Goal: Information Seeking & Learning: Compare options

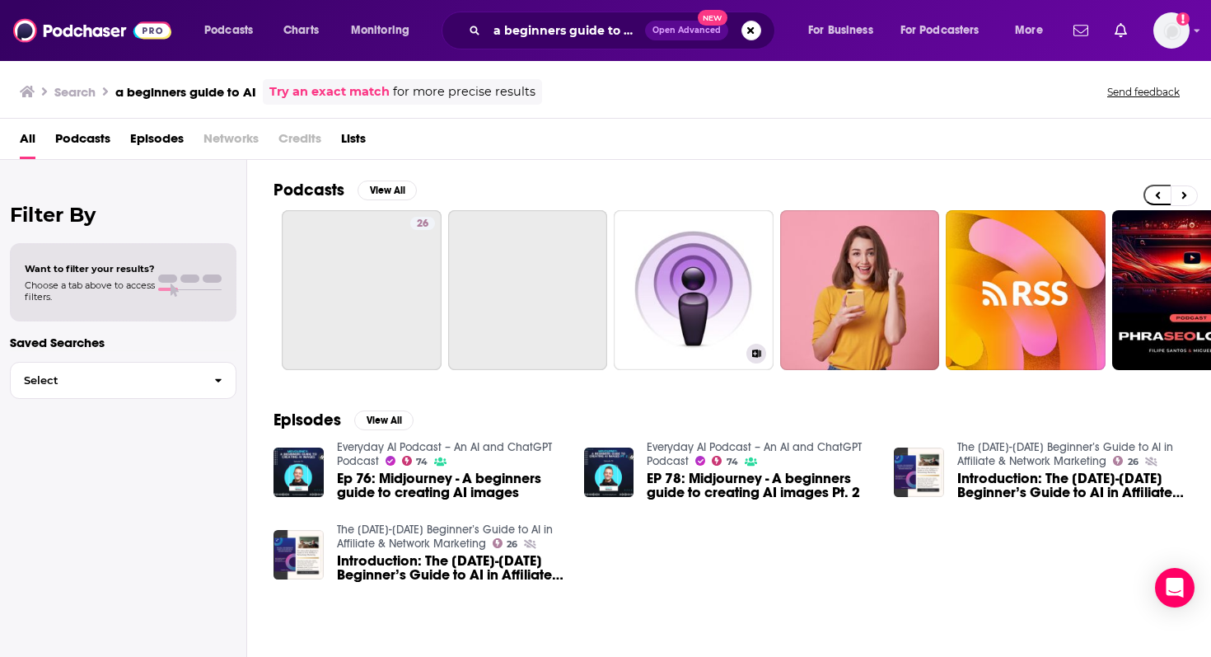
scroll to position [0, 337]
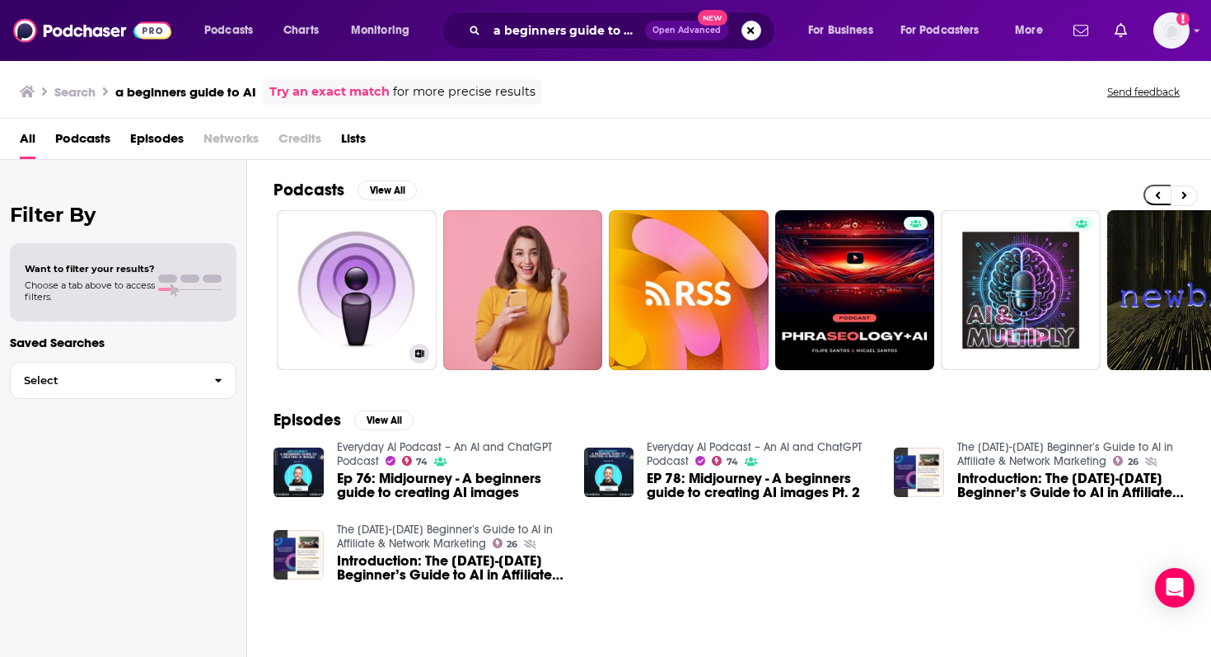
click at [355, 319] on link "A Beginners Guide on Instagram Marketing" at bounding box center [357, 290] width 160 height 160
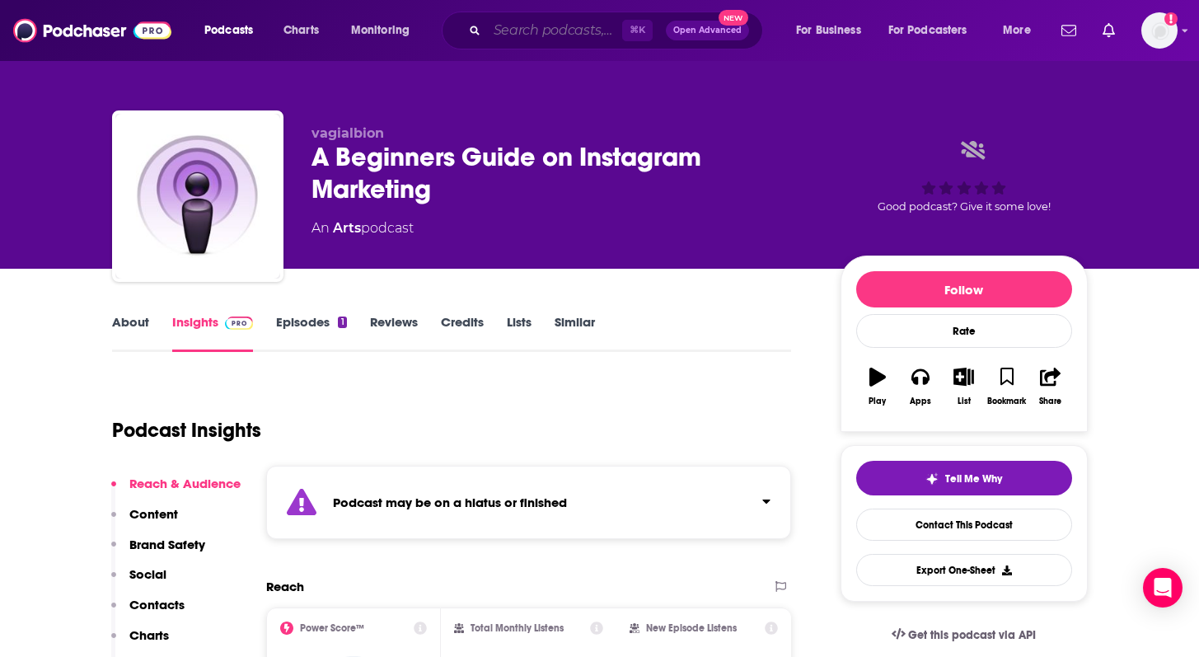
click at [520, 43] on input "Search podcasts, credits, & more..." at bounding box center [554, 30] width 135 height 26
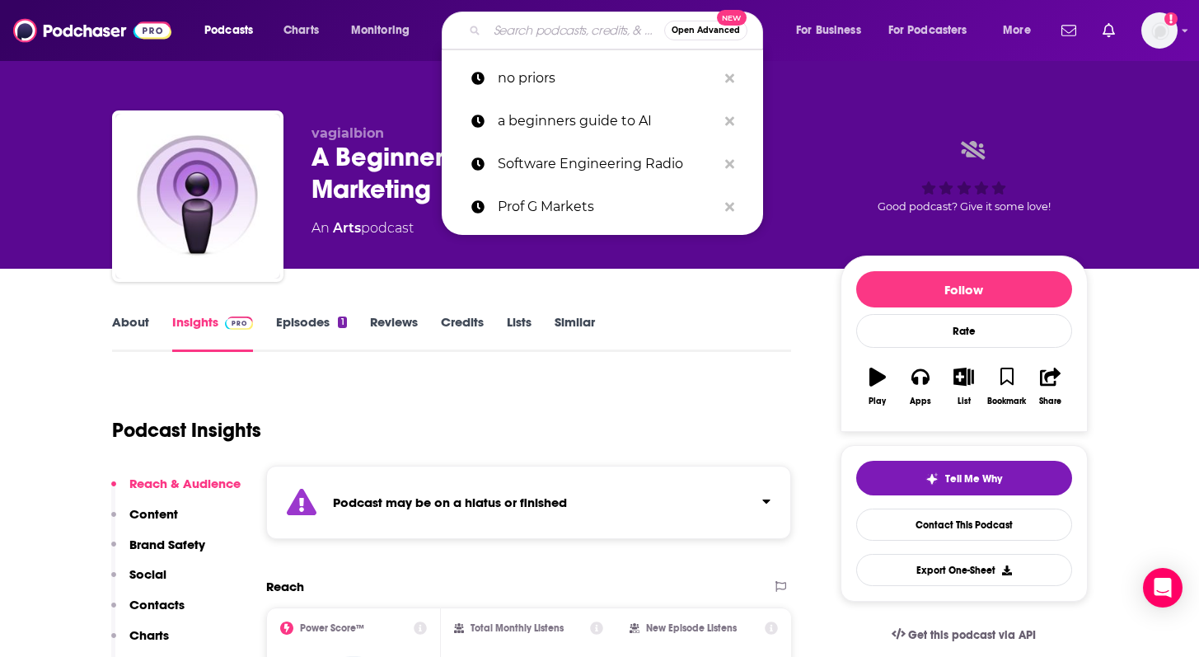
paste input "AI Agents Podcast"
type input "AI Agents Podcast"
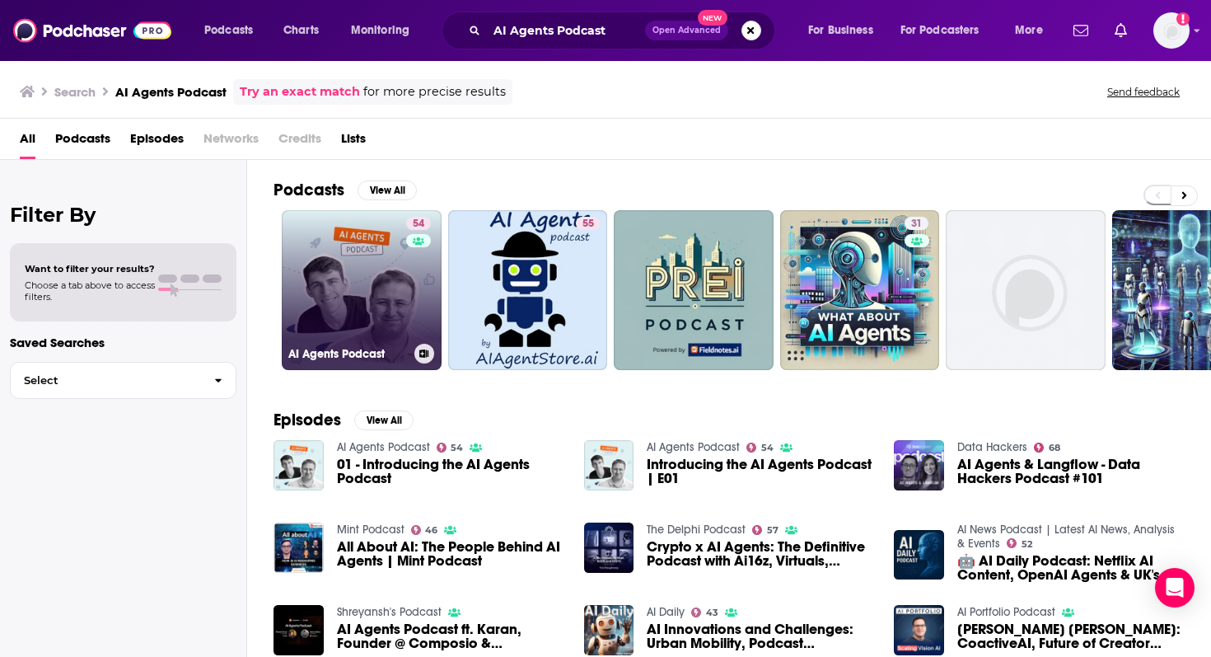
click at [345, 291] on link "54 AI Agents Podcast" at bounding box center [362, 290] width 160 height 160
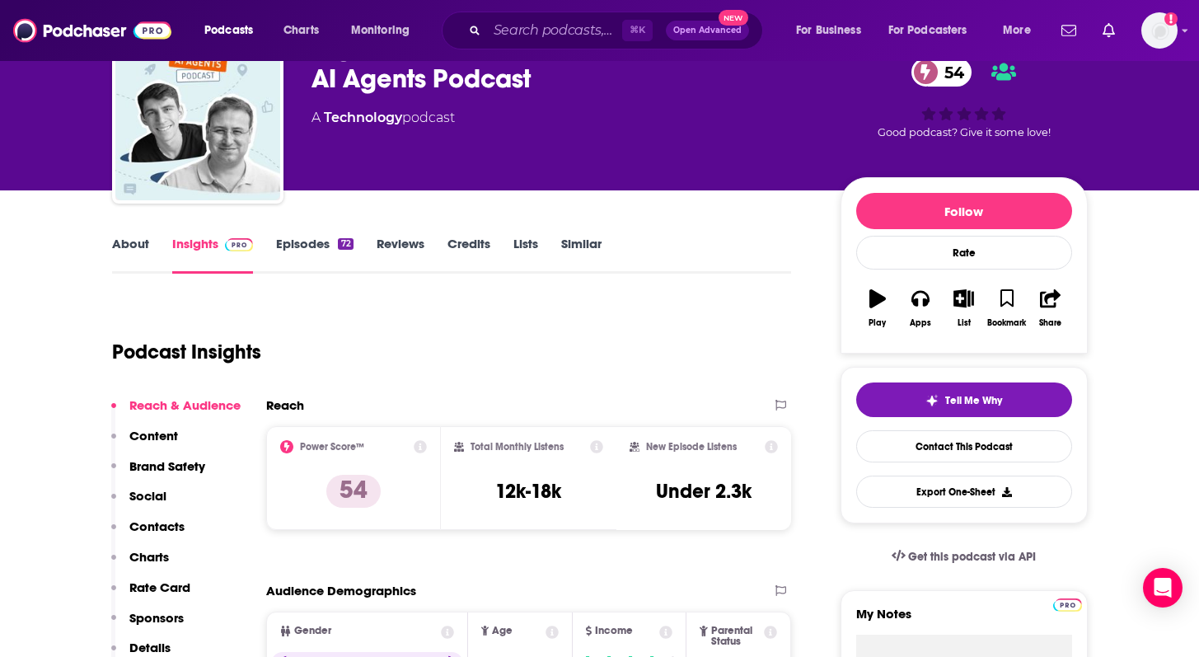
scroll to position [94, 0]
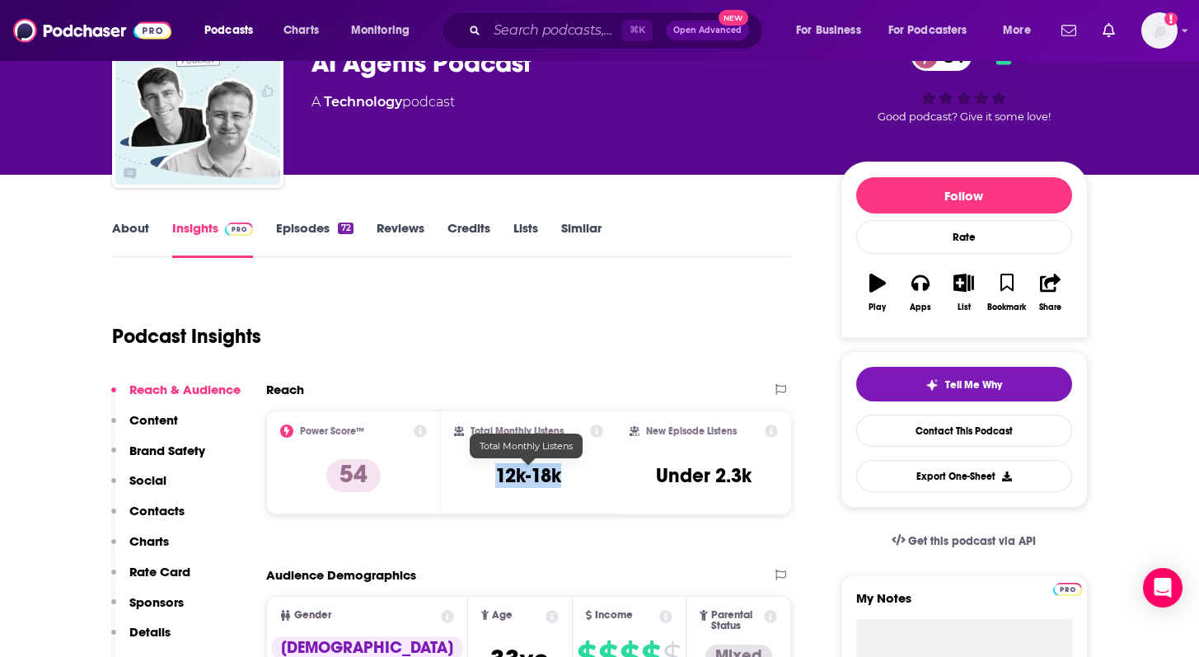
drag, startPoint x: 566, startPoint y: 478, endPoint x: 487, endPoint y: 475, distance: 79.1
click at [487, 475] on div "Total Monthly Listens 12k-18k" at bounding box center [528, 462] width 149 height 76
copy h3 "12k-18k"
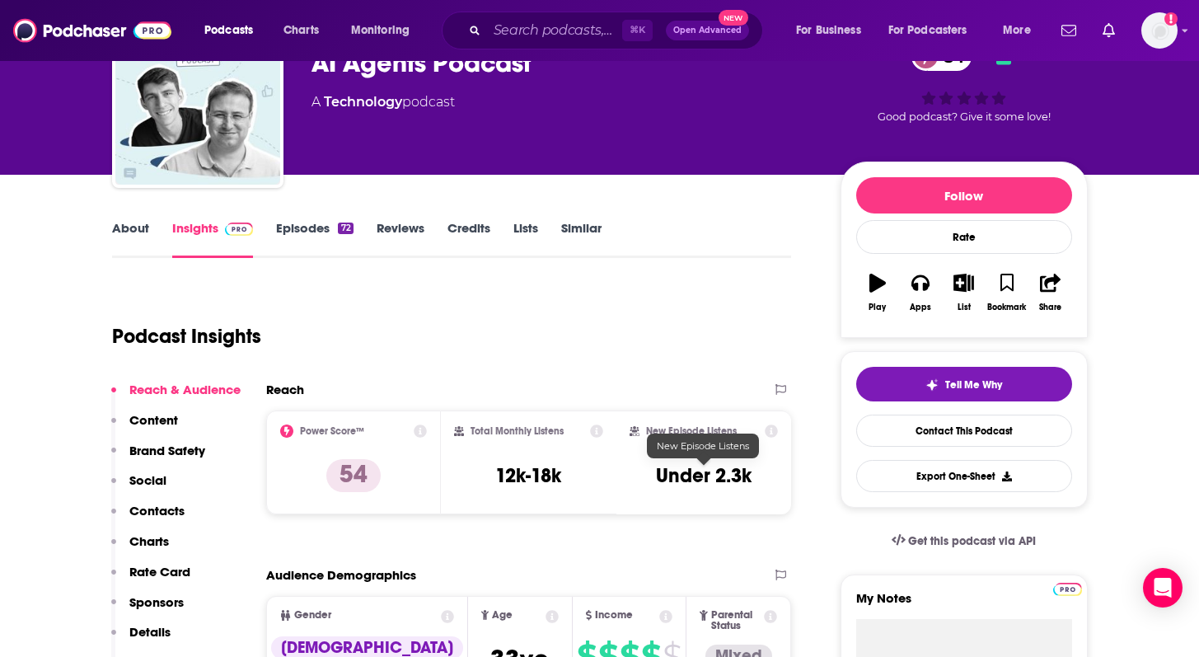
click at [749, 480] on h3 "Under 2.3k" at bounding box center [704, 475] width 96 height 25
copy div "Under 2.3k Export One-Sheet"
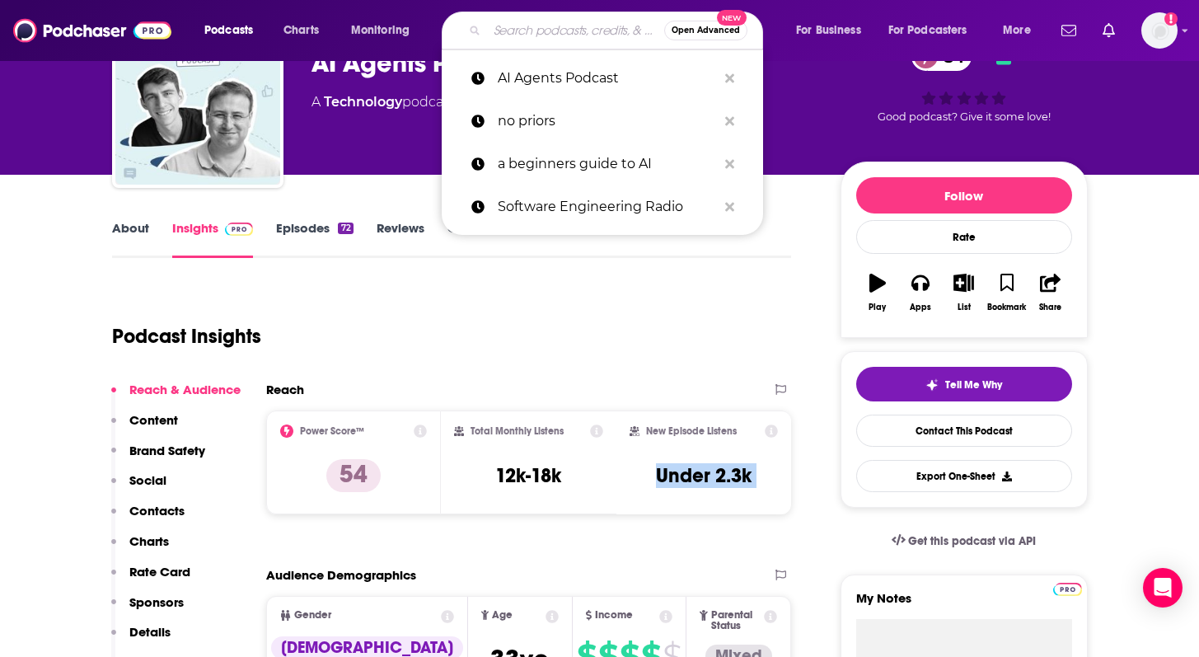
click at [507, 35] on input "Search podcasts, credits, & more..." at bounding box center [575, 30] width 177 height 26
paste input "AI [DATE] Podcast"
type input "AI [DATE] Podcast"
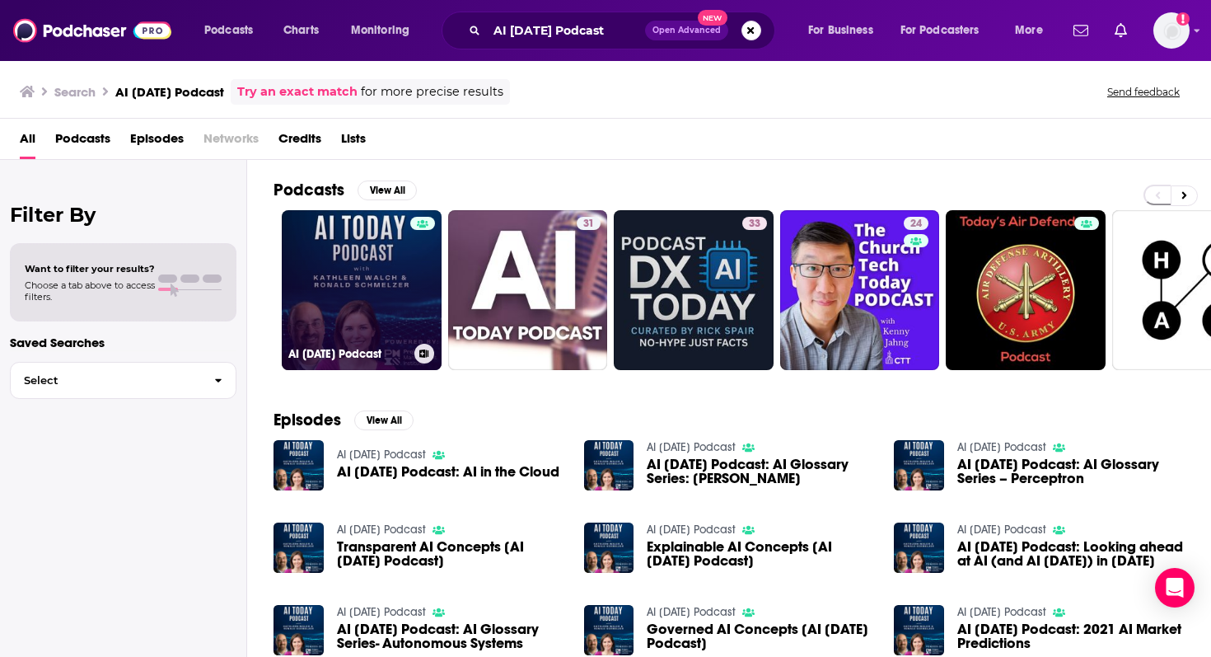
click at [295, 255] on link "AI [DATE] Podcast" at bounding box center [362, 290] width 160 height 160
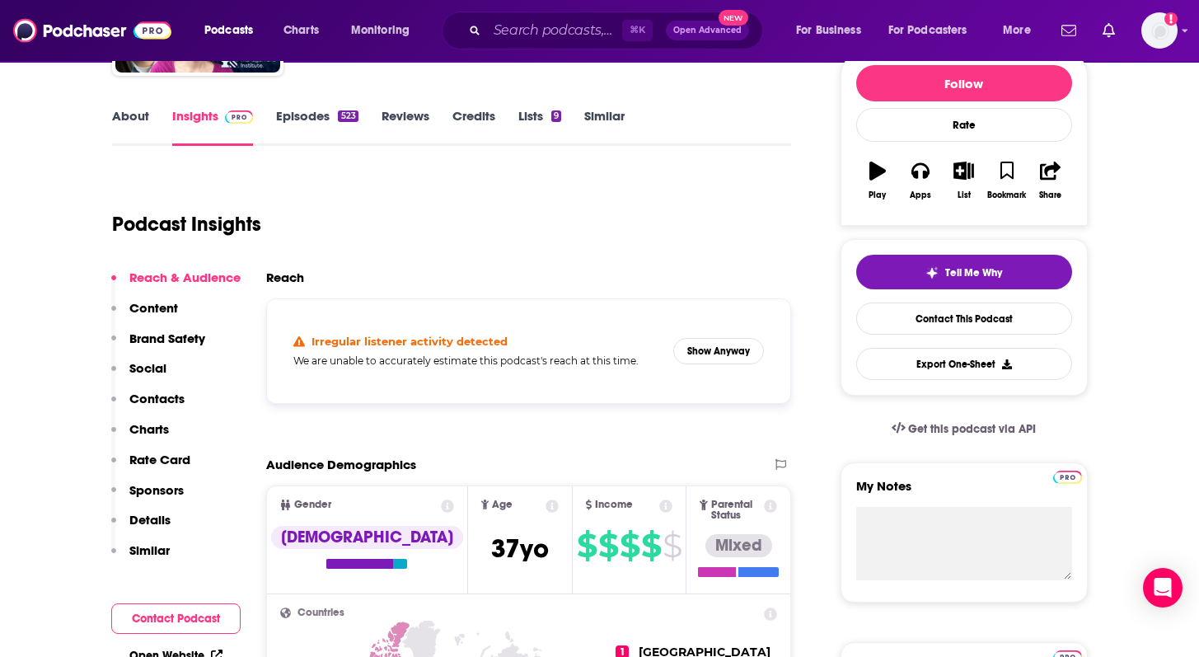
scroll to position [207, 0]
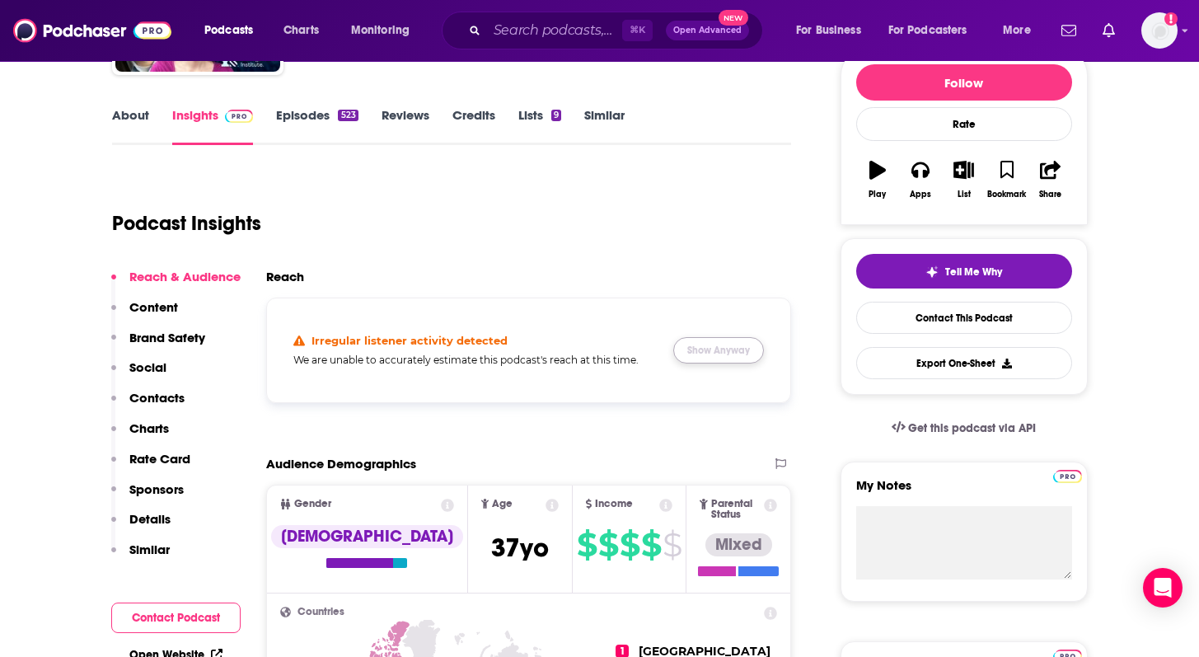
click at [724, 348] on button "Show Anyway" at bounding box center [718, 350] width 91 height 26
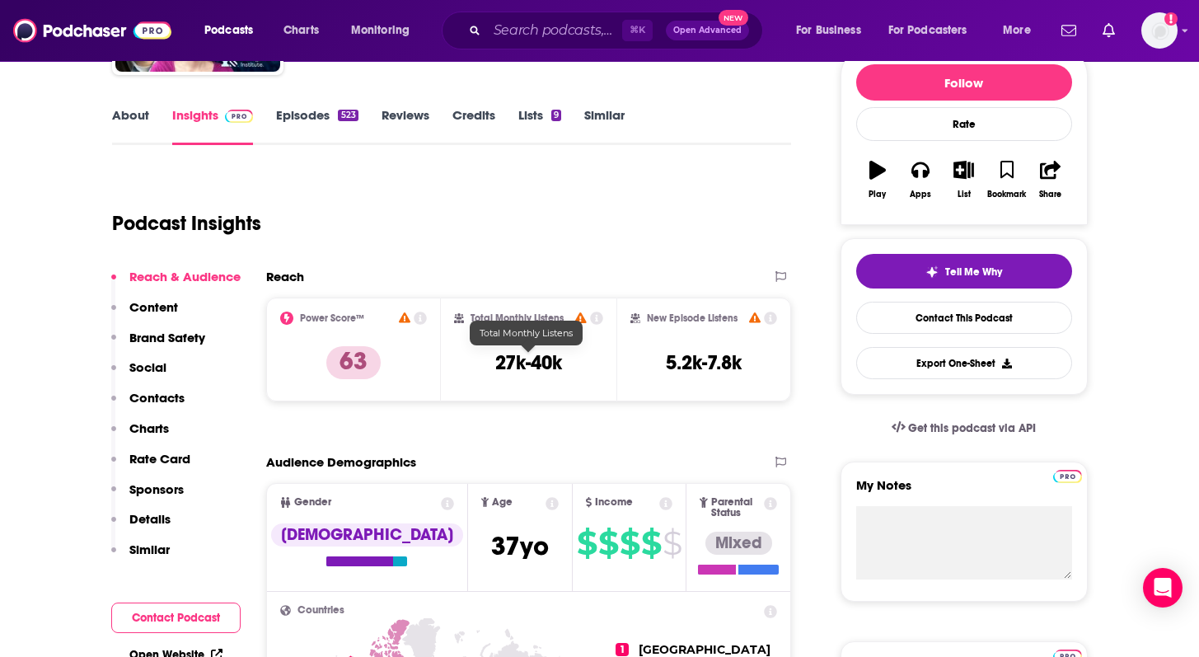
click at [542, 361] on h3 "27k-40k" at bounding box center [528, 362] width 67 height 25
copy div "27k-40k"
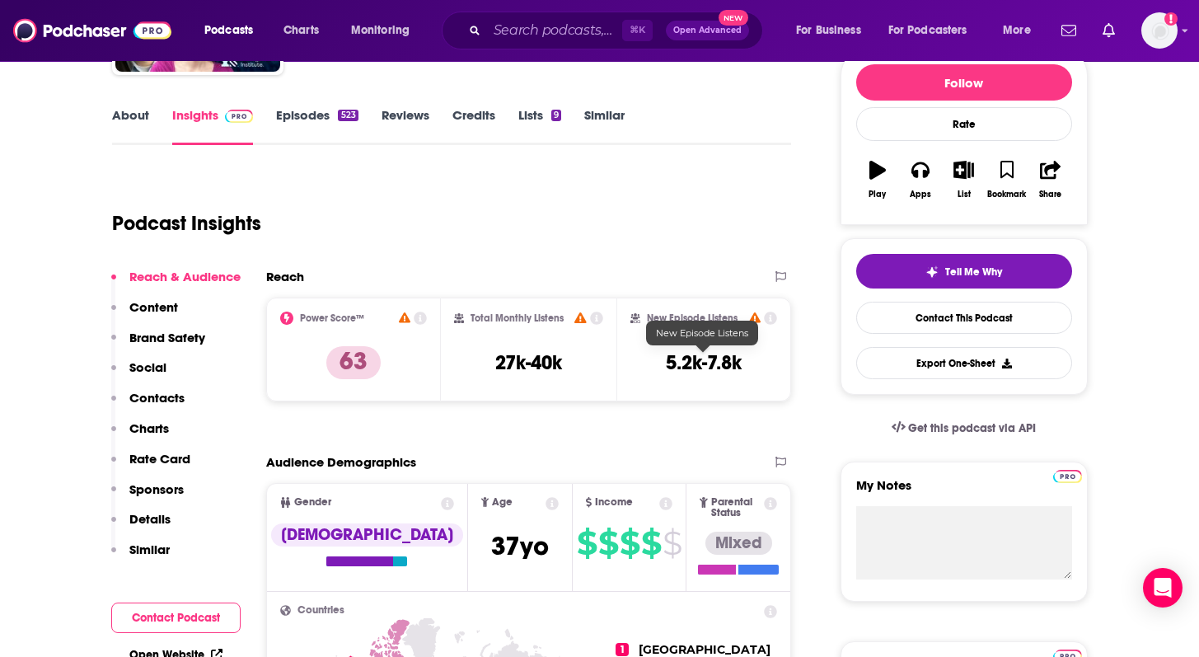
click at [700, 372] on h3 "5.2k-7.8k" at bounding box center [704, 362] width 76 height 25
drag, startPoint x: 751, startPoint y: 358, endPoint x: 655, endPoint y: 367, distance: 96.8
click at [655, 367] on div "New Episode Listens 5.2k-7.8k" at bounding box center [703, 349] width 147 height 76
copy h3 "5.2k-7.8k"
click at [515, 40] on input "Search podcasts, credits, & more..." at bounding box center [554, 30] width 135 height 26
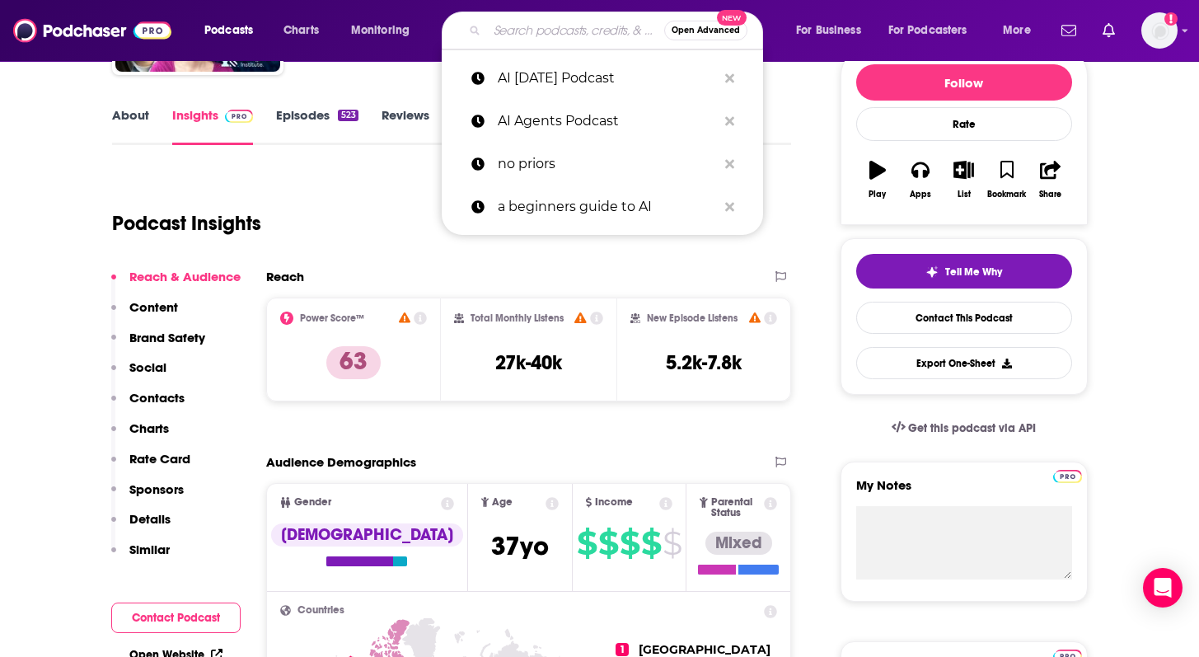
paste input "CIO Leadership Live"
type input "CIO Leadership Live"
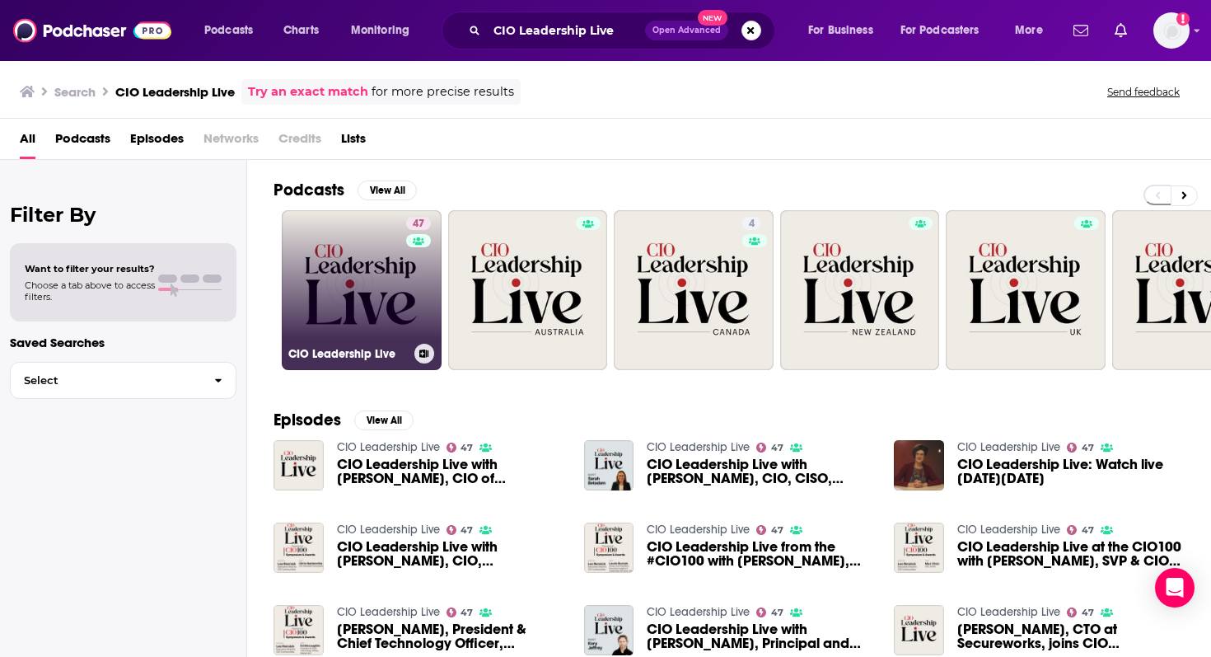
click at [356, 286] on link "47 CIO Leadership Live" at bounding box center [362, 290] width 160 height 160
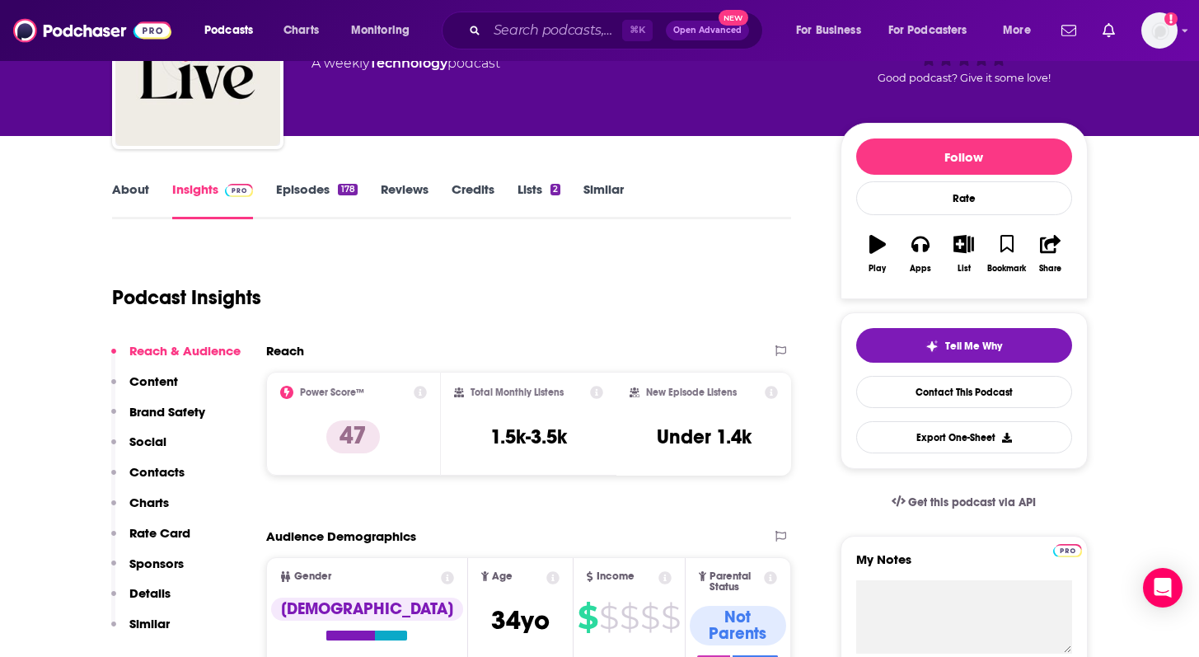
scroll to position [160, 0]
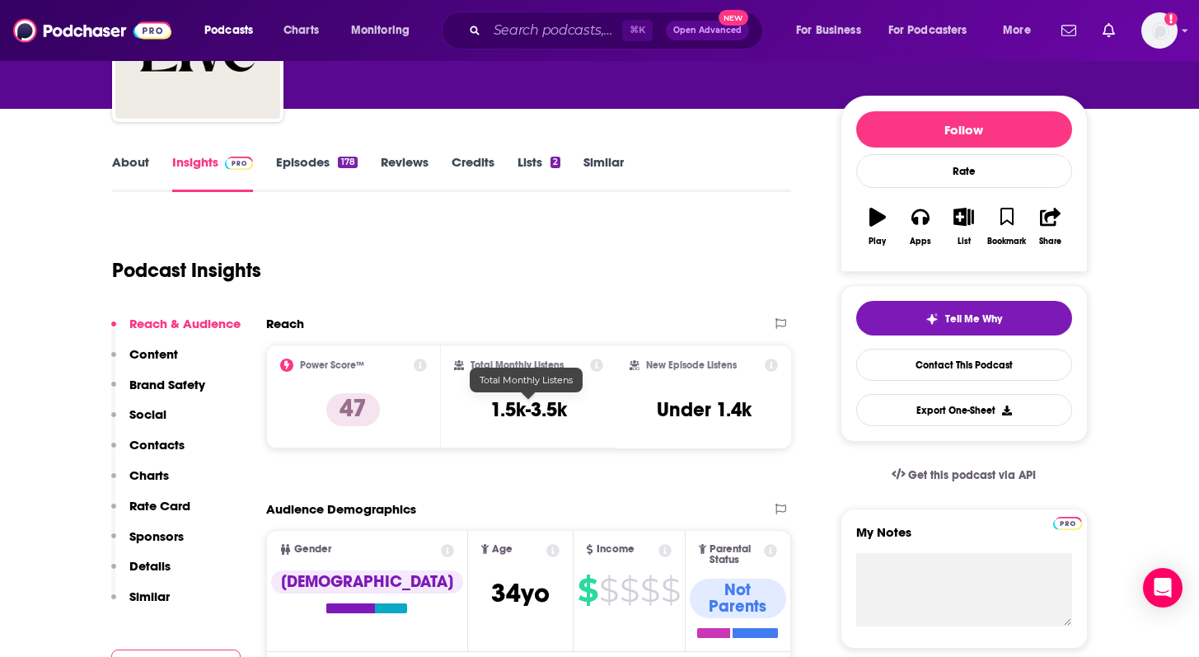
click at [522, 407] on h3 "1.5k-3.5k" at bounding box center [528, 409] width 77 height 25
copy div "1.5k-3.5k"
click at [696, 403] on h3 "Under 1.4k" at bounding box center [704, 409] width 95 height 25
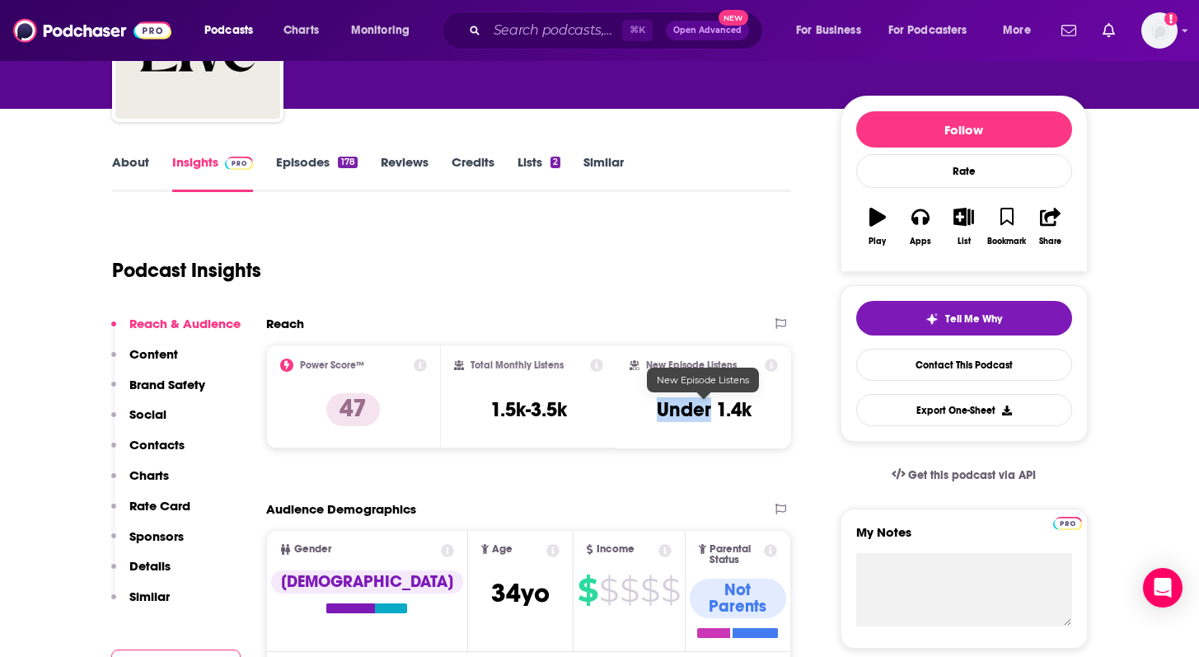
click at [696, 403] on h3 "Under 1.4k" at bounding box center [704, 409] width 95 height 25
copy div "Under 1.4k Export One-Sheet"
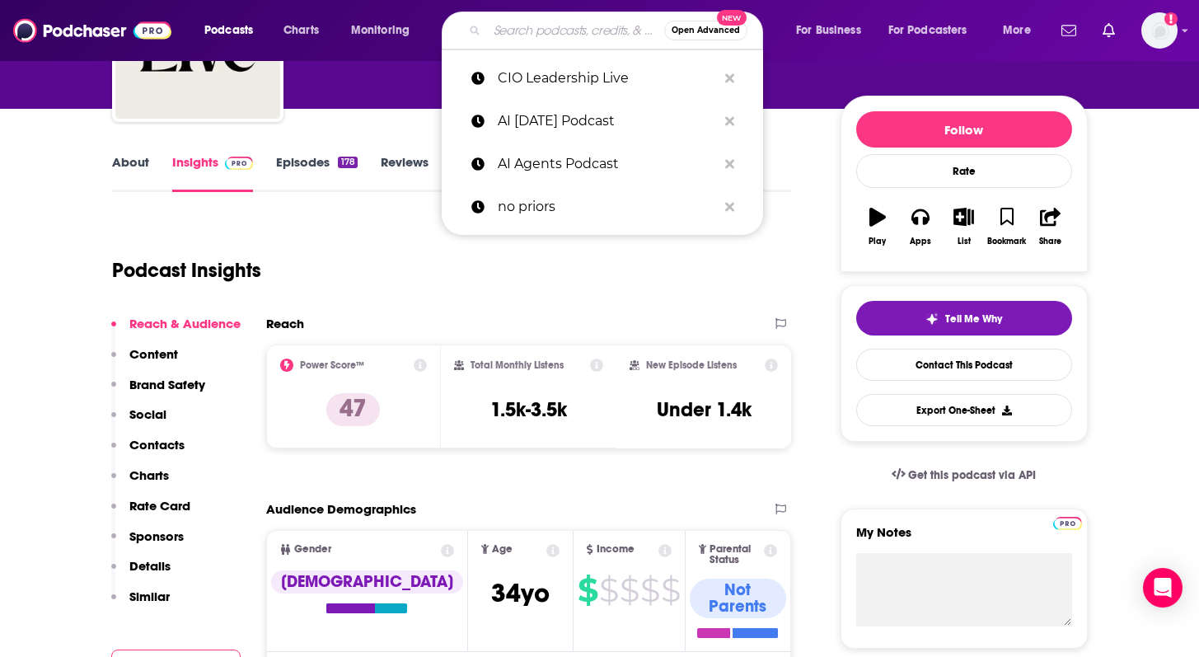
click at [530, 38] on input "Search podcasts, credits, & more..." at bounding box center [575, 30] width 177 height 26
paste input "Ideacast (HBR)"
type input "Ideacast (HBR)"
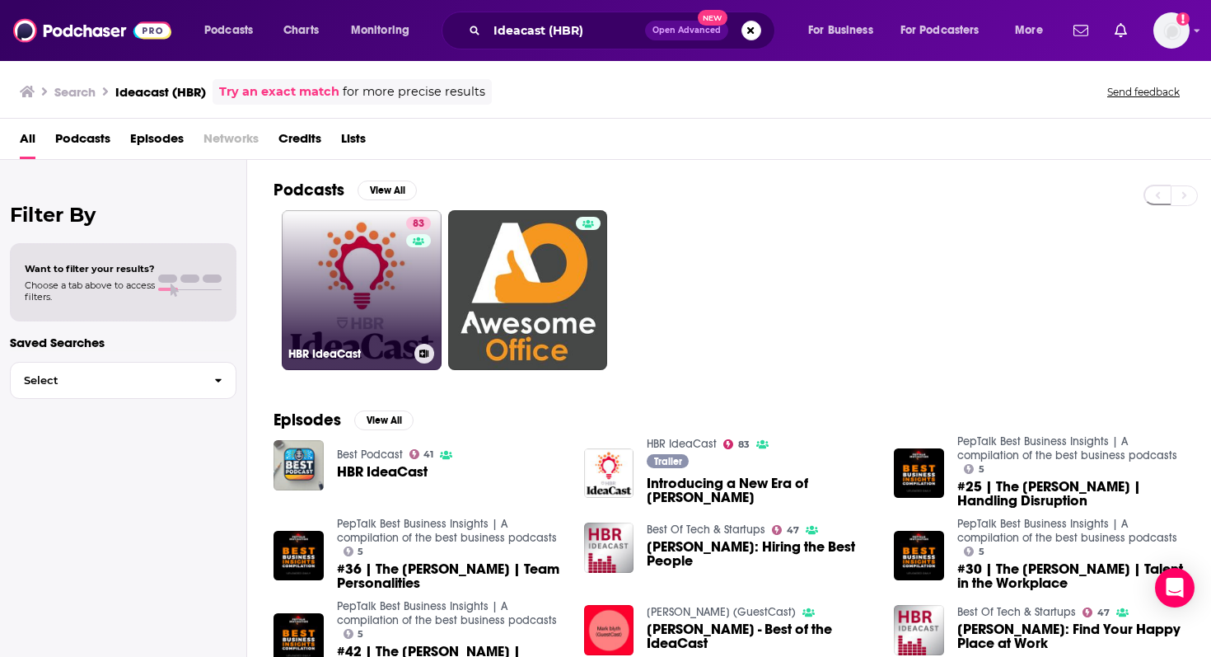
click at [389, 287] on link "83 [PERSON_NAME]" at bounding box center [362, 290] width 160 height 160
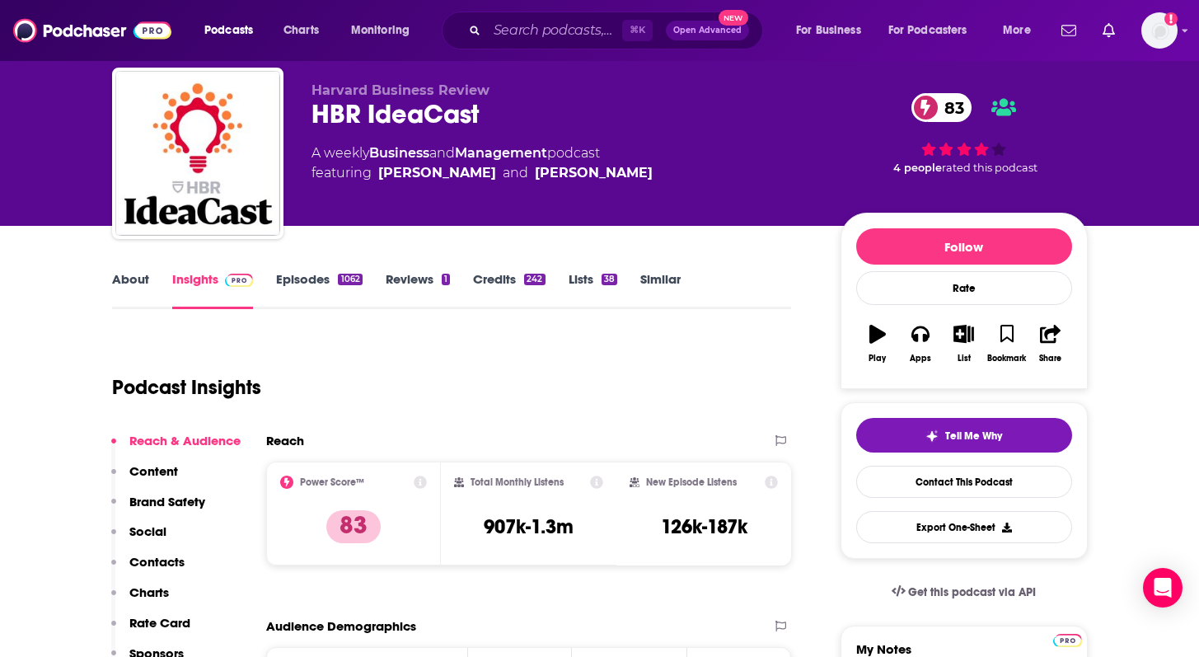
scroll to position [142, 0]
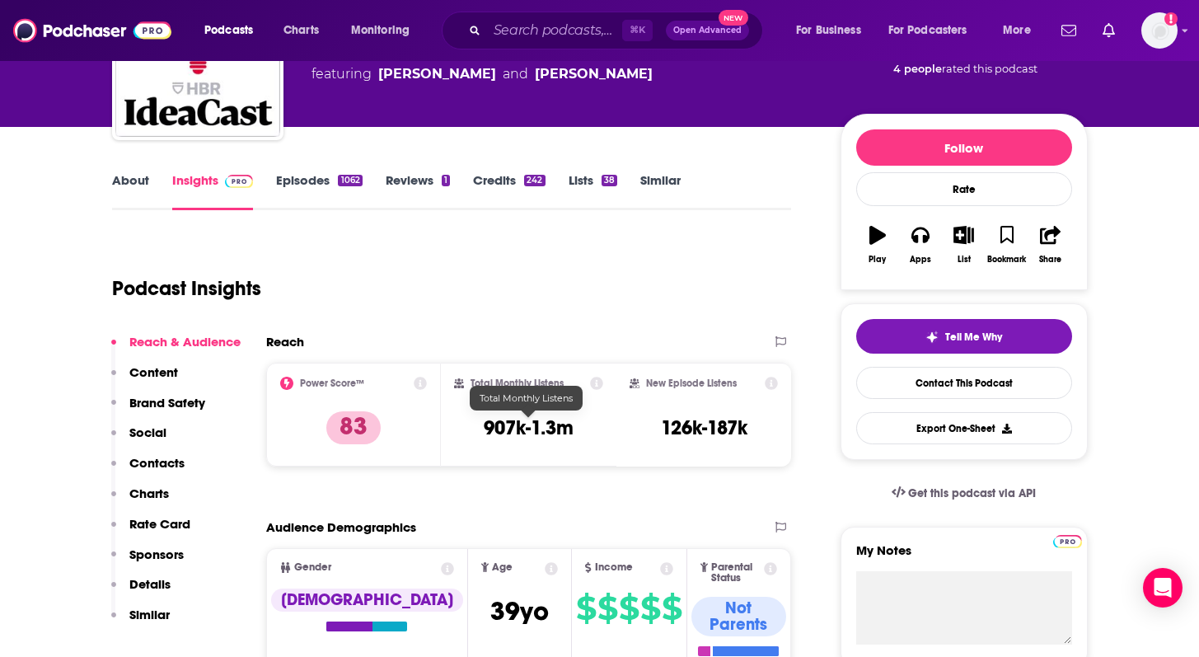
click at [534, 416] on h3 "907k-1.3m" at bounding box center [529, 427] width 90 height 25
copy div "907k-1.3m"
click at [681, 438] on h3 "126k-187k" at bounding box center [704, 427] width 87 height 25
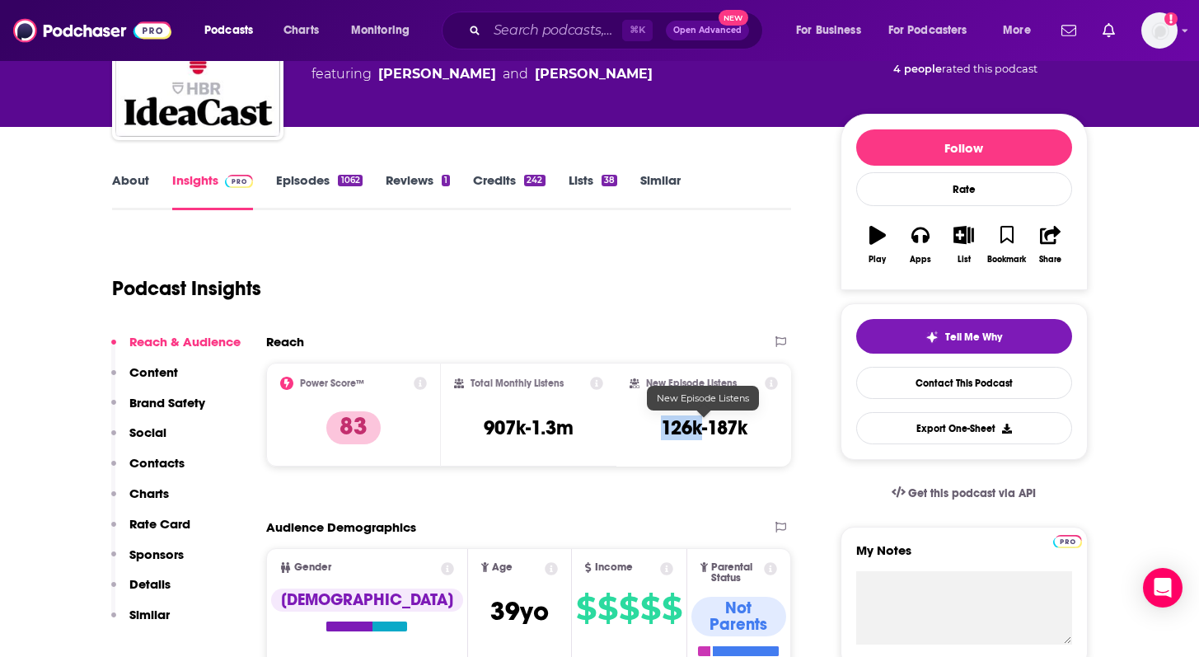
click at [681, 438] on h3 "126k-187k" at bounding box center [704, 427] width 87 height 25
copy div "126k-187k Export One-Sheet"
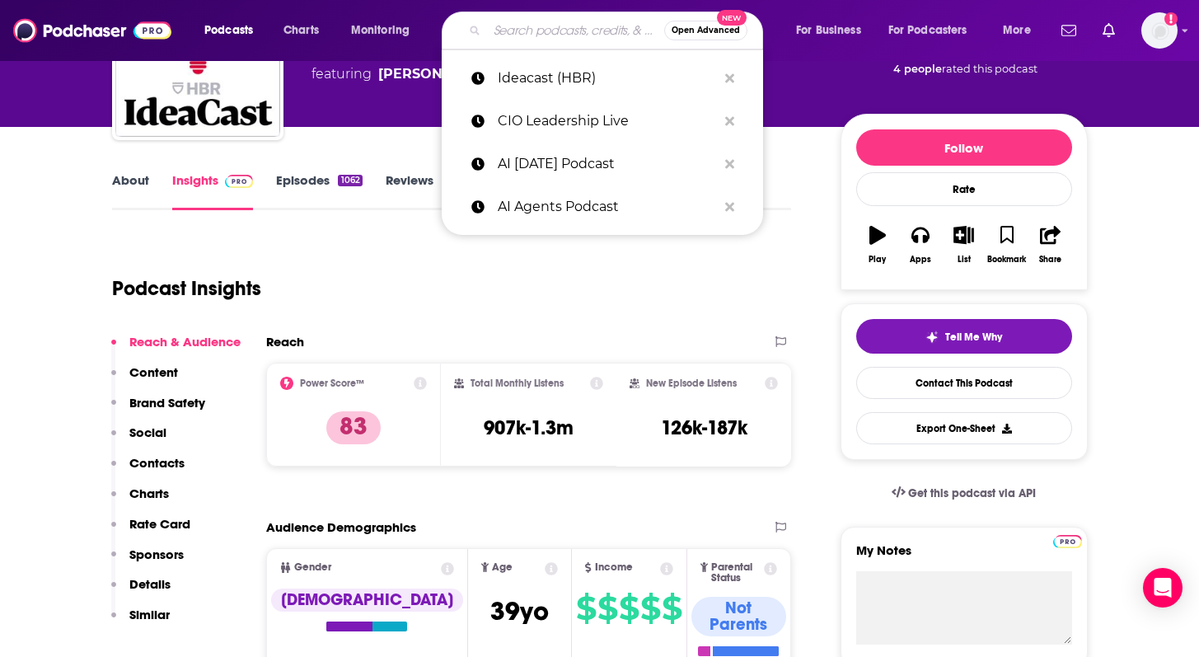
click at [511, 29] on input "Search podcasts, credits, & more..." at bounding box center [575, 30] width 177 height 26
paste input "Latent Space: The AI Engineer Podcast"
type input "Latent Space: The AI Engineer Podcast"
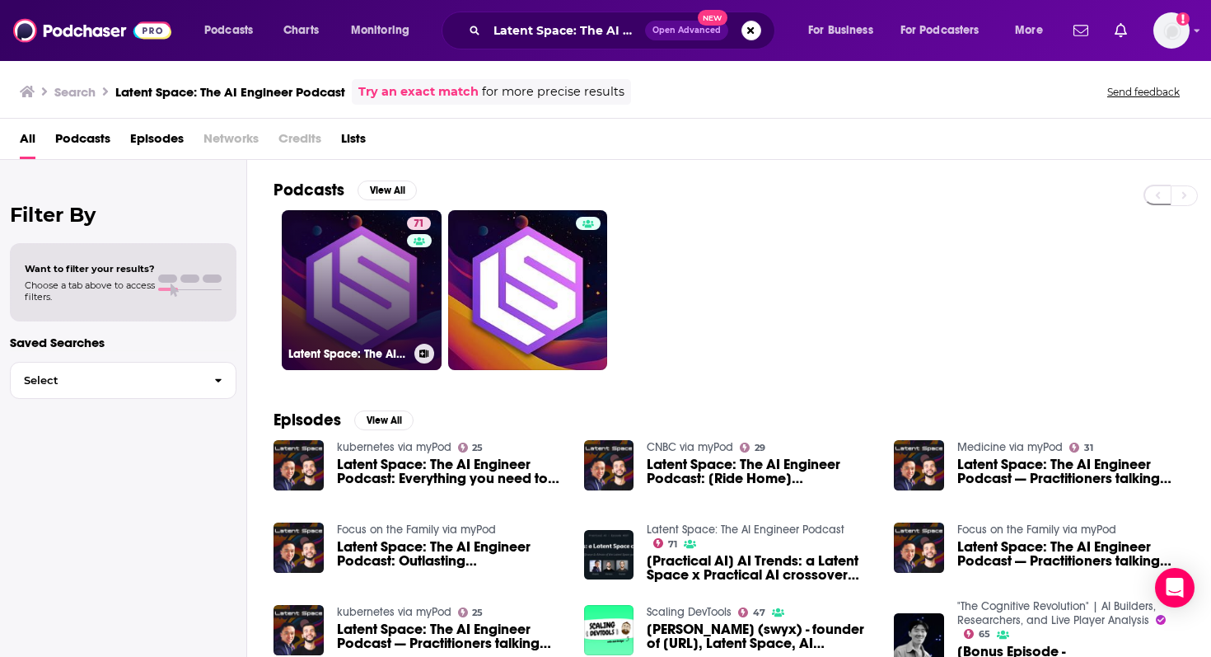
click at [394, 277] on link "71 Latent Space: The AI Engineer Podcast" at bounding box center [362, 290] width 160 height 160
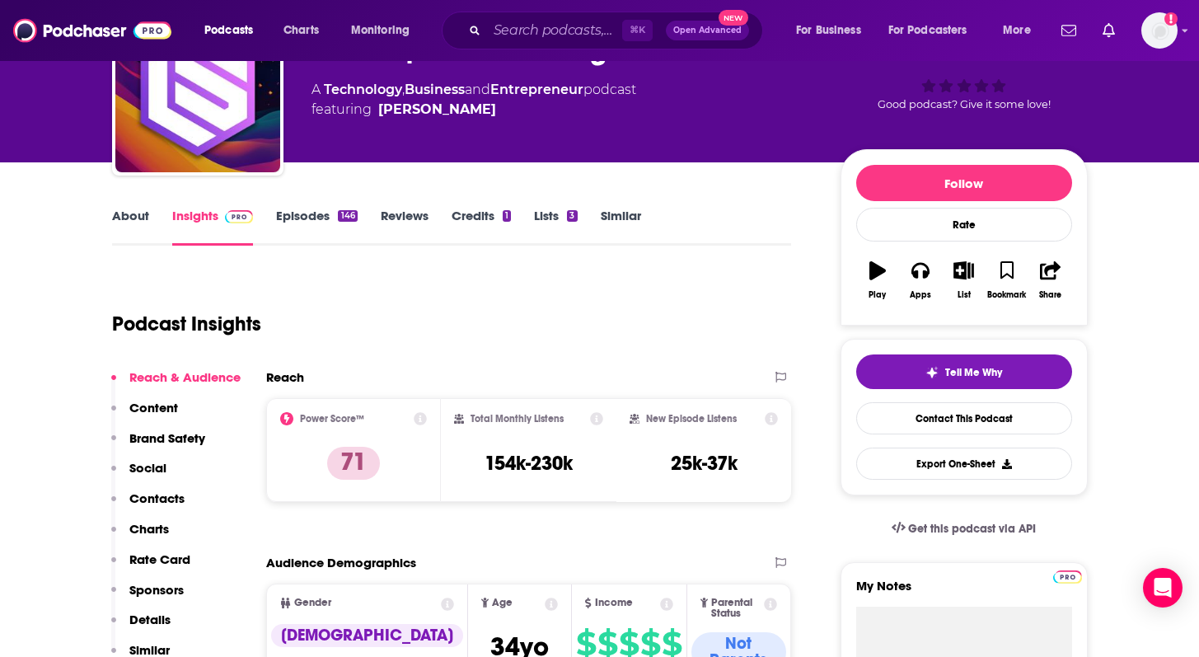
scroll to position [180, 0]
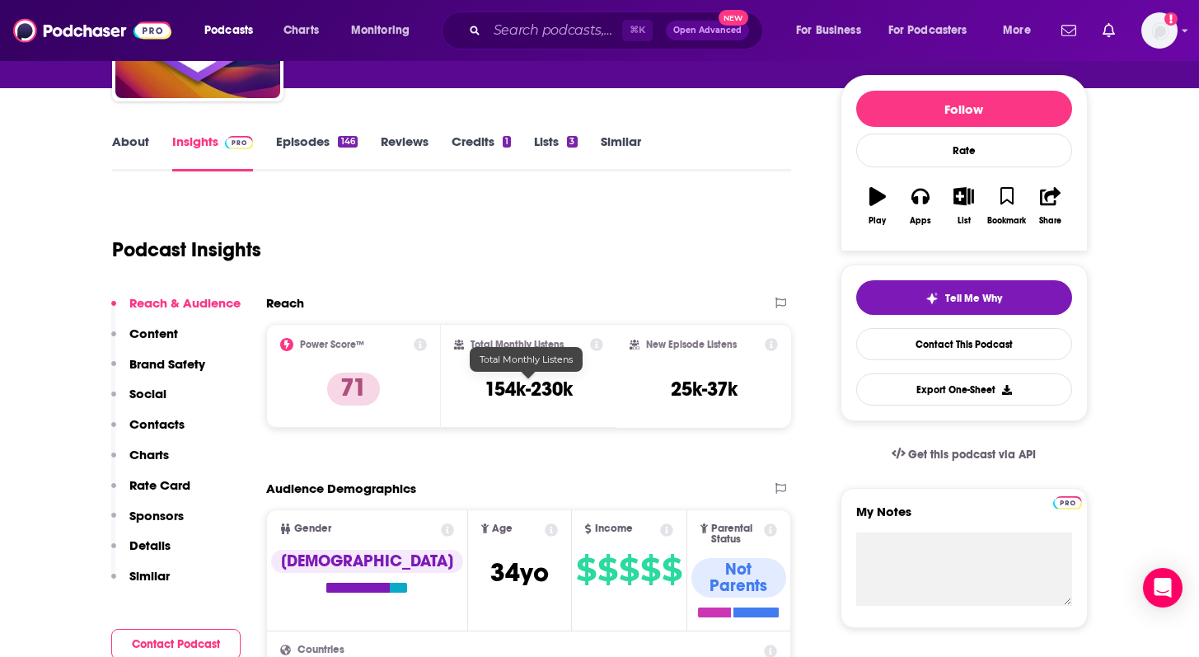
click at [529, 394] on h3 "154k-230k" at bounding box center [528, 389] width 88 height 25
copy div "154k-230k"
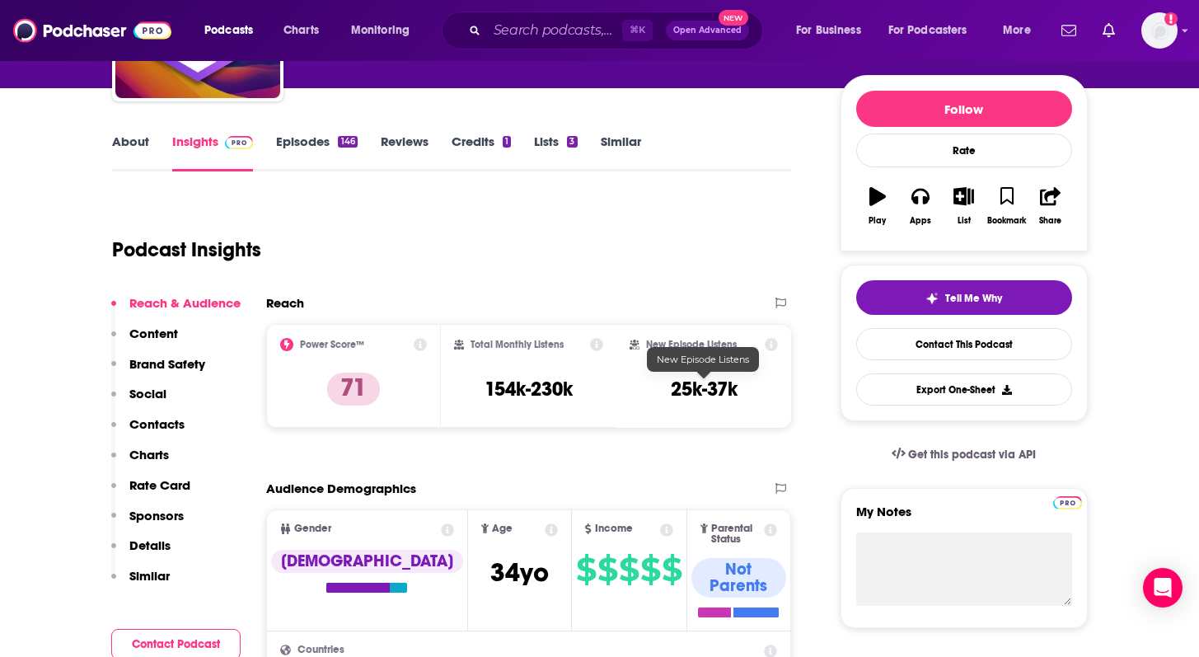
click at [691, 382] on h3 "25k-37k" at bounding box center [704, 389] width 67 height 25
copy div "25k-37k Export One-Sheet"
click at [517, 44] on div "⌘ K Open Advanced New" at bounding box center [602, 31] width 321 height 38
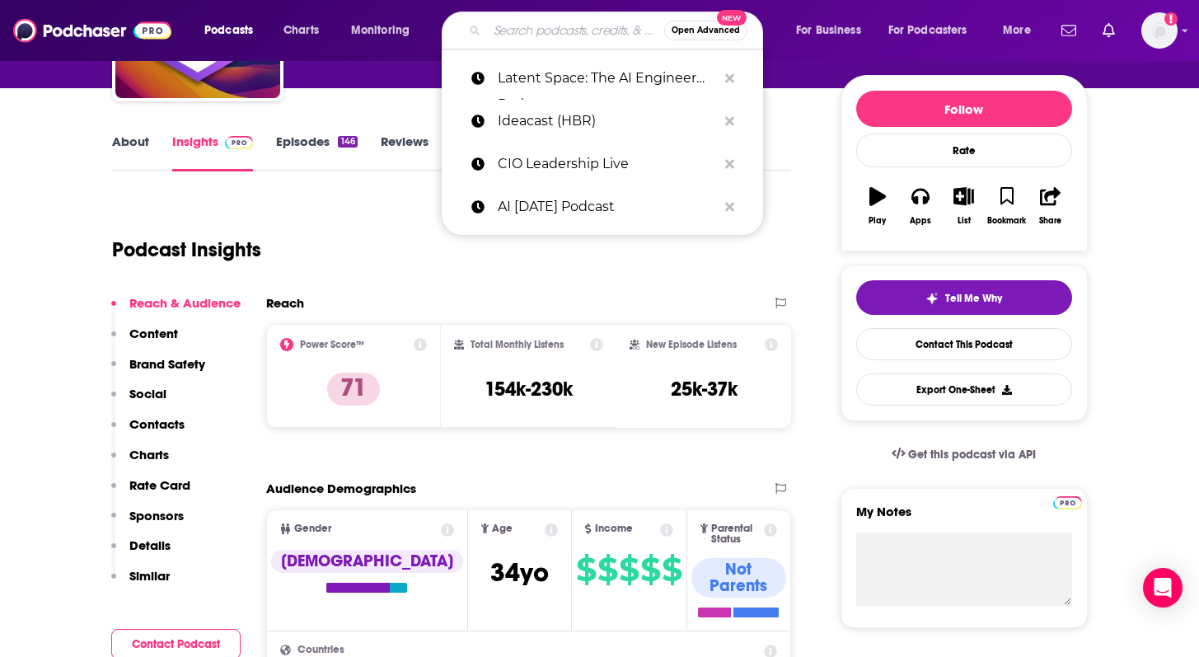
click at [515, 40] on input "Search podcasts, credits, & more..." at bounding box center [575, 30] width 177 height 26
paste input "[PERSON_NAME] AI Podcast"
type input "[PERSON_NAME] AI Podcast"
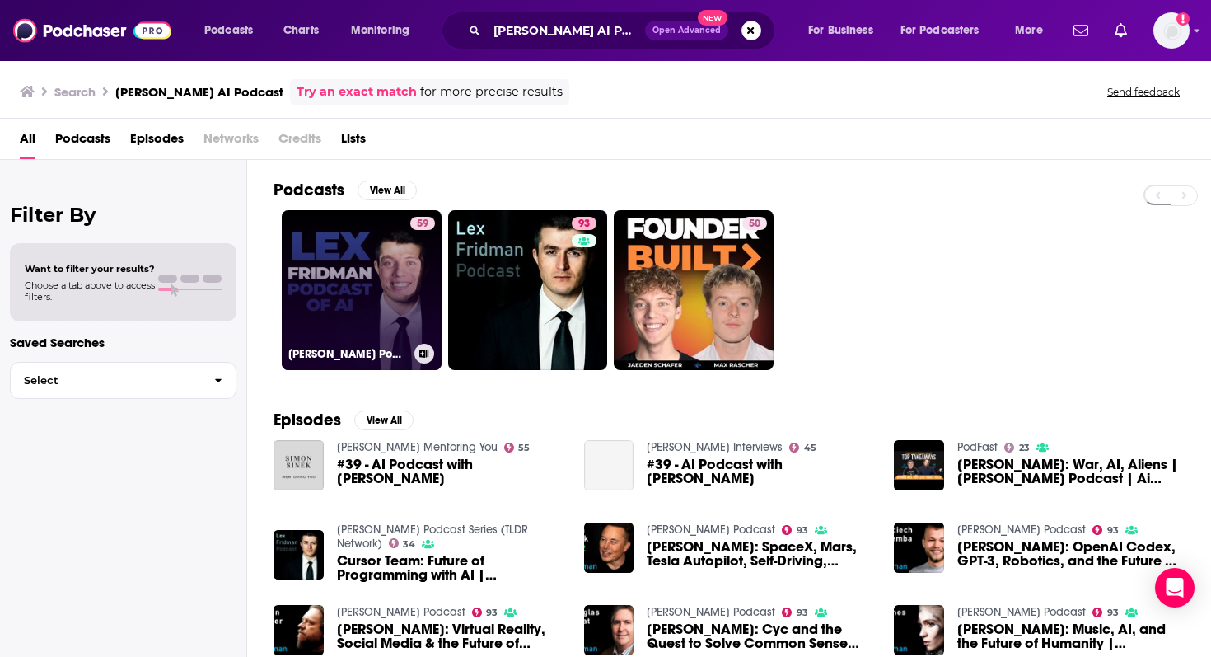
click at [367, 316] on link "59 [PERSON_NAME] Podcast of AI" at bounding box center [362, 290] width 160 height 160
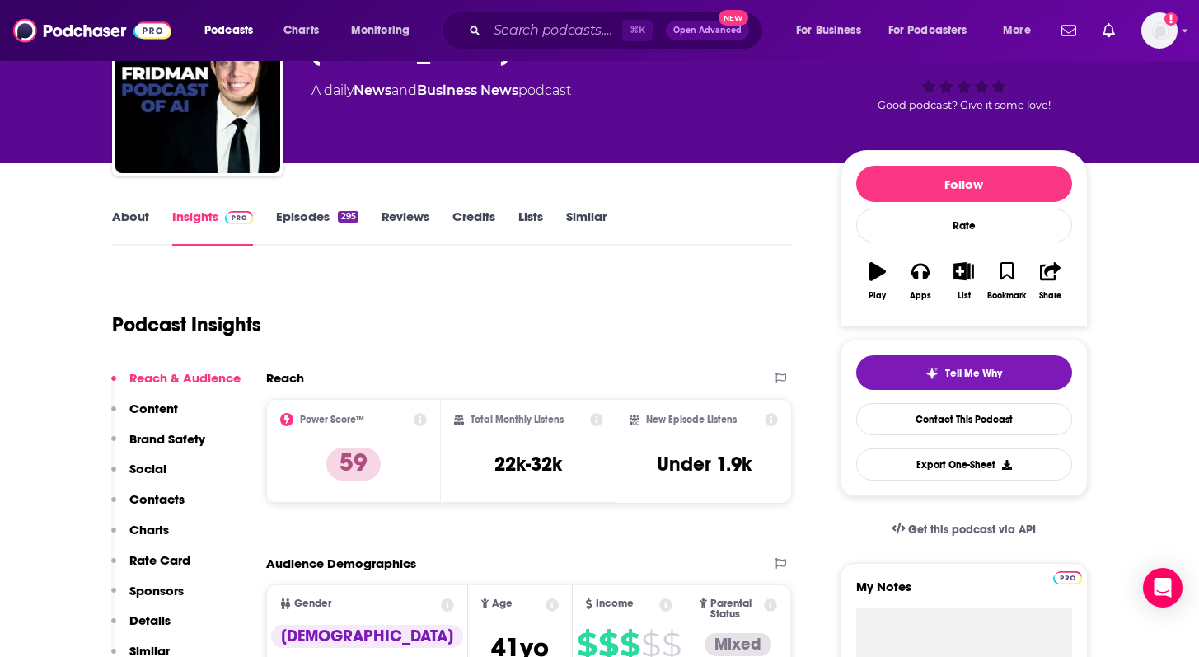
scroll to position [161, 0]
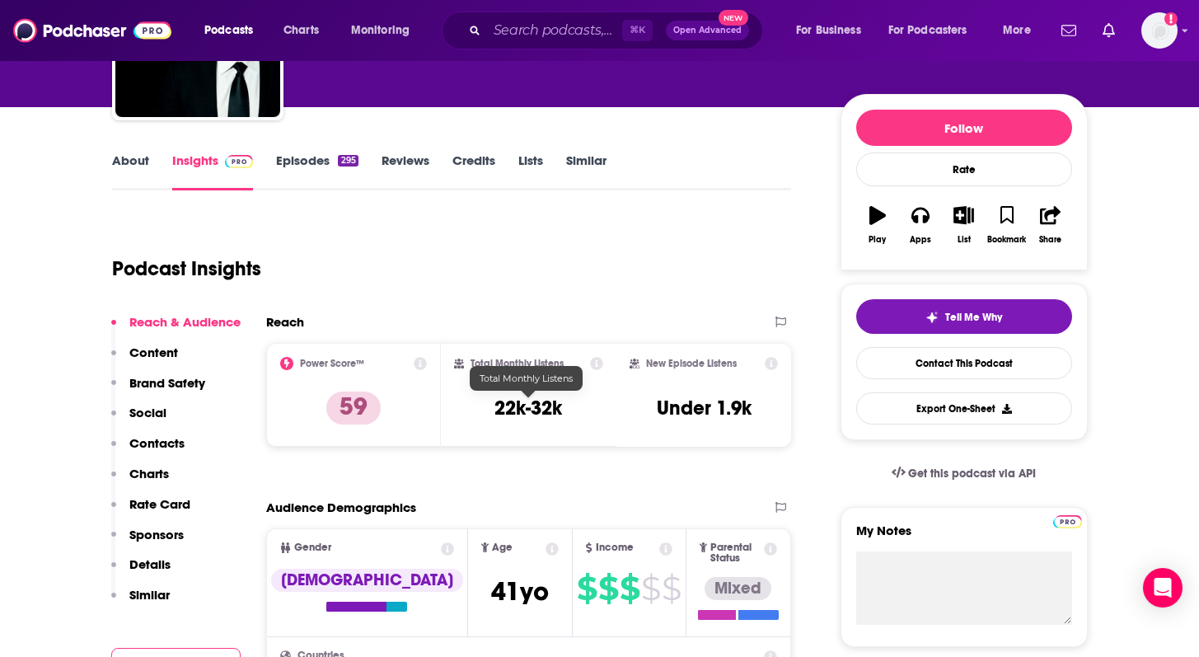
click at [519, 410] on h3 "22k-32k" at bounding box center [528, 407] width 68 height 25
click at [692, 403] on h3 "Under 1.9k" at bounding box center [704, 407] width 95 height 25
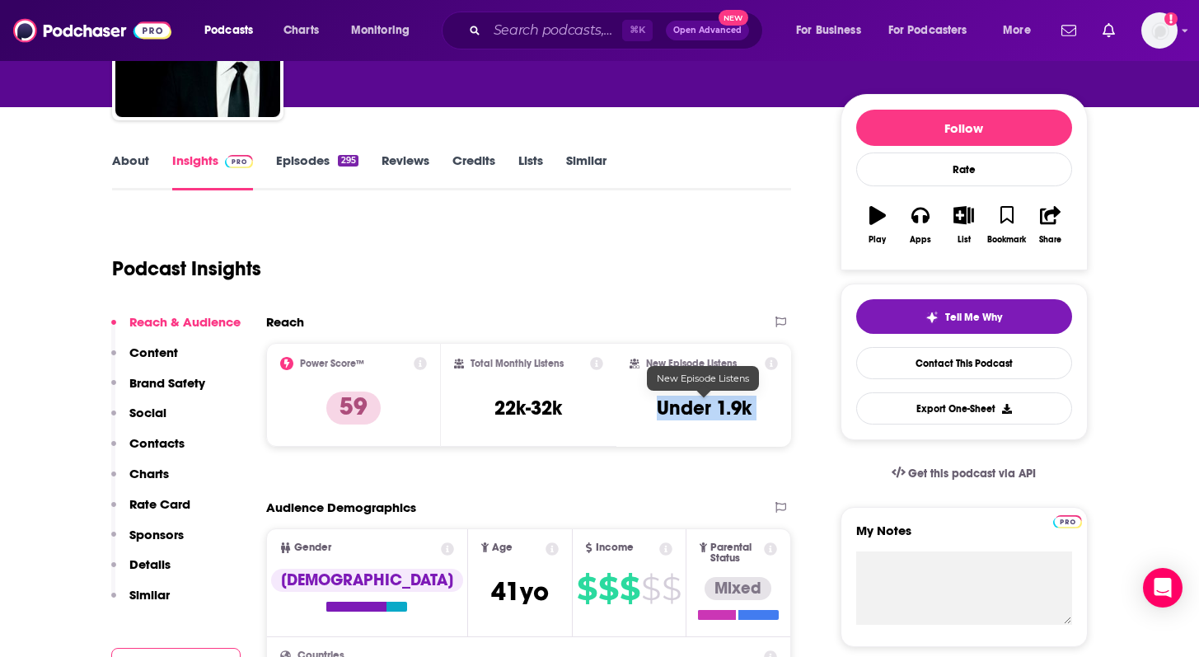
click at [692, 403] on h3 "Under 1.9k" at bounding box center [704, 407] width 95 height 25
click at [480, 30] on div "⌘ K Open Advanced New" at bounding box center [602, 31] width 321 height 38
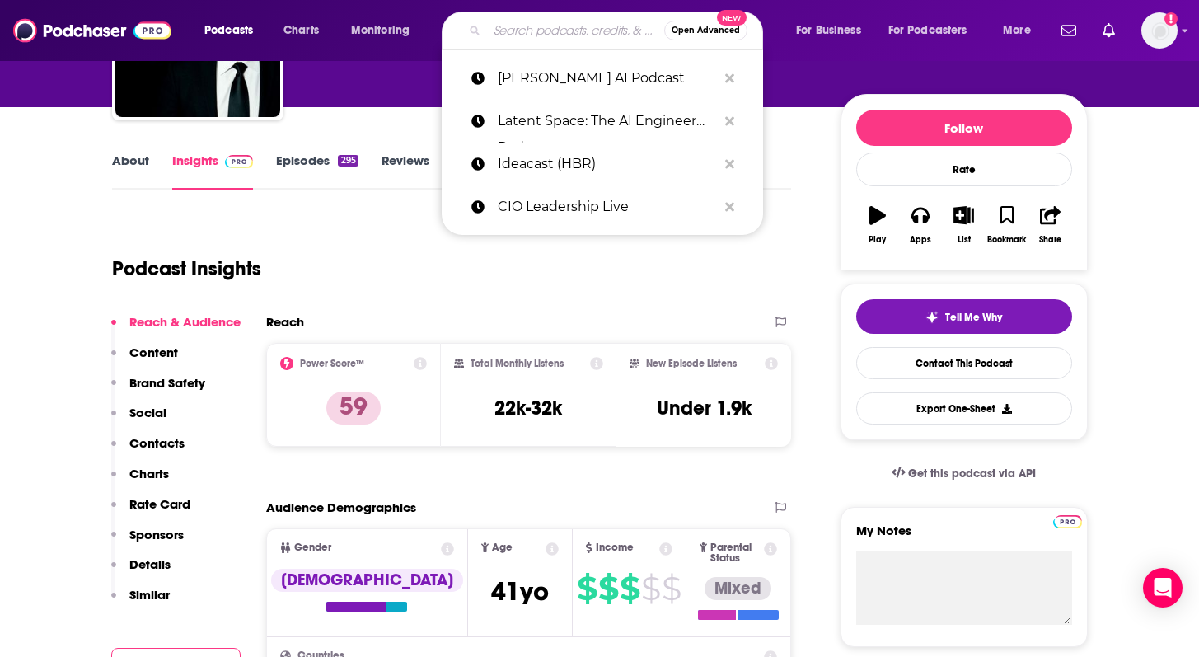
click at [525, 27] on input "Search podcasts, credits, & more..." at bounding box center [575, 30] width 177 height 26
paste input "Masters of Scale"
type input "Masters of Scale"
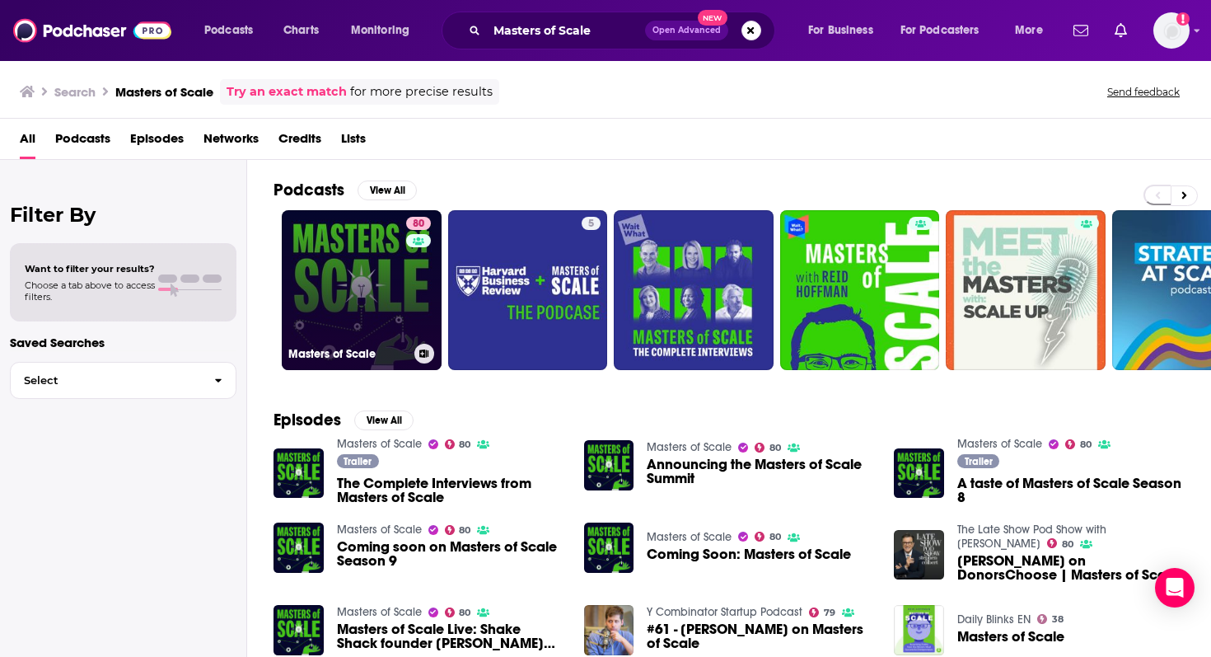
click at [381, 275] on link "80 Masters of Scale" at bounding box center [362, 290] width 160 height 160
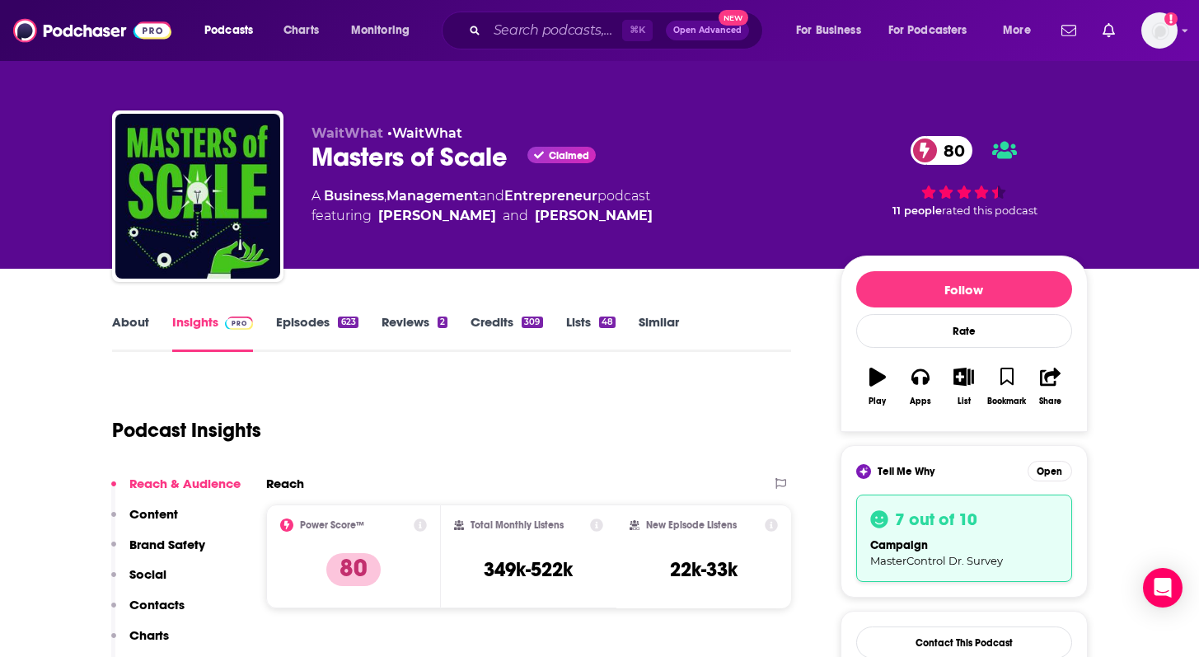
scroll to position [86, 0]
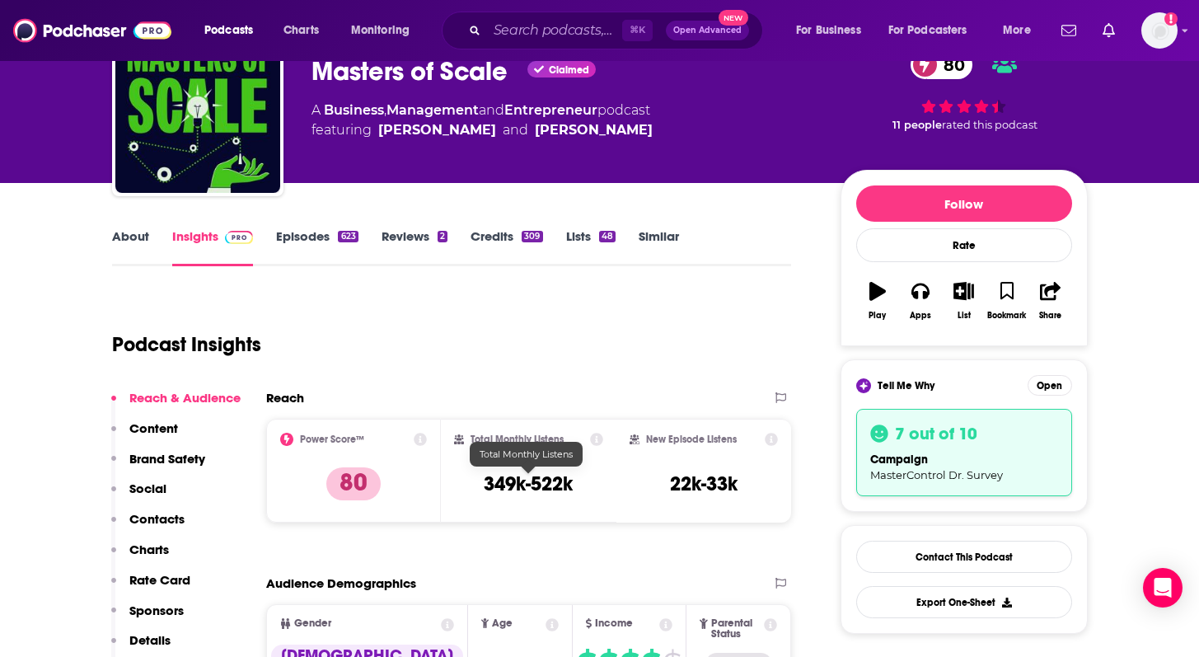
click at [511, 484] on h3 "349k-522k" at bounding box center [528, 483] width 89 height 25
click at [699, 498] on div "New Episode Listens 22k-33k" at bounding box center [703, 471] width 149 height 76
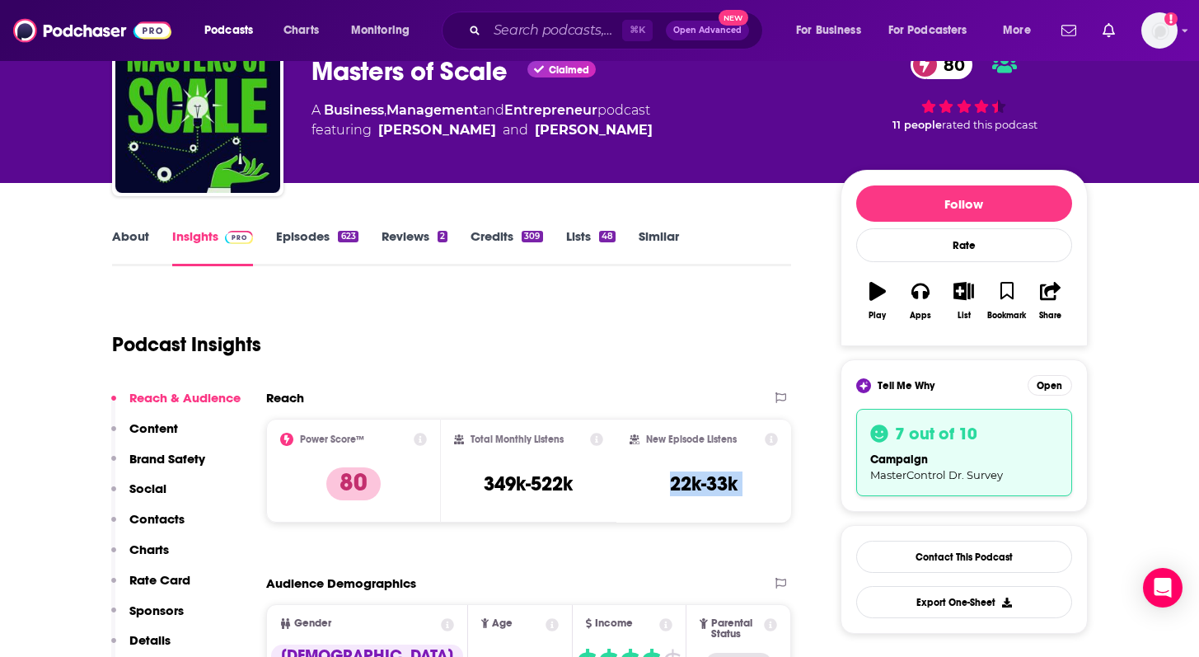
click at [699, 498] on div "New Episode Listens 22k-33k" at bounding box center [703, 471] width 149 height 76
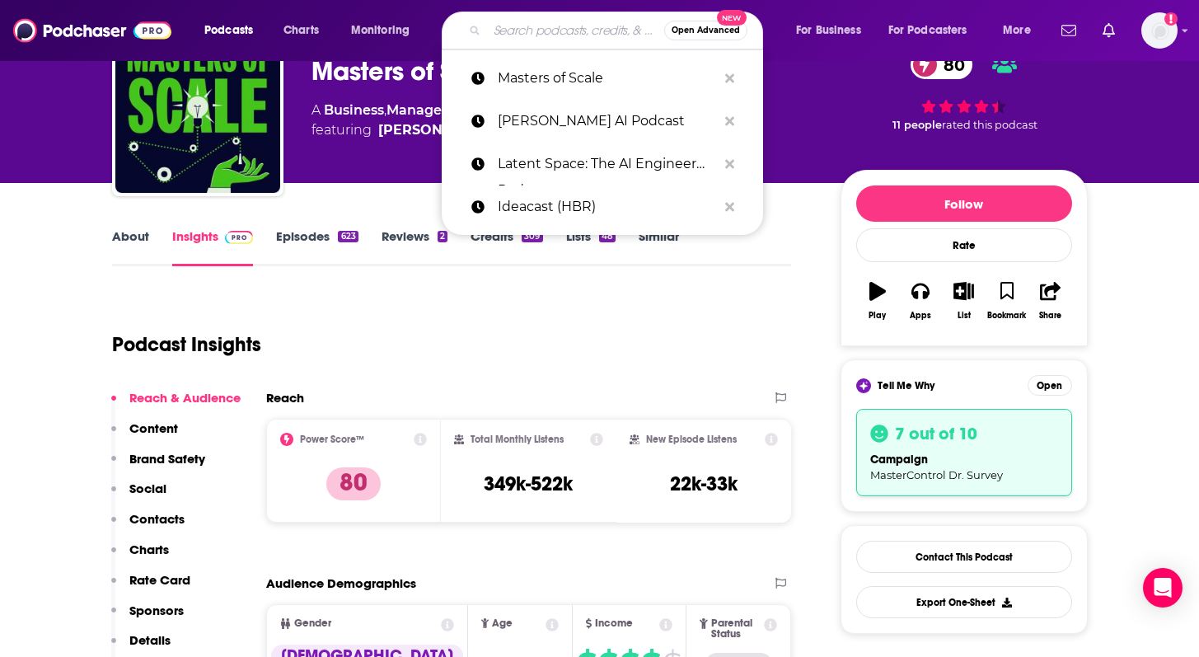
click at [493, 41] on input "Search podcasts, credits, & more..." at bounding box center [575, 30] width 177 height 26
paste input "Me, Myself and AI from MIT [PERSON_NAME]"
type input "Me, Myself and AI from MIT [PERSON_NAME]"
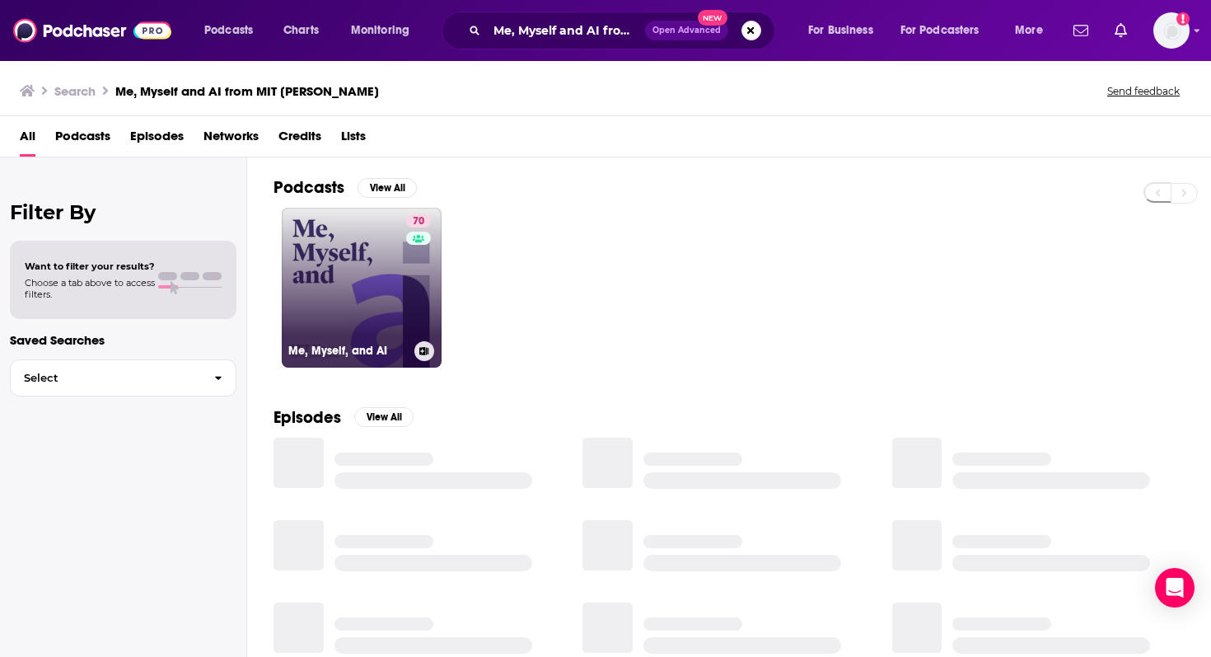
click at [356, 288] on link "70 Me, Myself, and AI" at bounding box center [362, 288] width 160 height 160
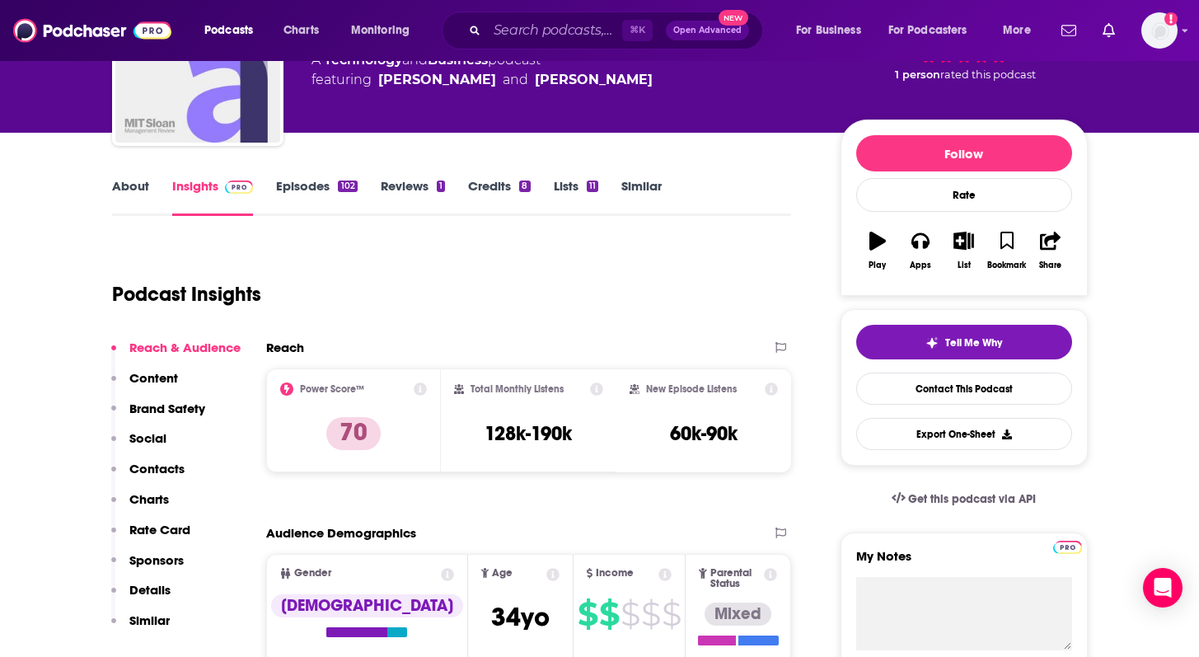
scroll to position [192, 0]
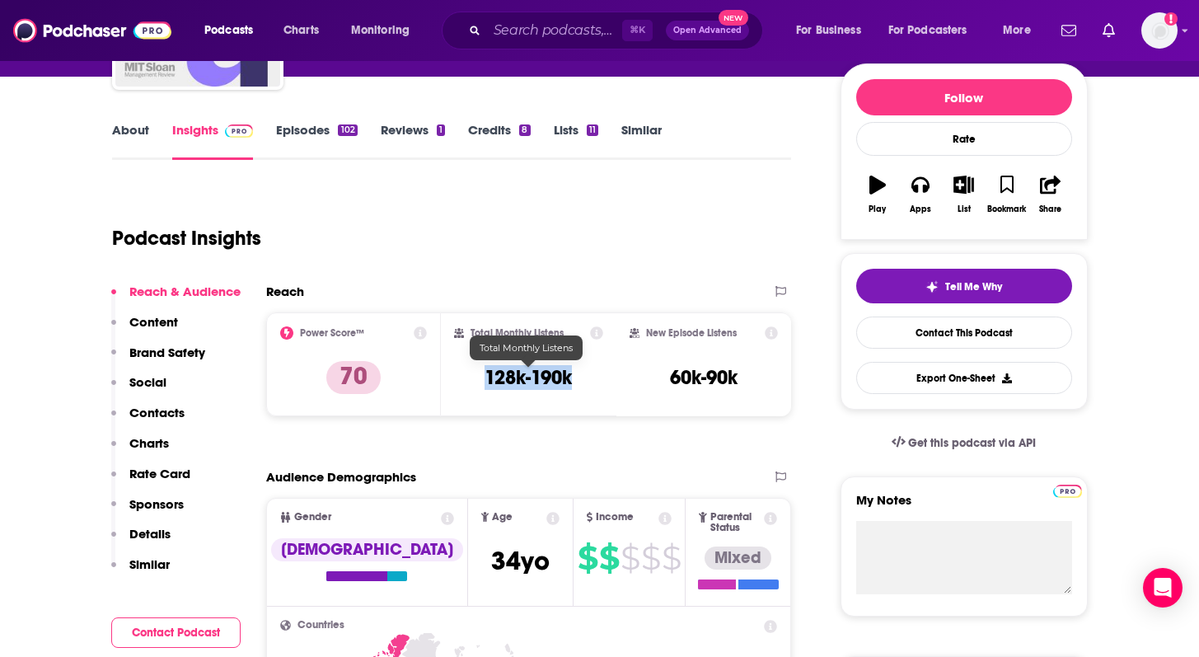
drag, startPoint x: 574, startPoint y: 381, endPoint x: 485, endPoint y: 382, distance: 89.0
click at [485, 382] on div "Total Monthly Listens 128k-190k" at bounding box center [528, 364] width 149 height 76
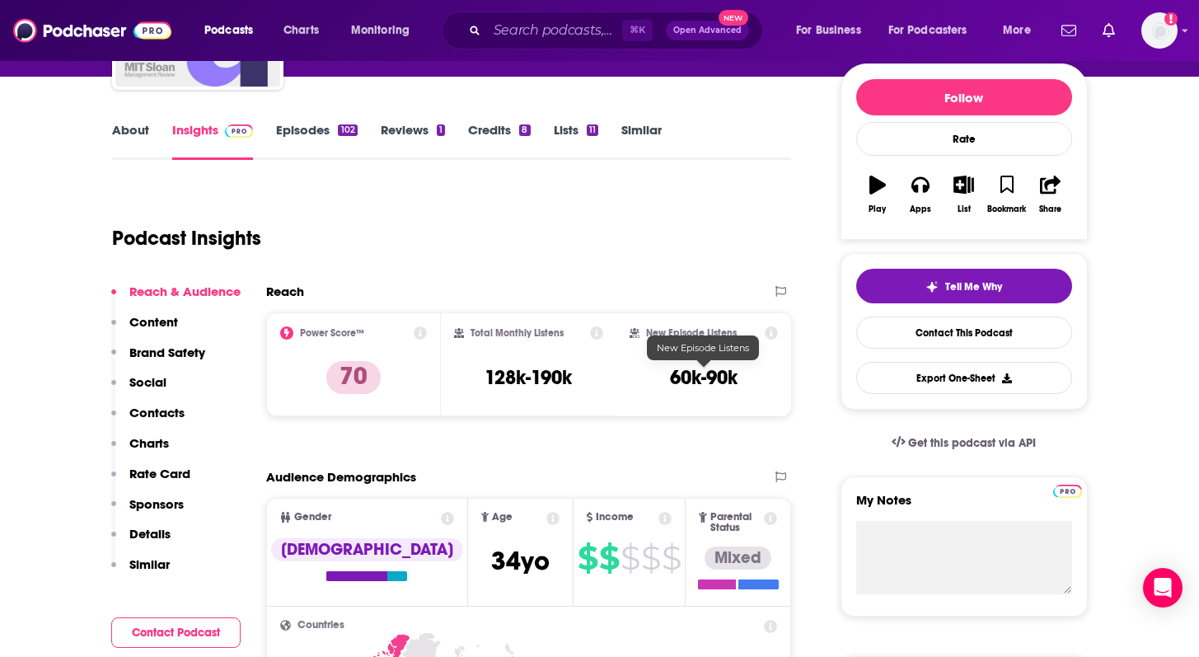
click at [708, 377] on h3 "60k-90k" at bounding box center [704, 377] width 68 height 25
click at [700, 380] on h3 "60k-90k" at bounding box center [704, 377] width 68 height 25
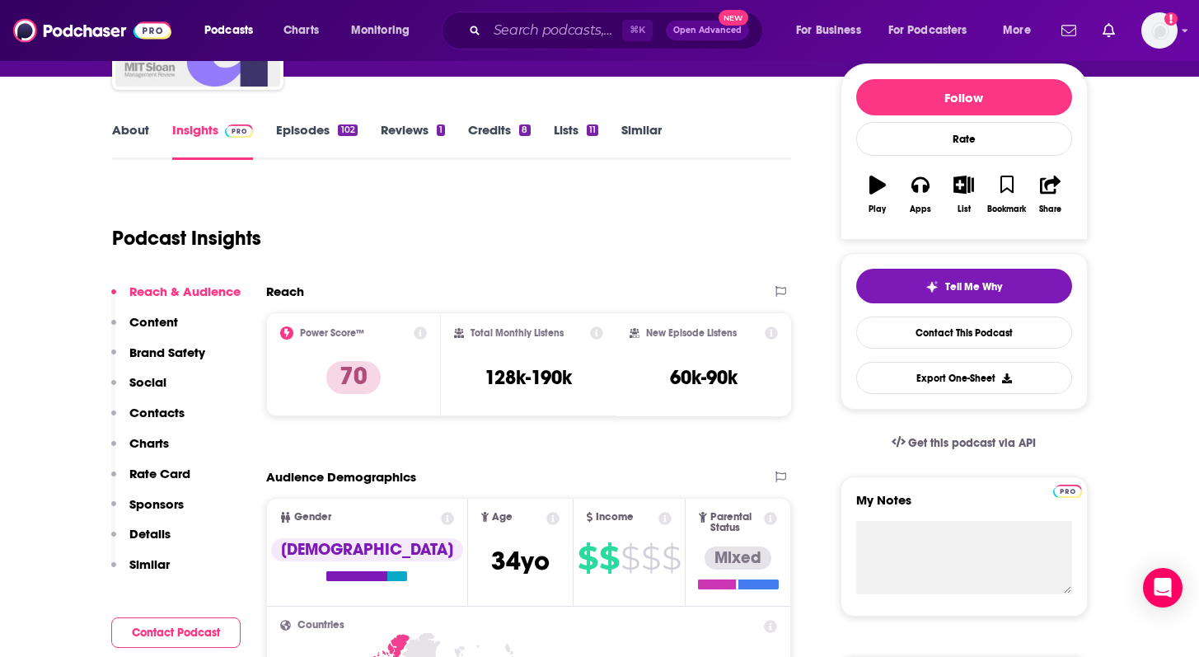
click at [506, 44] on div "⌘ K Open Advanced New" at bounding box center [602, 31] width 321 height 38
click at [545, 30] on input "Search podcasts, credits, & more..." at bounding box center [554, 30] width 135 height 26
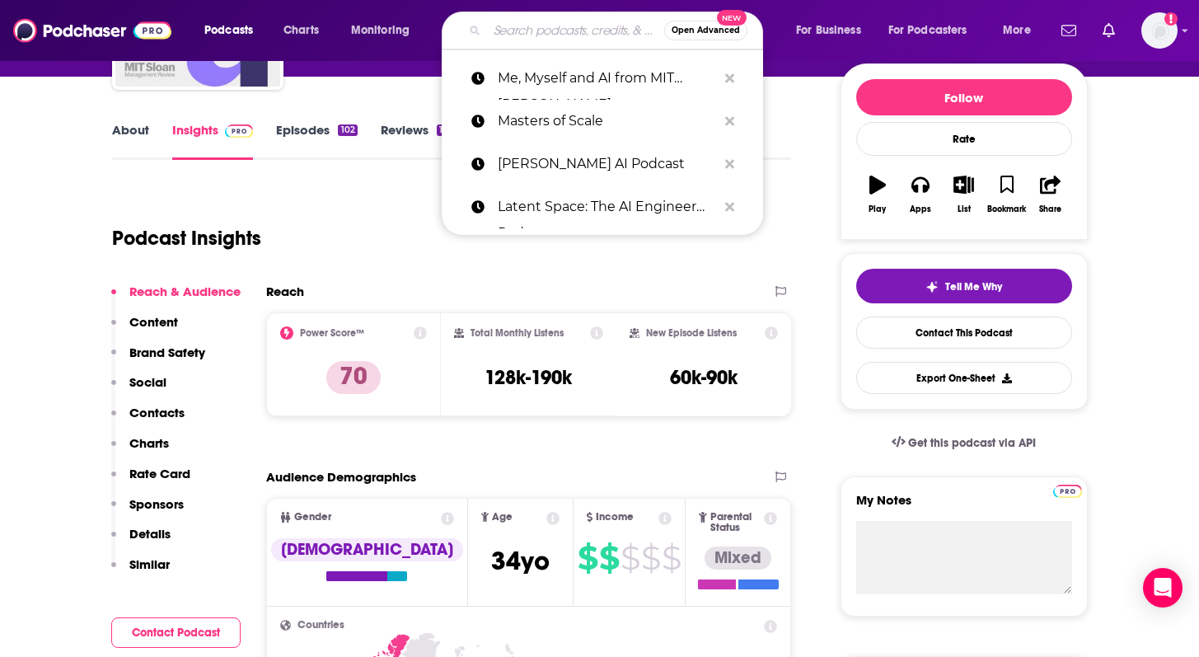
paste input "No Priors"
type input "No Priors"
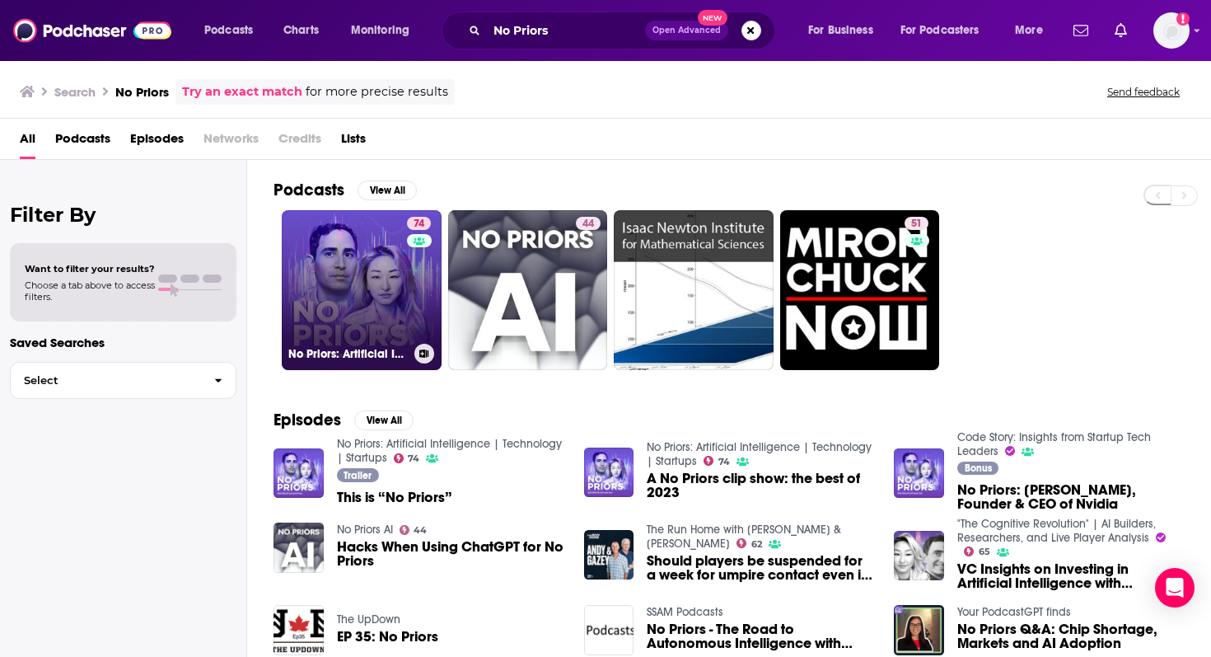
click at [389, 269] on link "74 No Priors: Artificial Intelligence | Technology | Startups" at bounding box center [362, 290] width 160 height 160
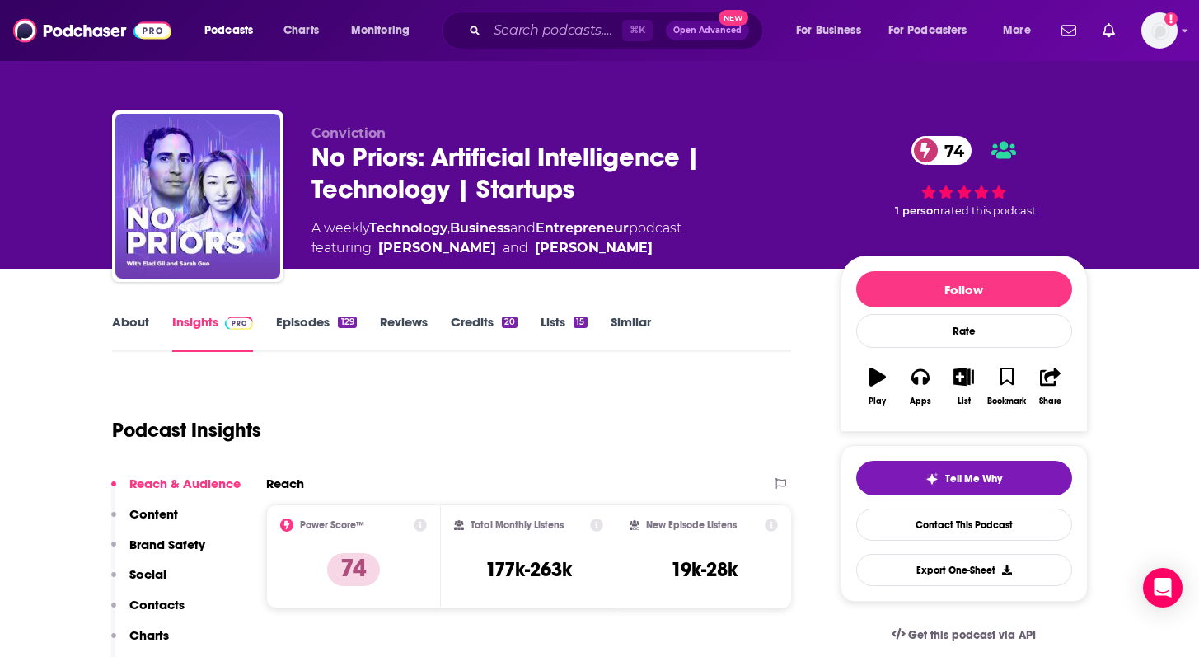
scroll to position [133, 0]
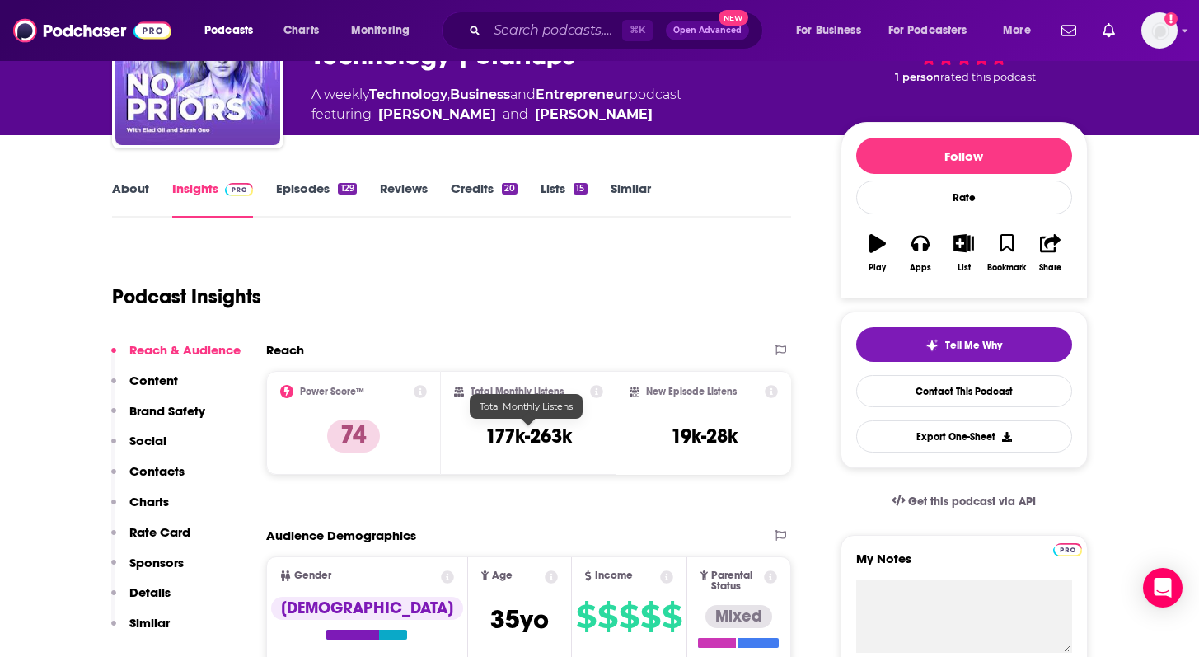
click at [515, 427] on h3 "177k-263k" at bounding box center [528, 436] width 87 height 25
click at [704, 445] on h3 "19k-28k" at bounding box center [704, 436] width 67 height 25
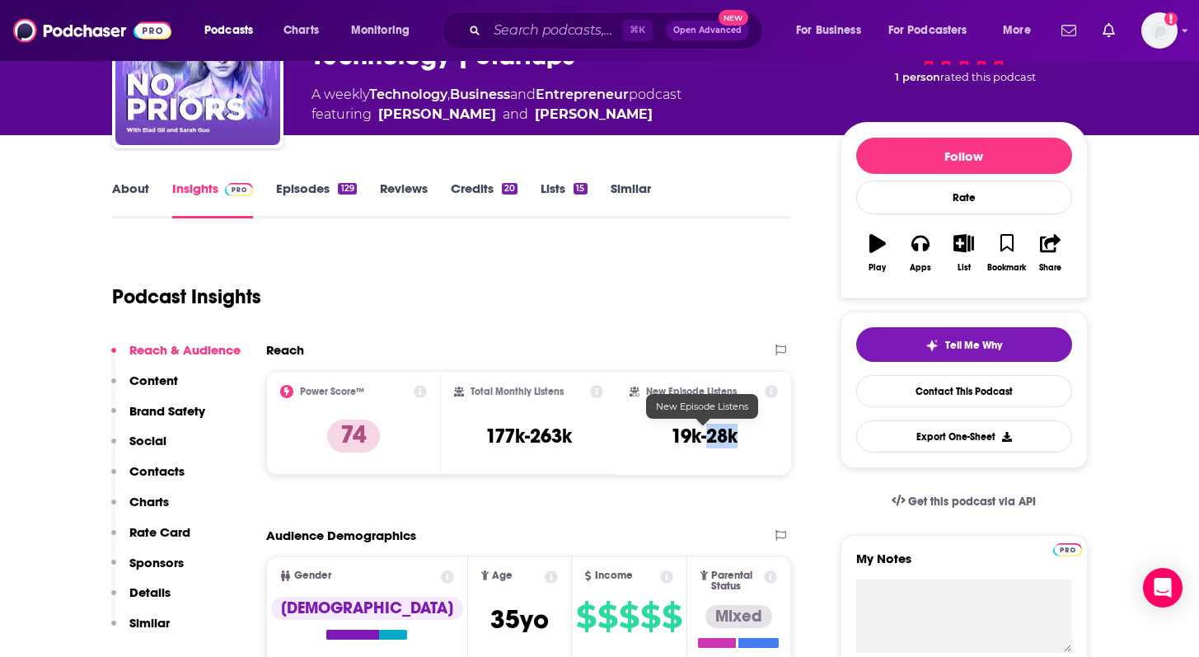
click at [704, 445] on h3 "19k-28k" at bounding box center [704, 436] width 67 height 25
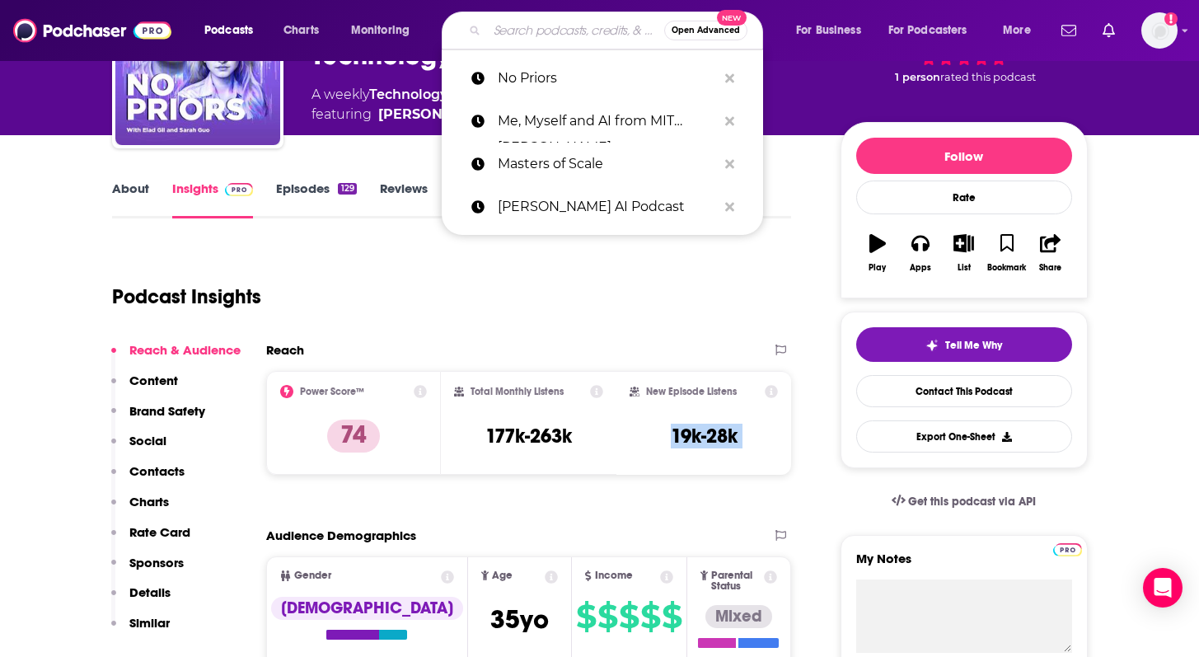
click at [544, 41] on input "Search podcasts, credits, & more..." at bounding box center [575, 30] width 177 height 26
paste input "Practical AI"
type input "Practical AI"
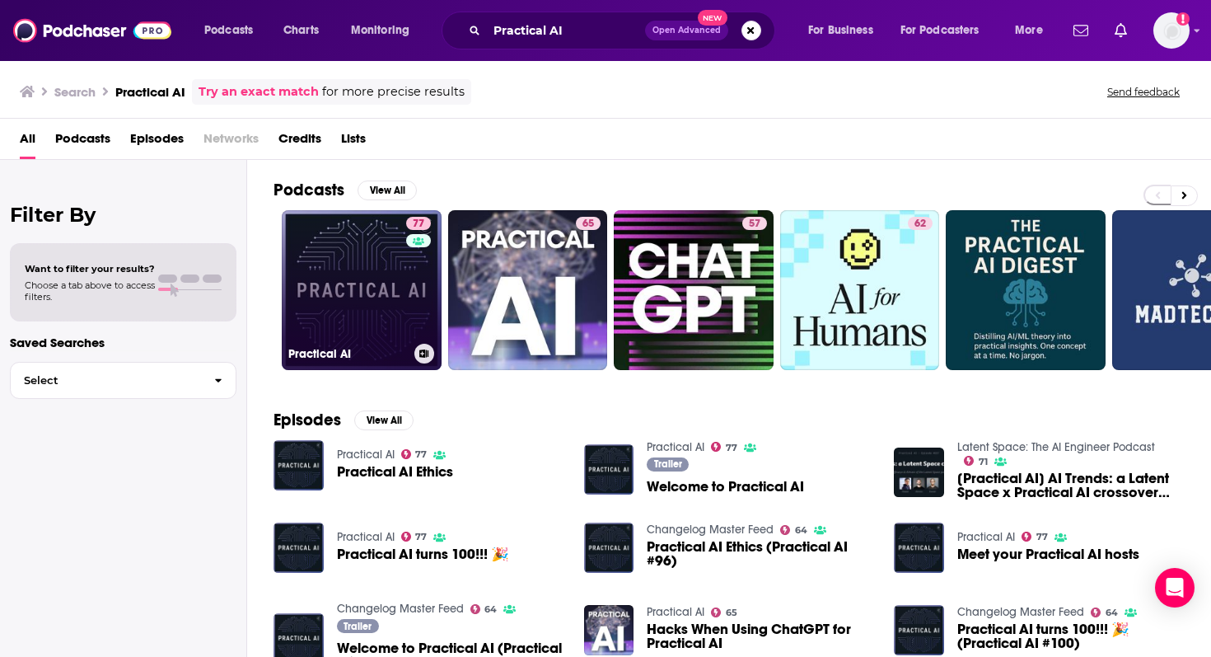
click at [353, 254] on link "77 Practical AI" at bounding box center [362, 290] width 160 height 160
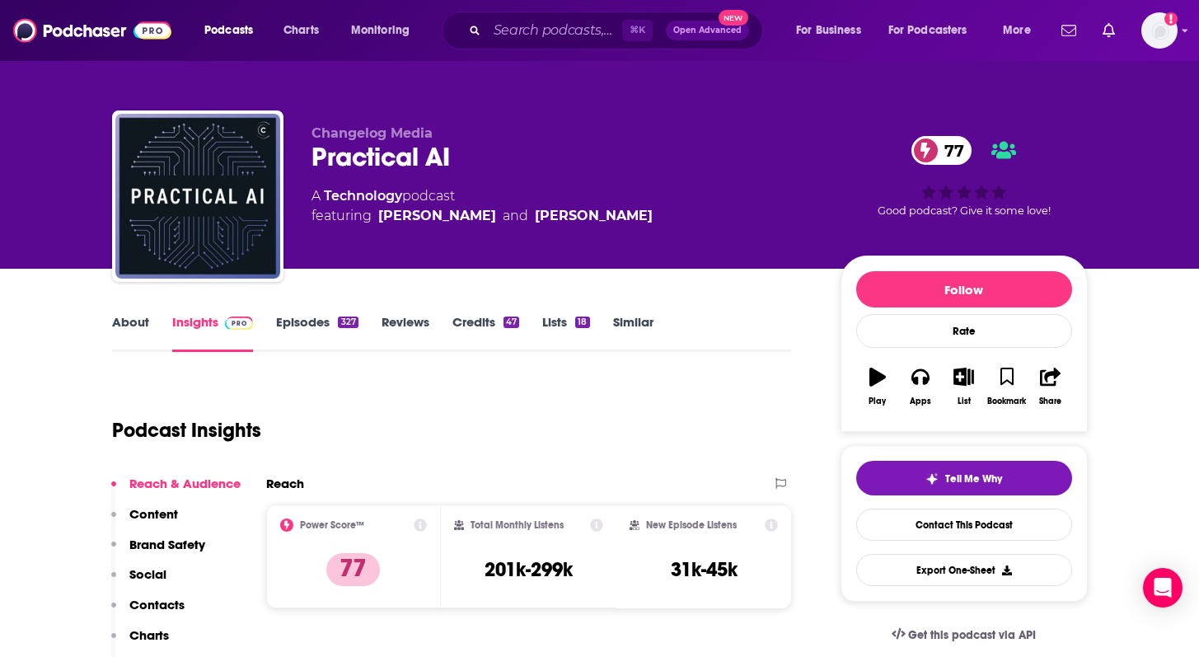
scroll to position [172, 0]
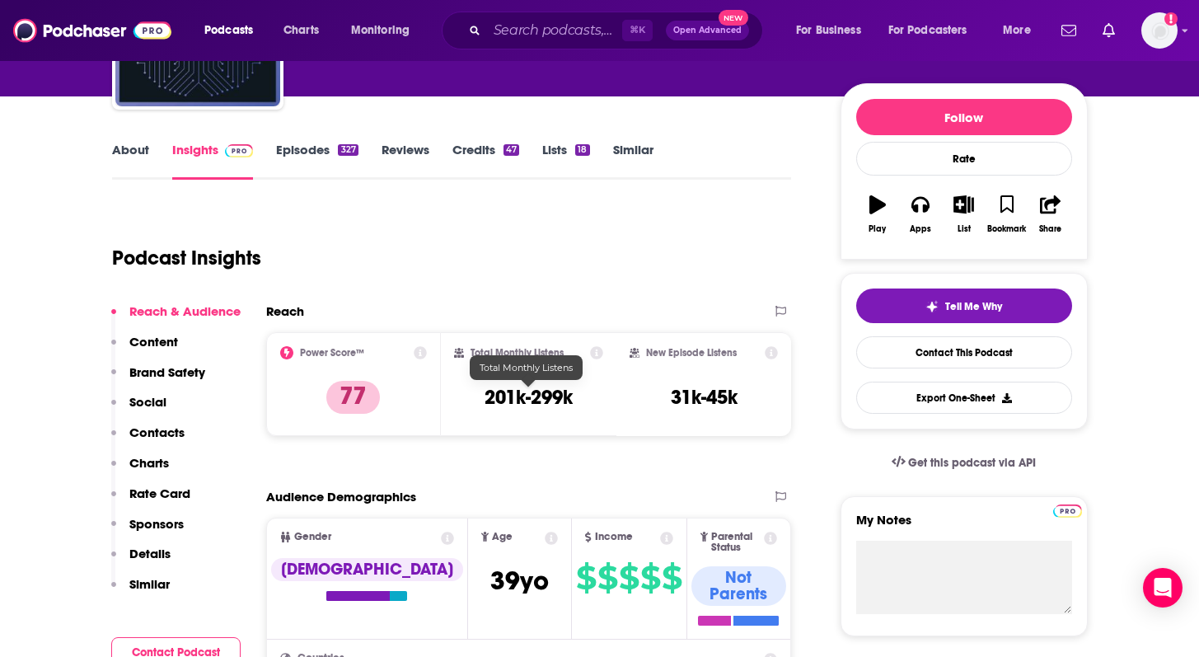
click at [515, 395] on h3 "201k-299k" at bounding box center [528, 397] width 88 height 25
click at [727, 395] on h3 "31k-45k" at bounding box center [704, 397] width 67 height 25
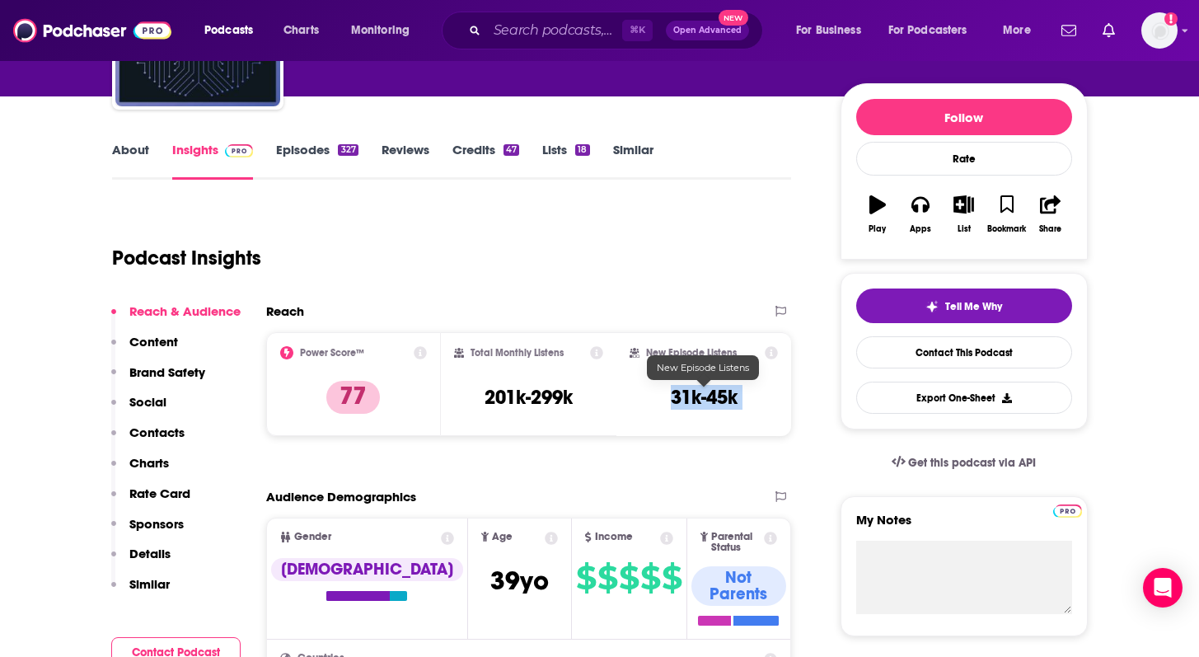
click at [727, 395] on h3 "31k-45k" at bounding box center [704, 397] width 67 height 25
click at [520, 35] on input "Search podcasts, credits, & more..." at bounding box center [554, 30] width 135 height 26
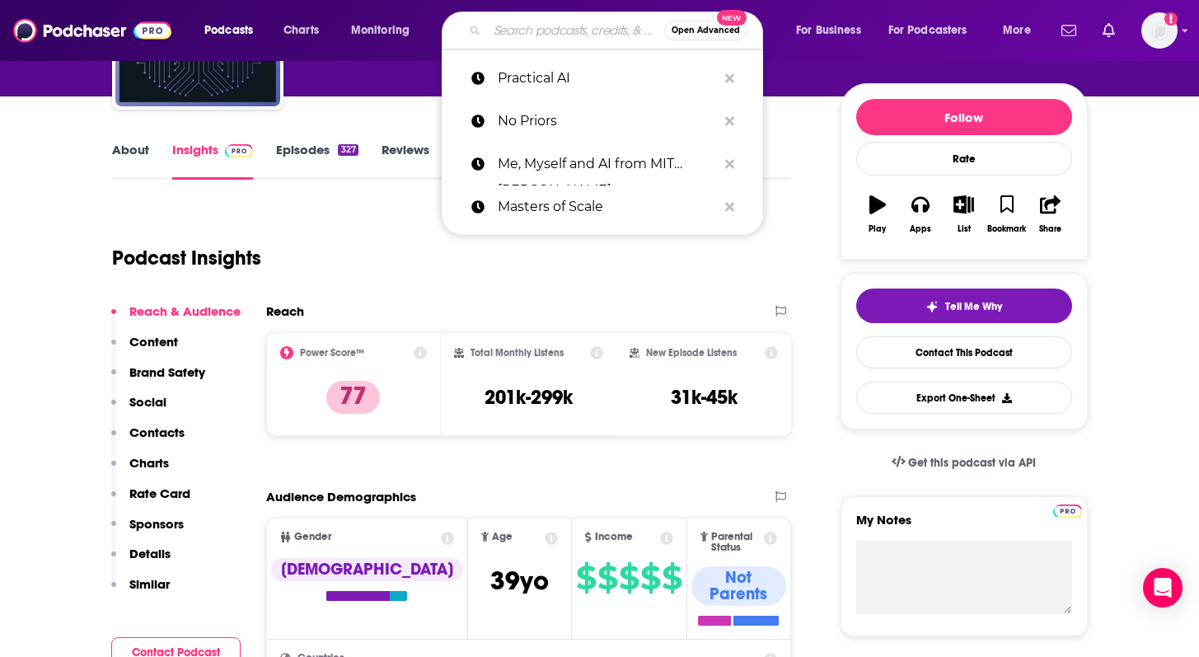
paste input "The AI in Business Podcast"
type input "The AI in Business Podcast"
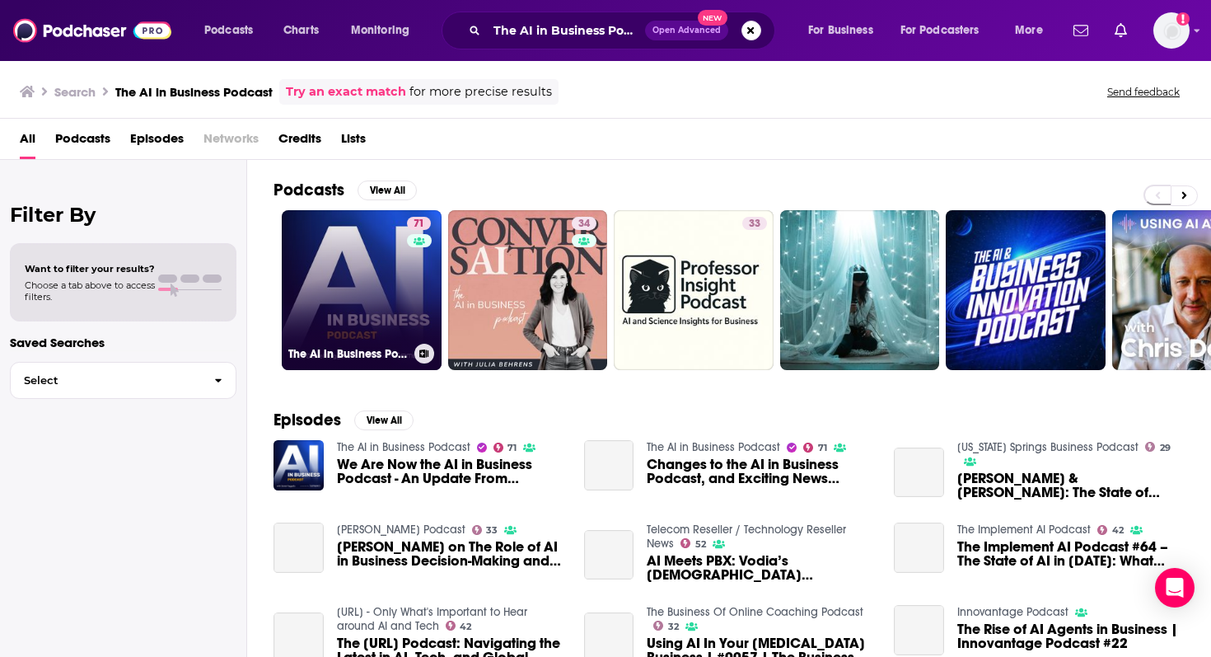
click at [347, 300] on link "71 The AI in Business Podcast" at bounding box center [362, 290] width 160 height 160
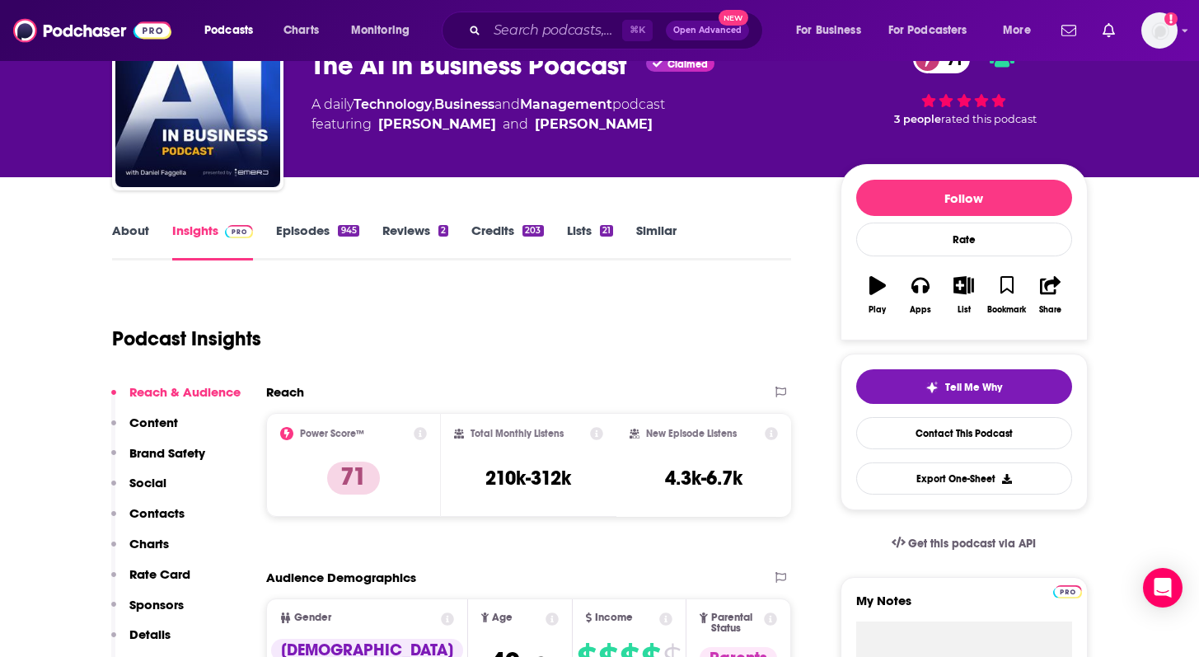
scroll to position [119, 0]
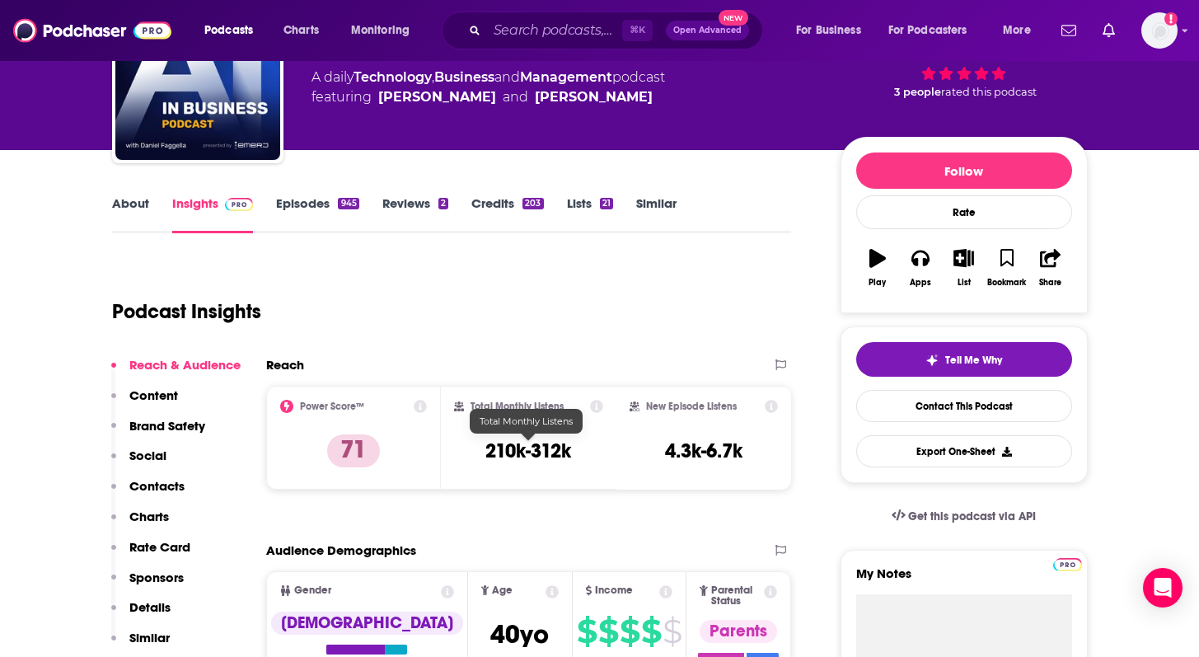
click at [521, 452] on h3 "210k-312k" at bounding box center [528, 450] width 86 height 25
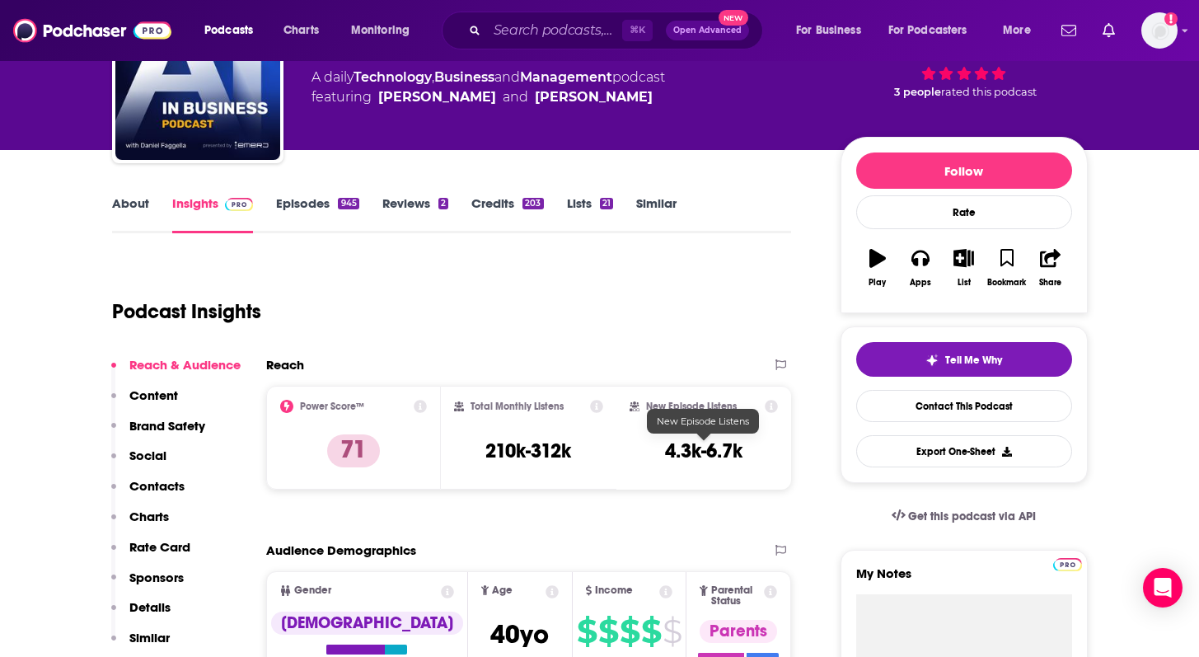
click at [703, 454] on h3 "4.3k-6.7k" at bounding box center [703, 450] width 77 height 25
click at [540, 29] on input "Search podcasts, credits, & more..." at bounding box center [554, 30] width 135 height 26
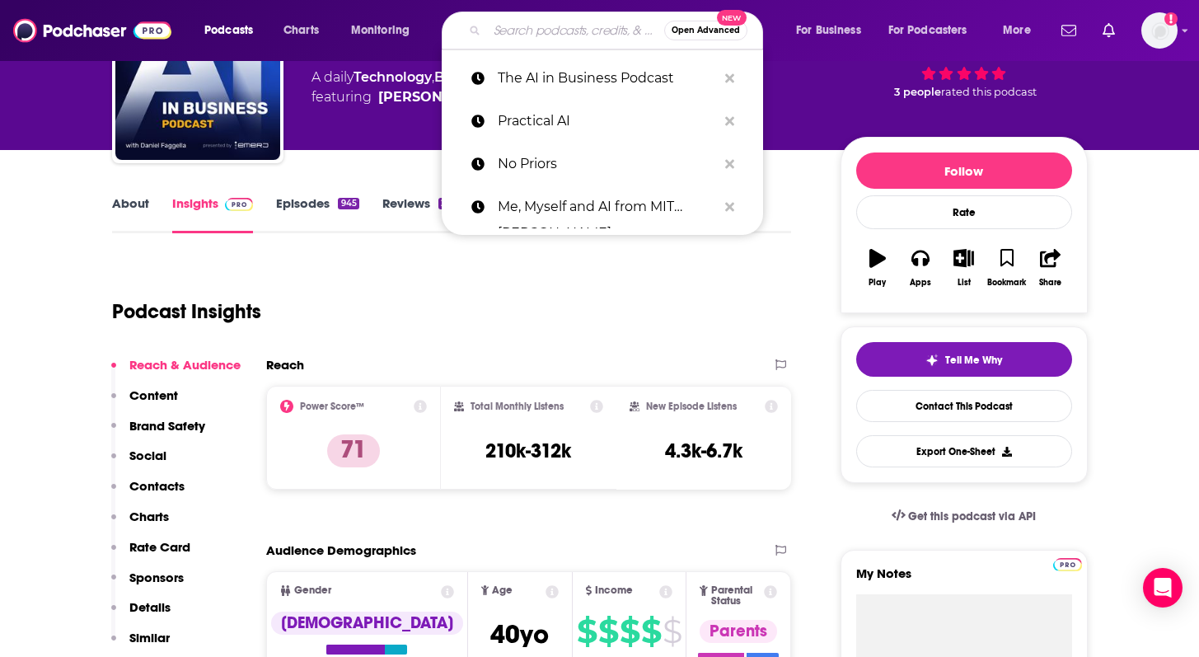
paste input "The Big Technology Podcast"
type input "The Big Technology Podcast"
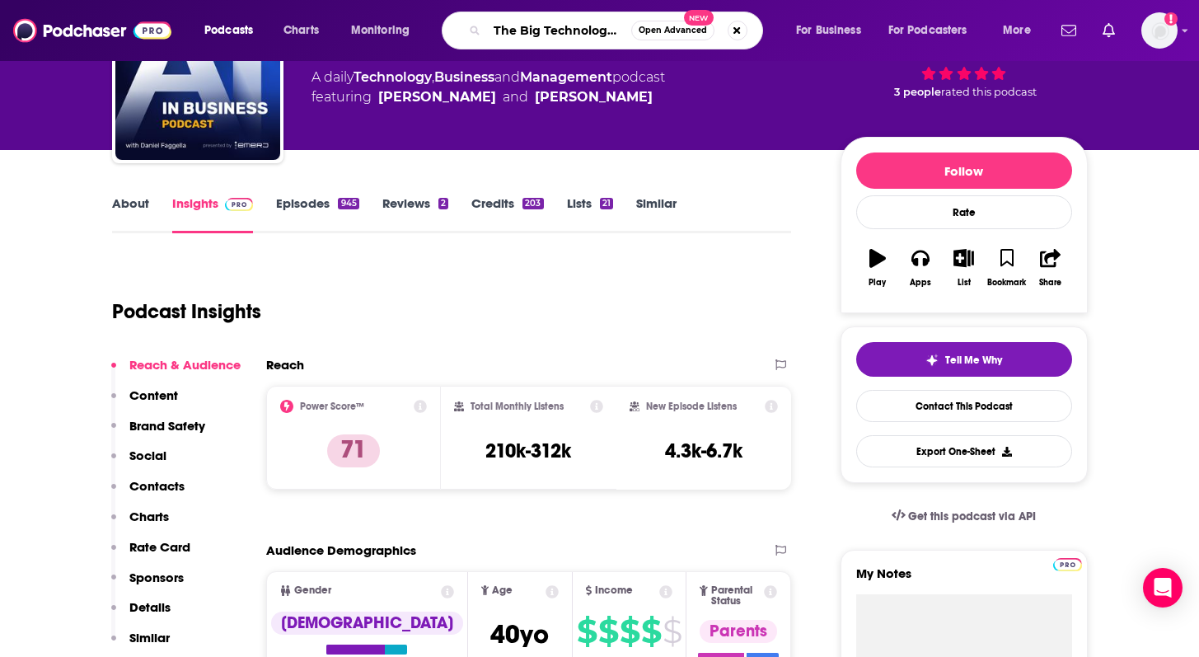
scroll to position [0, 42]
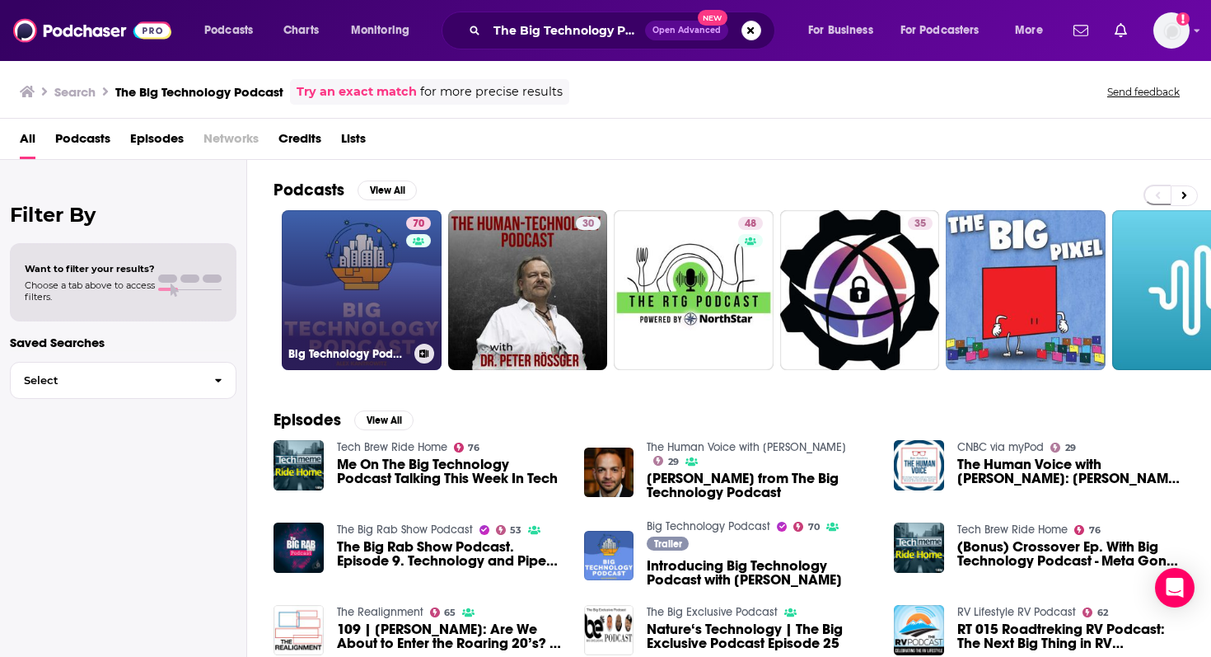
click at [335, 324] on link "70 Big Technology Podcast" at bounding box center [362, 290] width 160 height 160
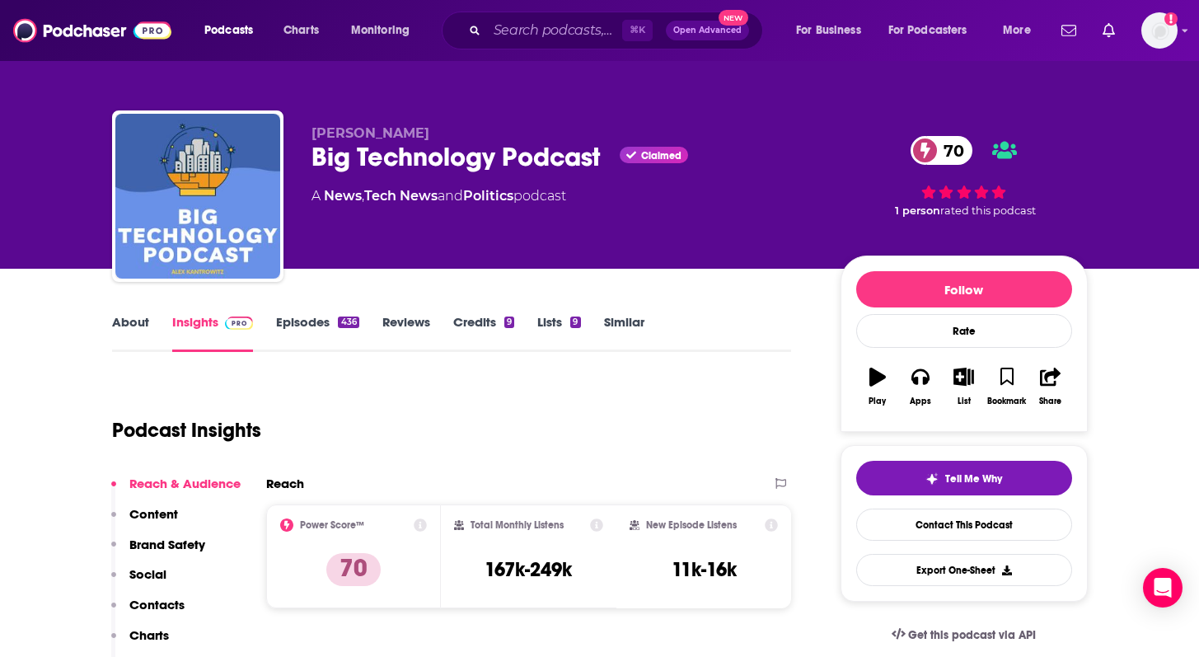
scroll to position [69, 0]
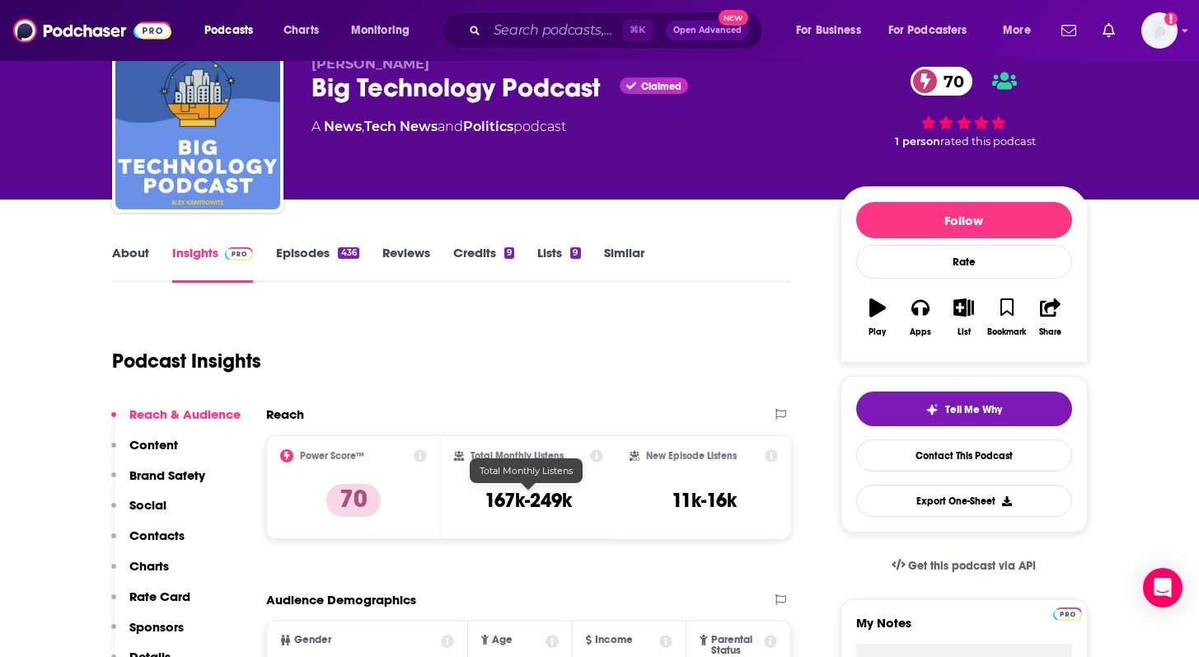
click at [531, 502] on h3 "167k-249k" at bounding box center [527, 500] width 87 height 25
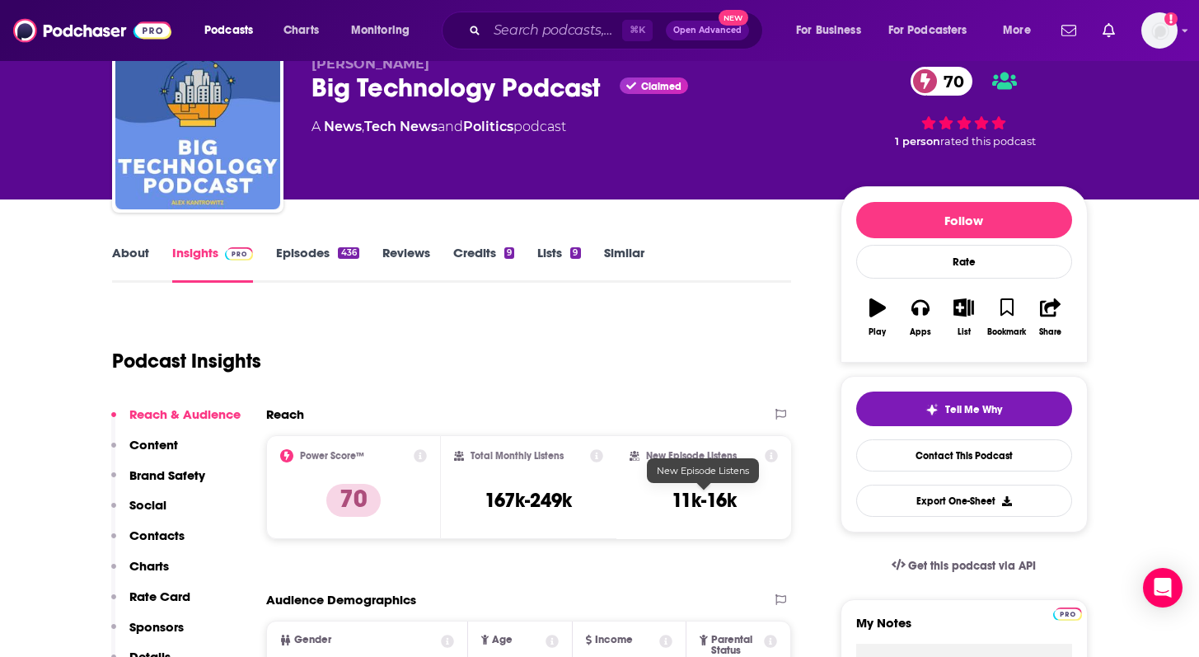
click at [700, 499] on h3 "11k-16k" at bounding box center [704, 500] width 65 height 25
click at [518, 35] on input "Search podcasts, credits, & more..." at bounding box center [554, 30] width 135 height 26
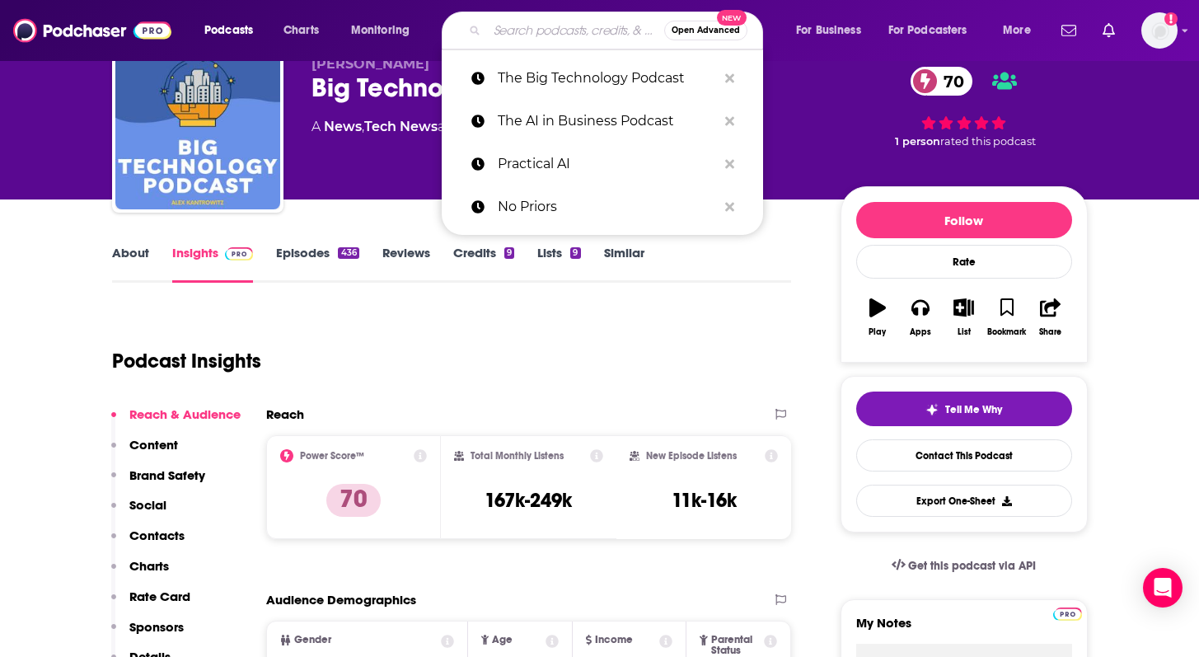
paste input "The Changelog"
type input "The Changelog"
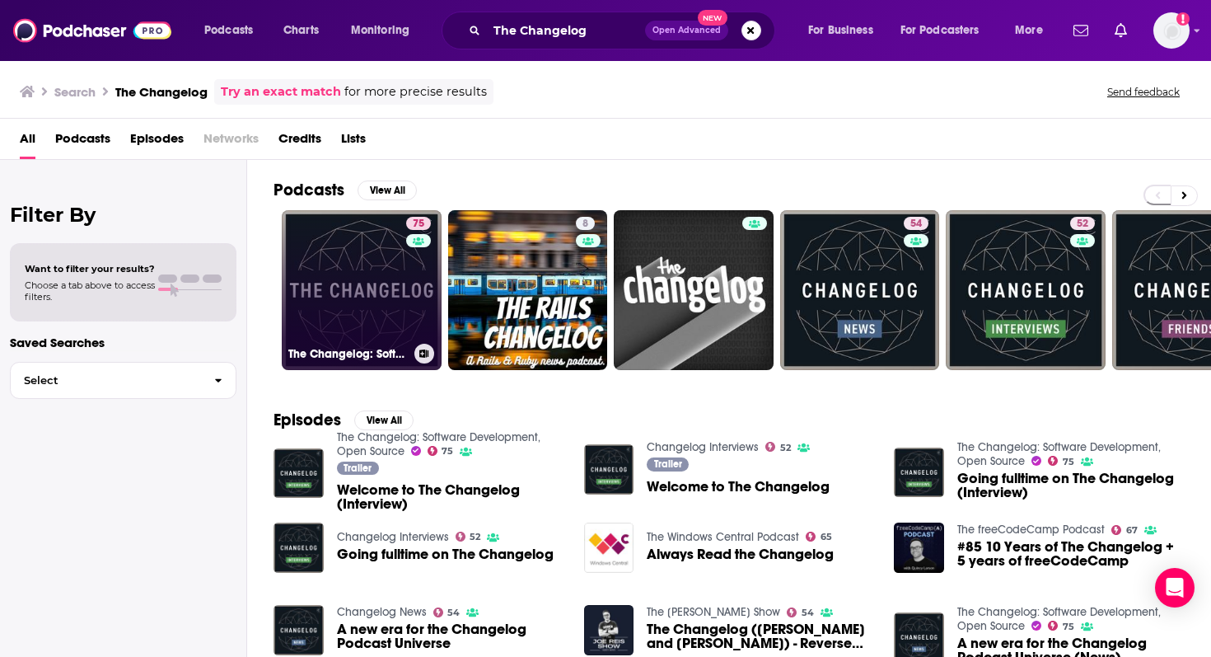
click at [344, 259] on link "75 The Changelog: Software Development, Open Source" at bounding box center [362, 290] width 160 height 160
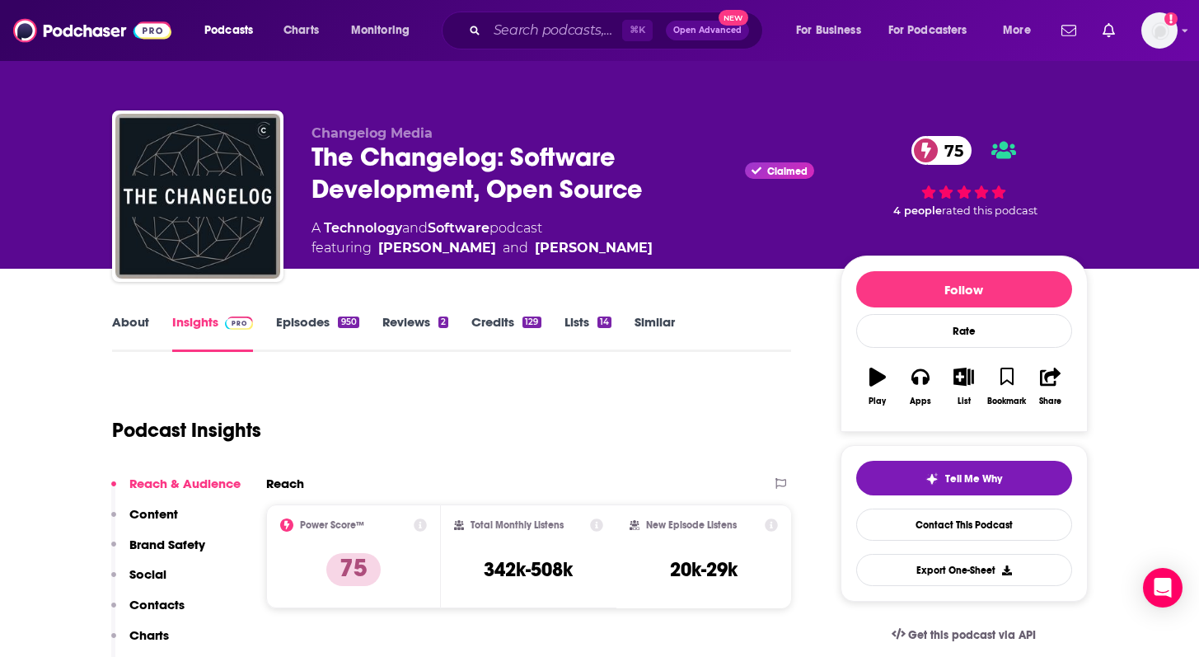
scroll to position [124, 0]
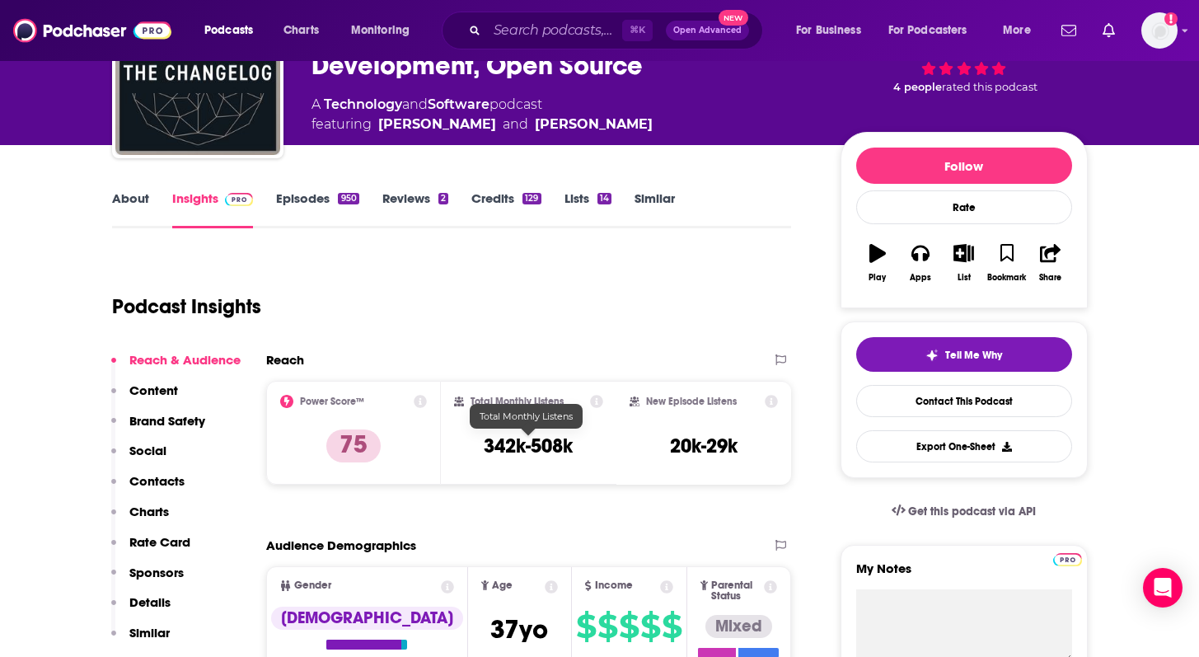
click at [528, 439] on h3 "342k-508k" at bounding box center [528, 445] width 89 height 25
click at [697, 442] on h3 "20k-29k" at bounding box center [704, 445] width 68 height 25
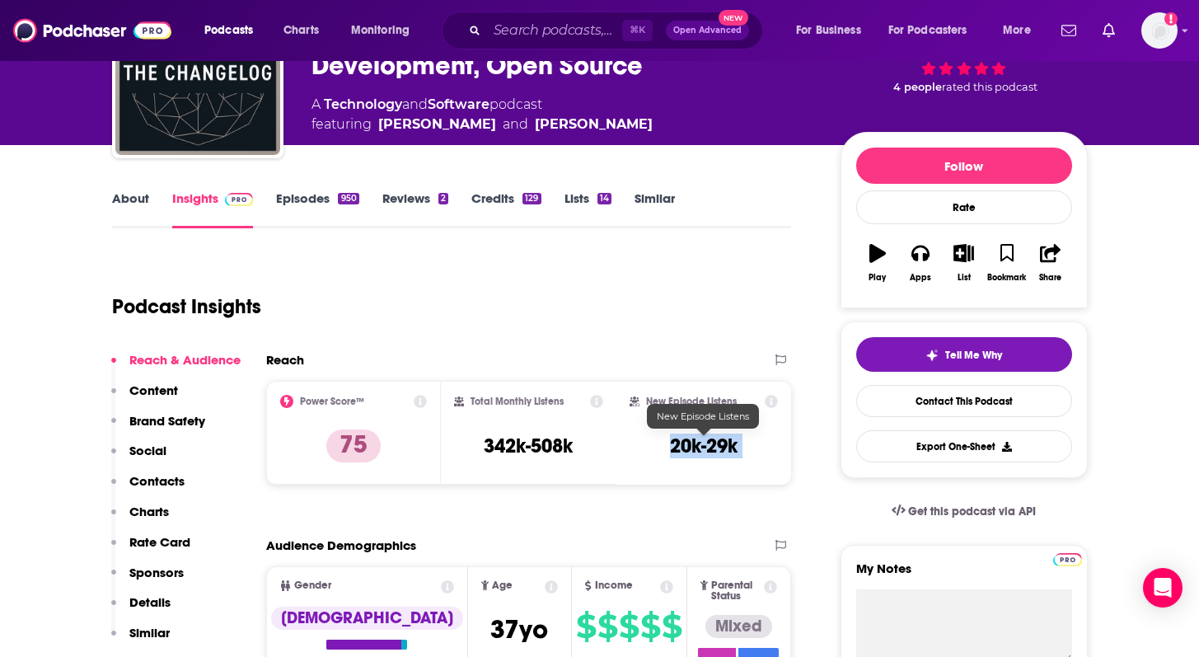
click at [697, 442] on h3 "20k-29k" at bounding box center [704, 445] width 68 height 25
click at [563, 24] on input "Search podcasts, credits, & more..." at bounding box center [554, 30] width 135 height 26
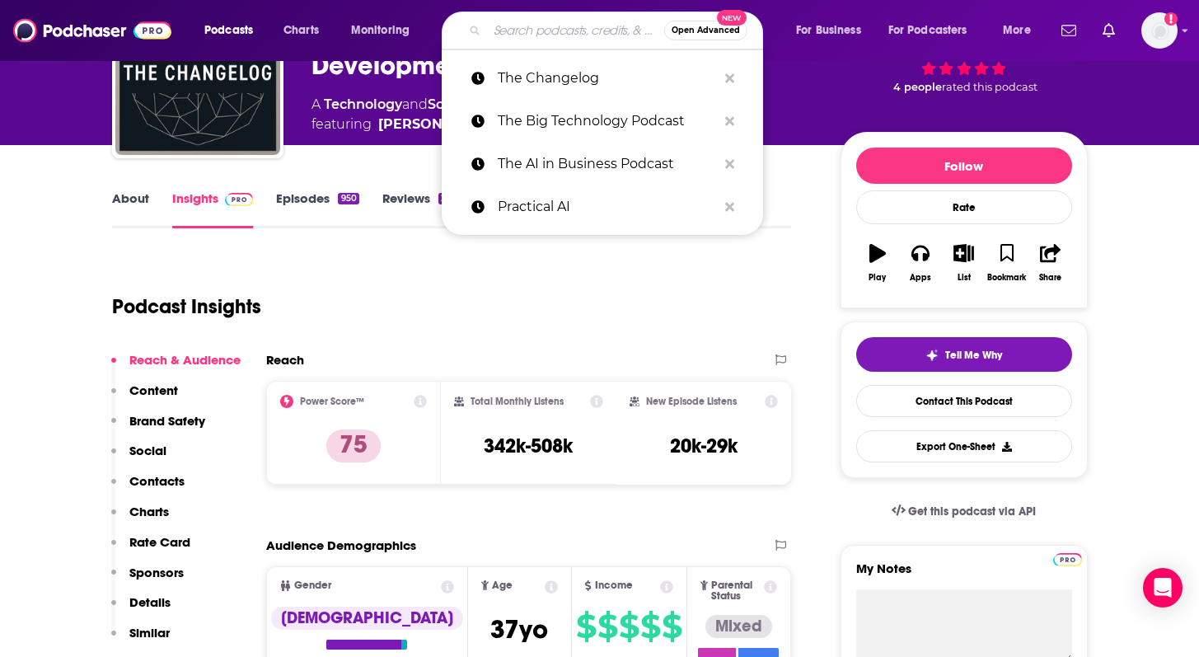
paste input "The Cognitive Revolution"
type input "The Cognitive Revolution"
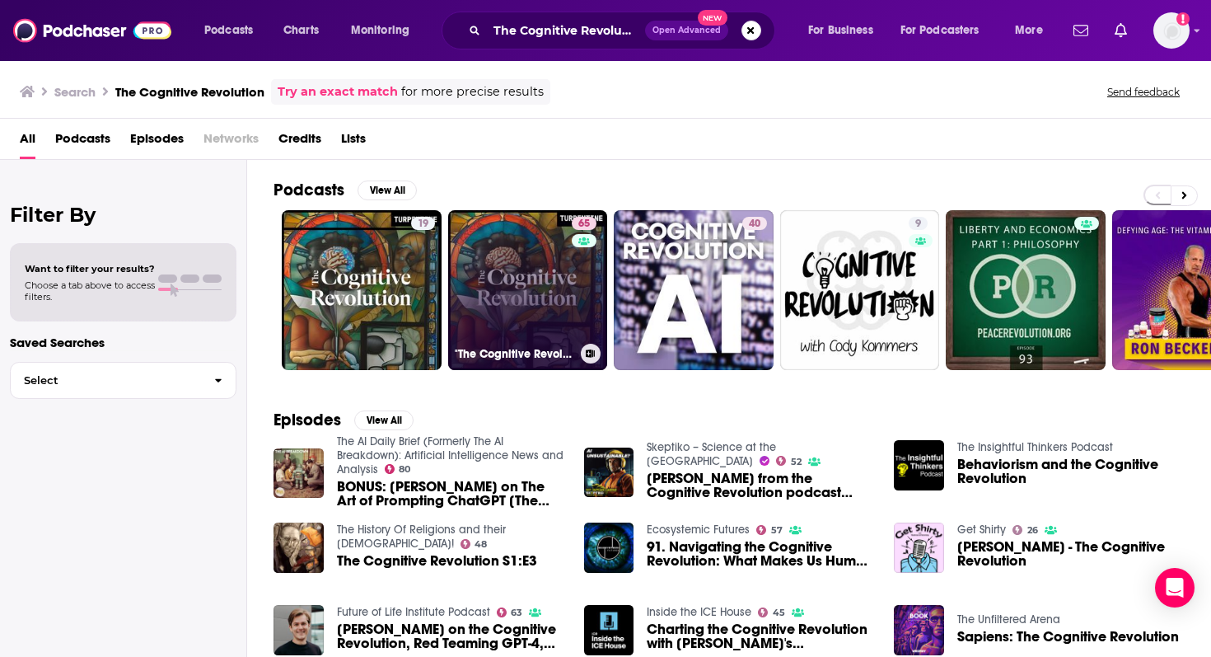
click at [527, 278] on link "65 "The Cognitive Revolution" | AI Builders, Researchers, and Live Player Analy…" at bounding box center [528, 290] width 160 height 160
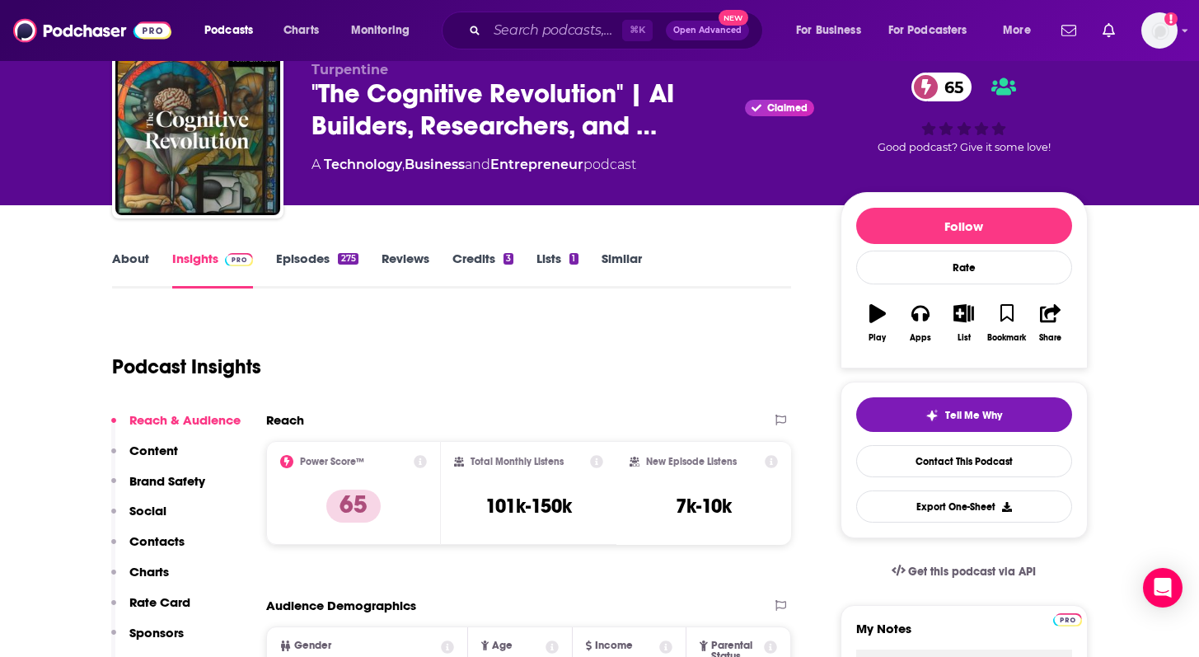
scroll to position [134, 0]
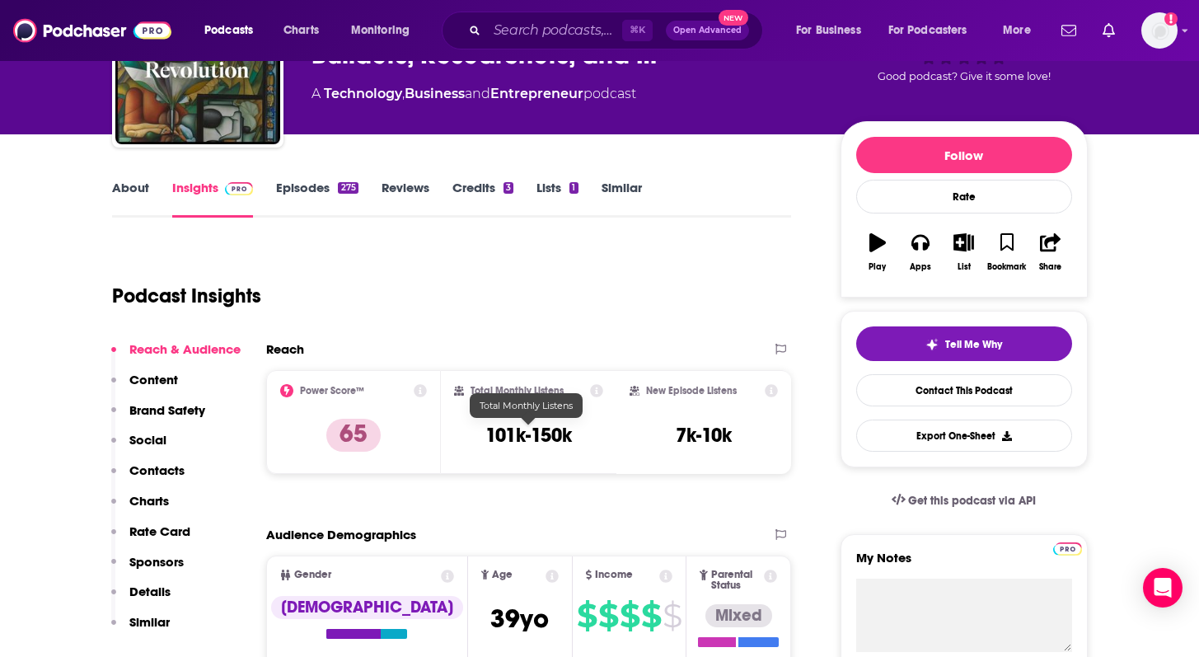
click at [514, 439] on h3 "101k-150k" at bounding box center [528, 435] width 87 height 25
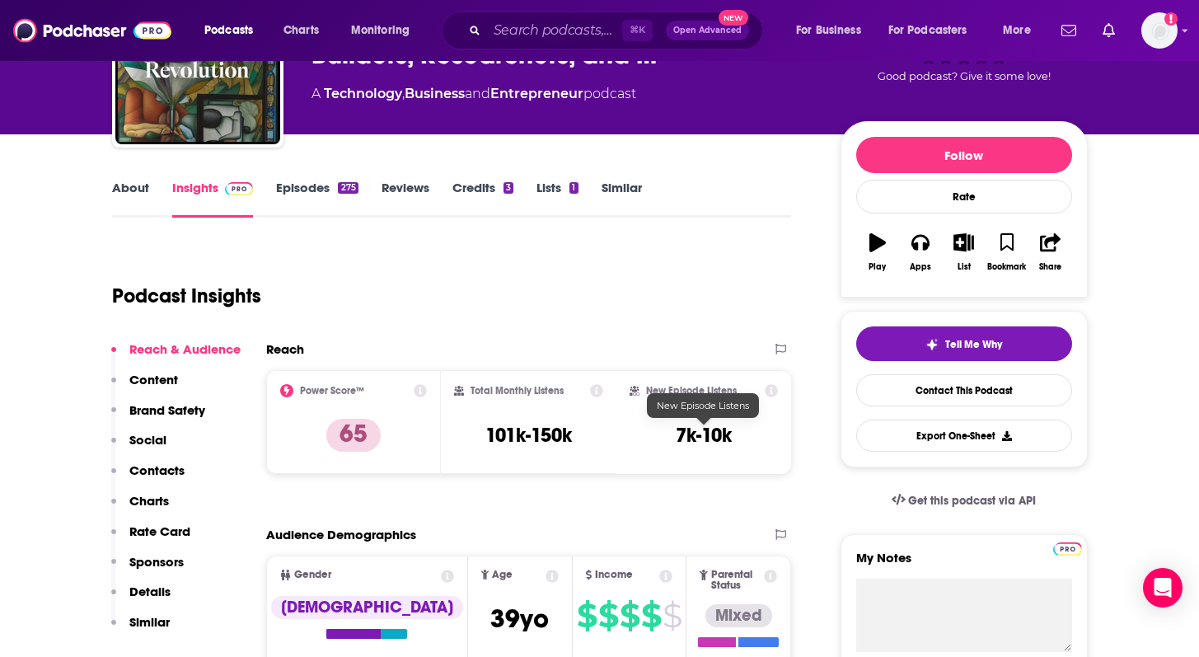
click at [705, 437] on h3 "7k-10k" at bounding box center [704, 435] width 56 height 25
click at [513, 35] on input "Search podcasts, credits, & more..." at bounding box center [554, 30] width 135 height 26
paste input "The Robot Report Podcast"
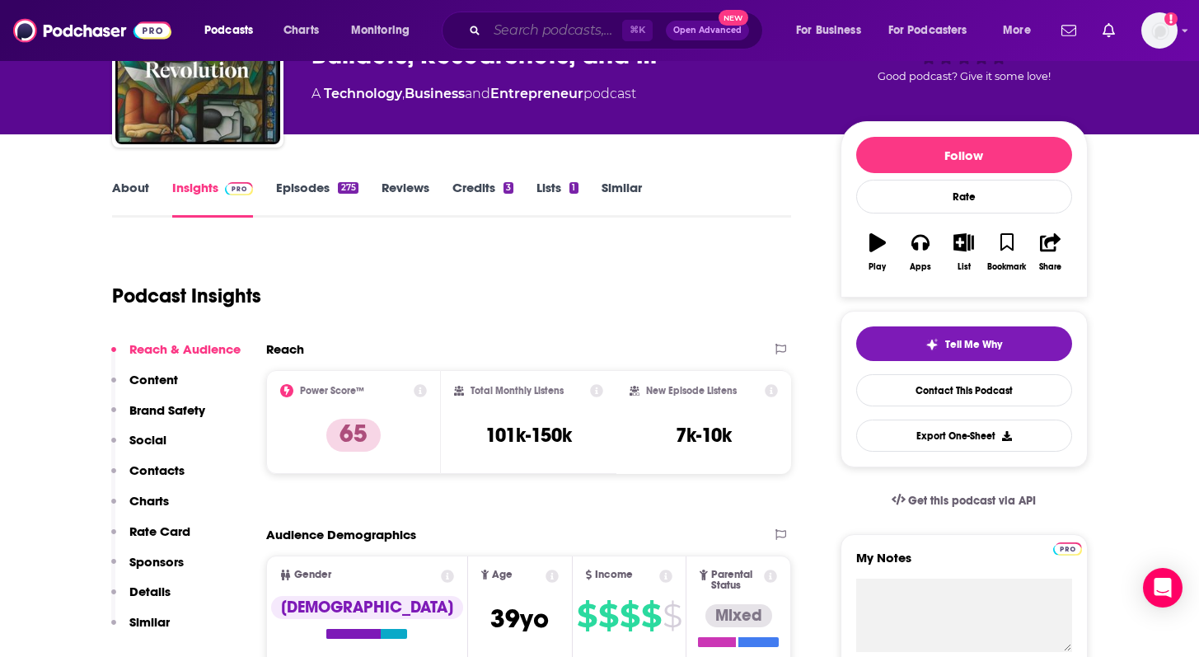
type input "The Robot Report Podcast"
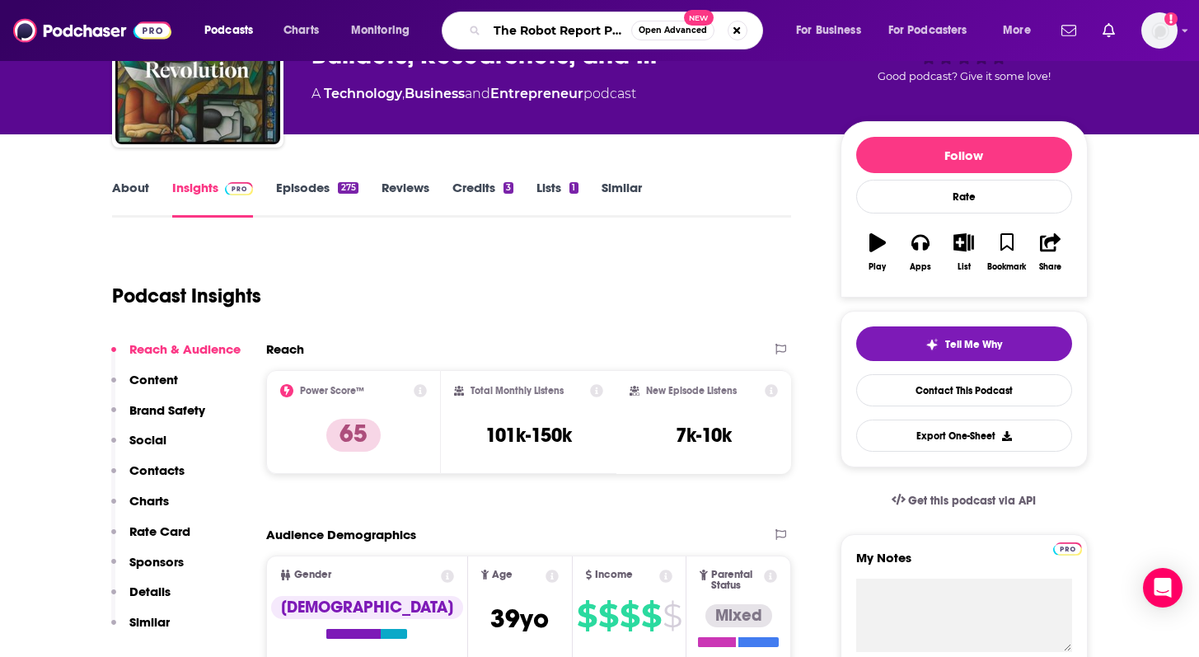
scroll to position [0, 30]
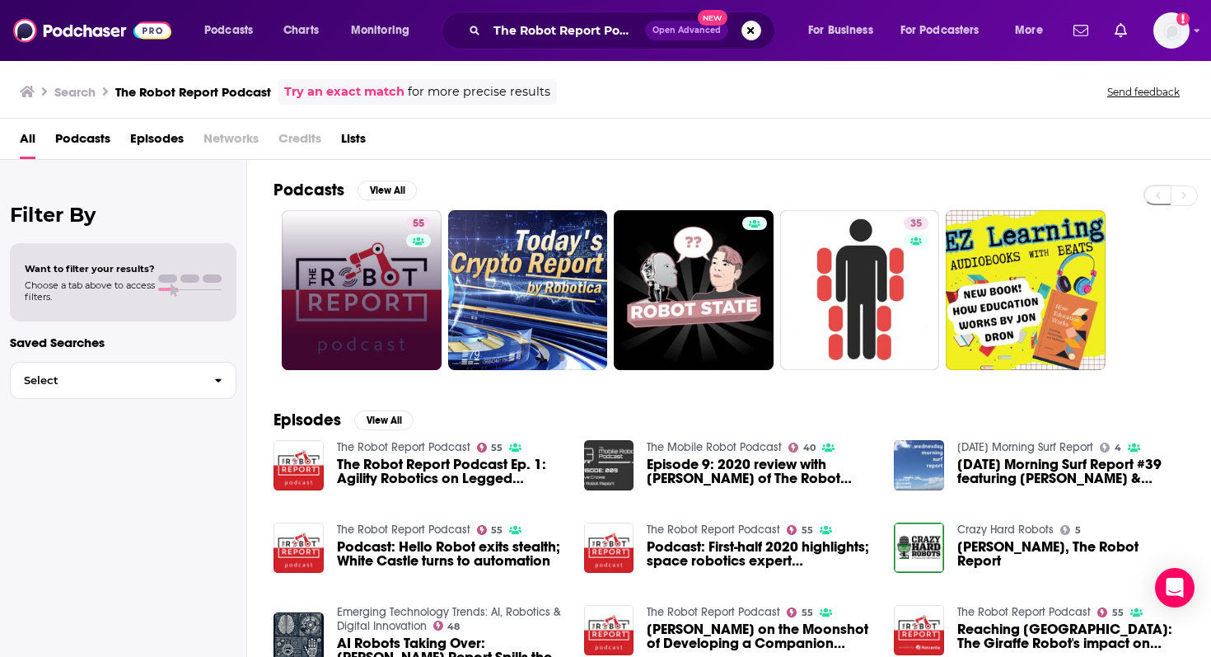
click at [373, 253] on link "55" at bounding box center [362, 290] width 160 height 160
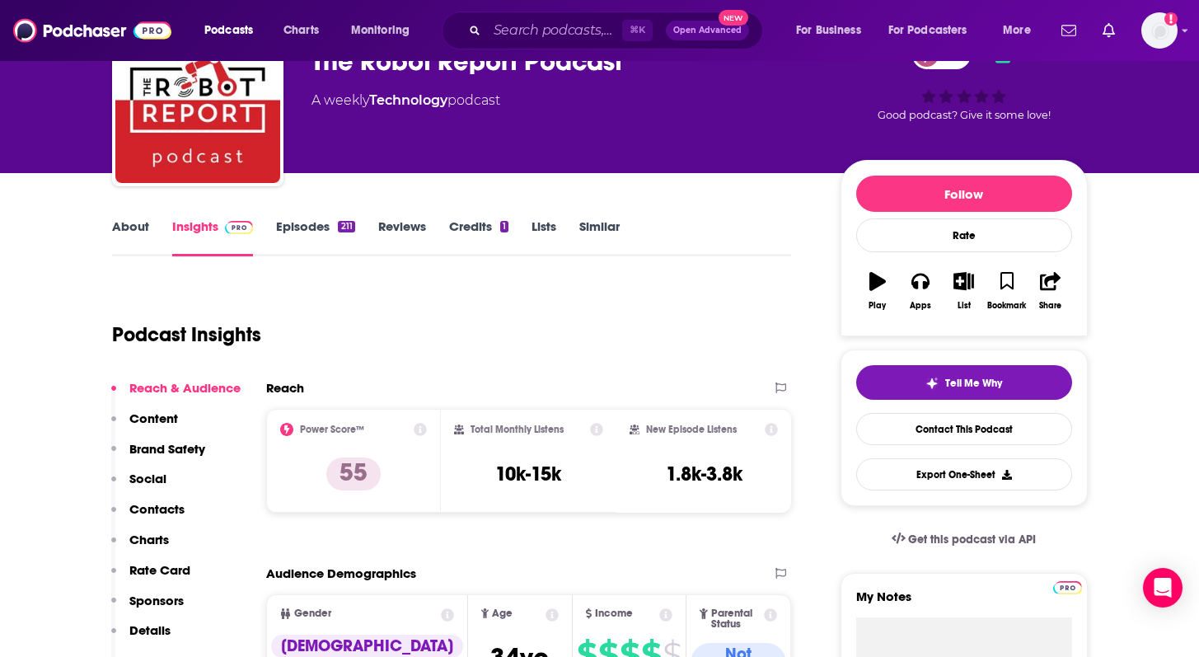
scroll to position [102, 0]
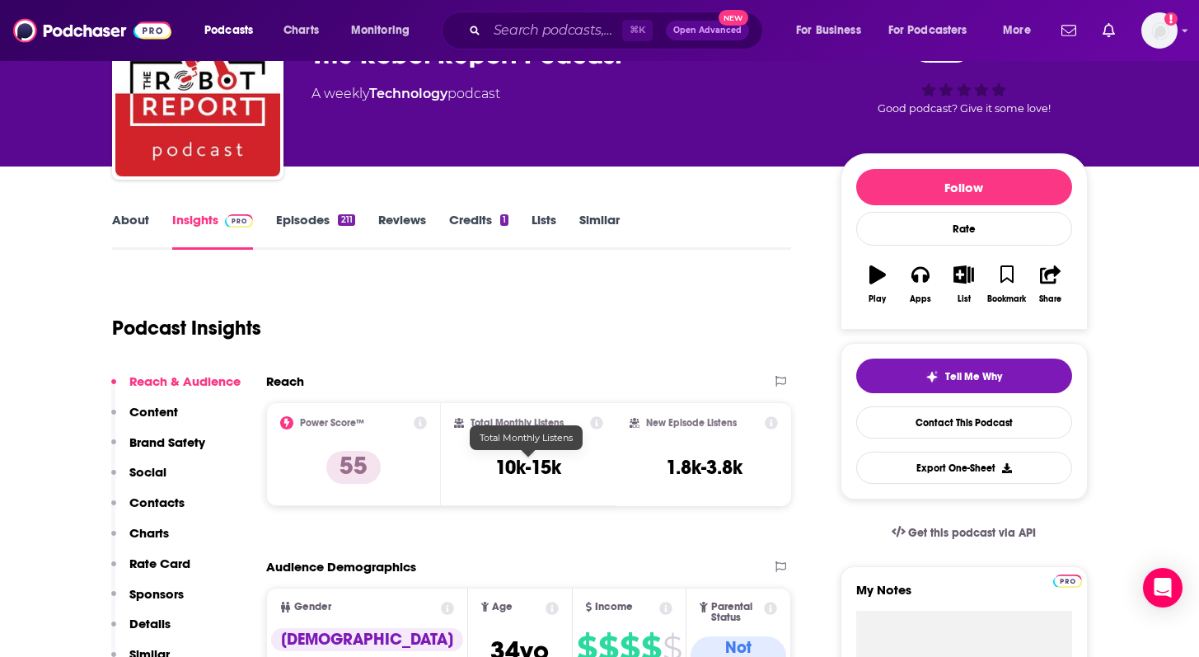
click at [533, 464] on h3 "10k-15k" at bounding box center [528, 467] width 66 height 25
click at [503, 480] on div "Total Monthly Listens 10k-15k" at bounding box center [528, 454] width 149 height 76
click at [523, 469] on h3 "10k-15k" at bounding box center [528, 467] width 66 height 25
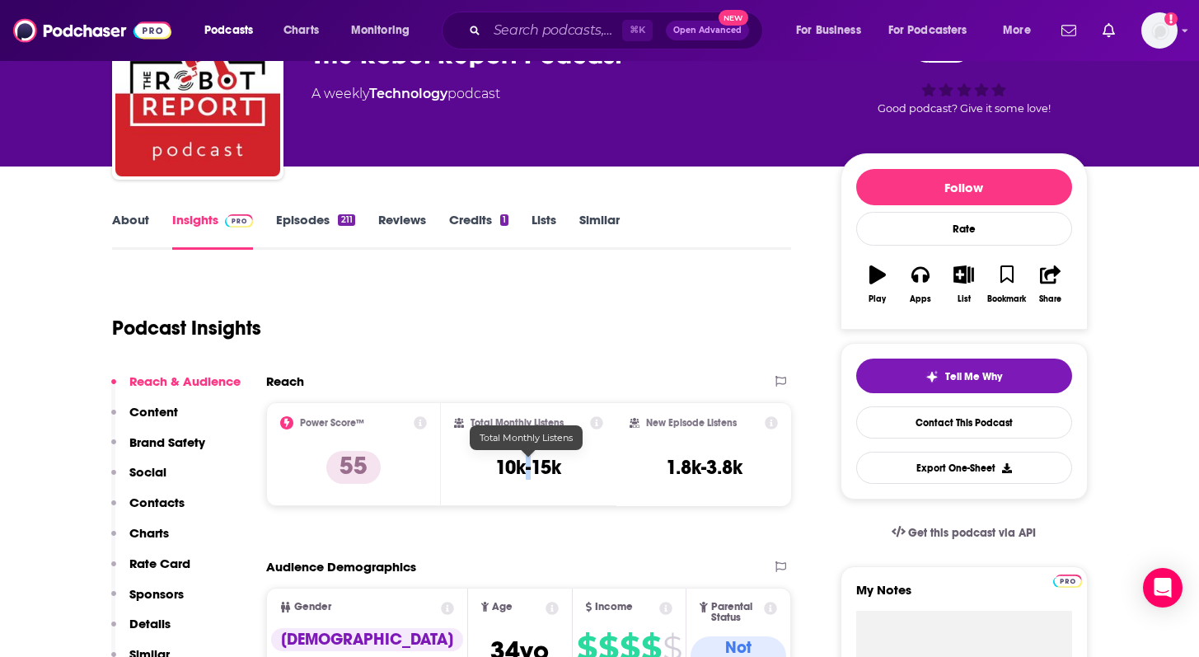
click at [523, 469] on h3 "10k-15k" at bounding box center [528, 467] width 66 height 25
click at [704, 471] on h3 "1.8k-3.8k" at bounding box center [704, 467] width 77 height 25
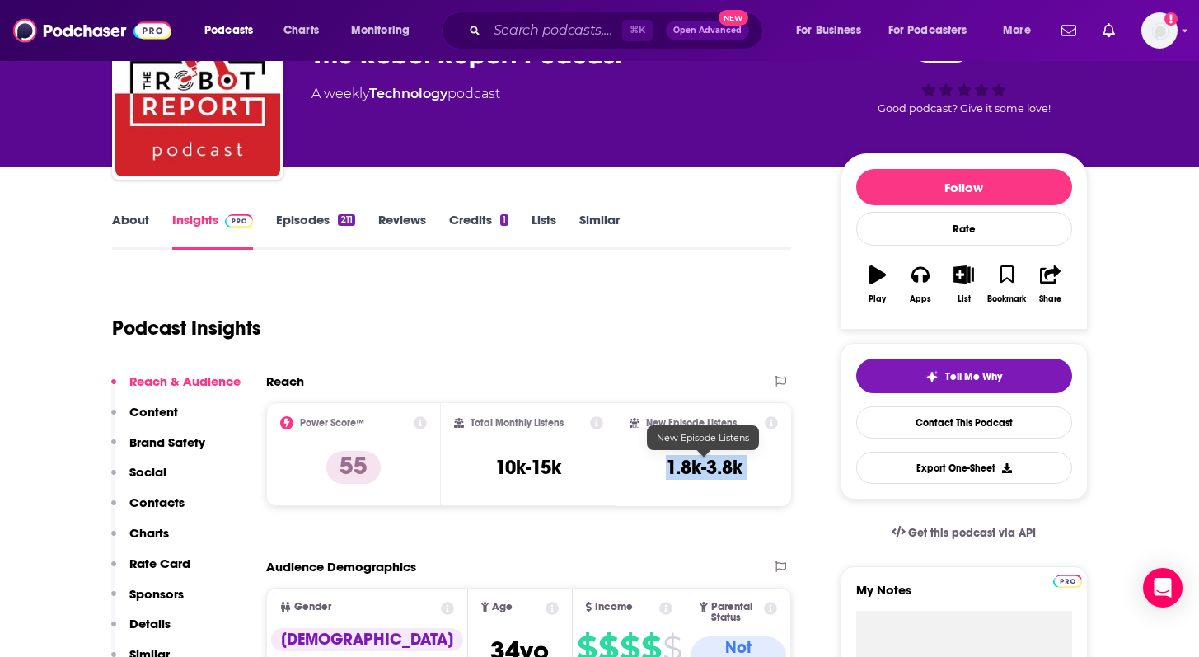
click at [704, 471] on h3 "1.8k-3.8k" at bounding box center [704, 467] width 77 height 25
click at [548, 21] on input "Search podcasts, credits, & more..." at bounding box center [554, 30] width 135 height 26
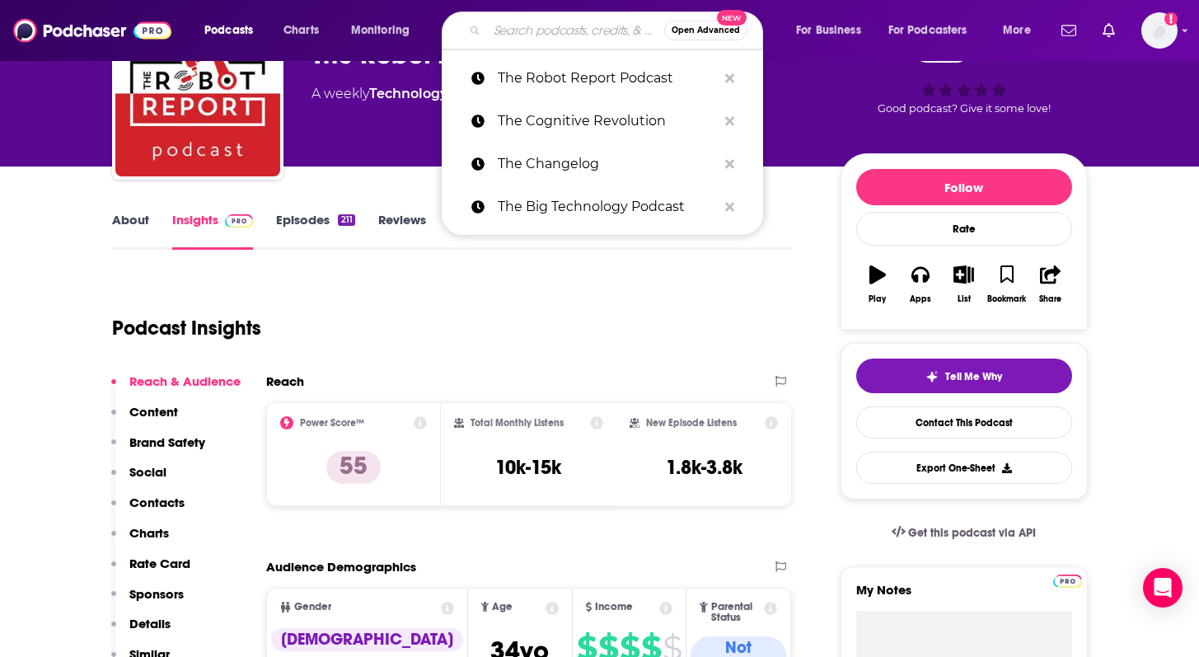
paste input "The TWIML AI Podcast"
type input "The TWIML AI Podcast"
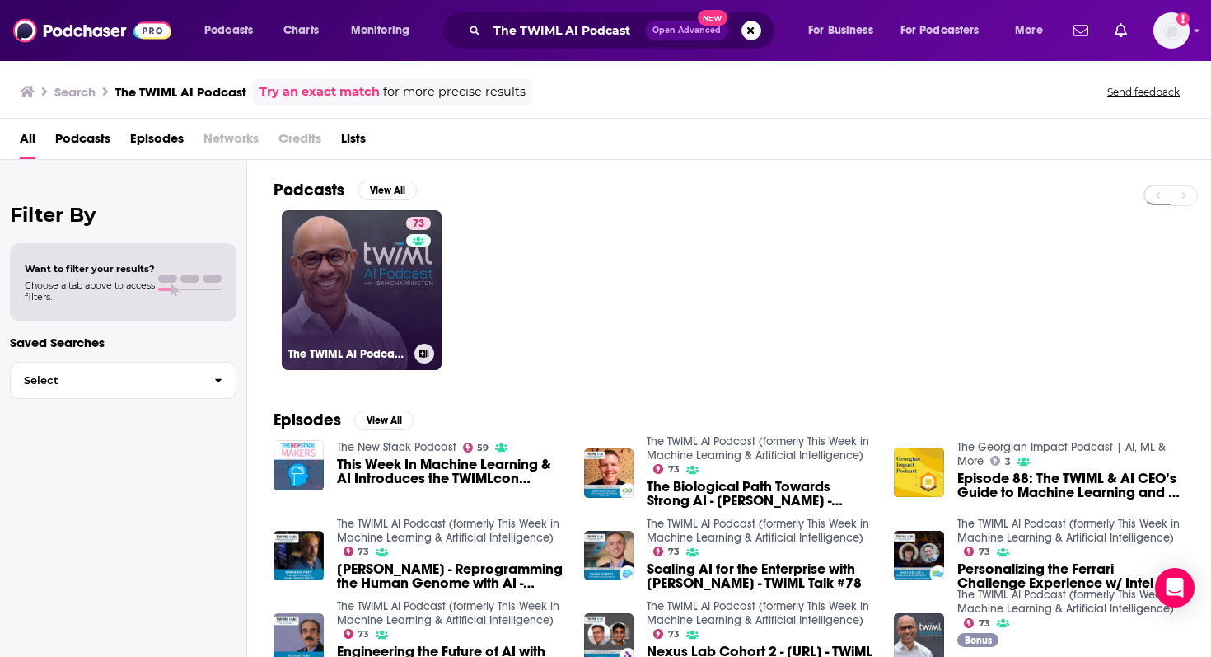
click at [345, 343] on link "73 The TWIML AI Podcast (formerly This Week in Machine Learning & Artificial In…" at bounding box center [362, 290] width 160 height 160
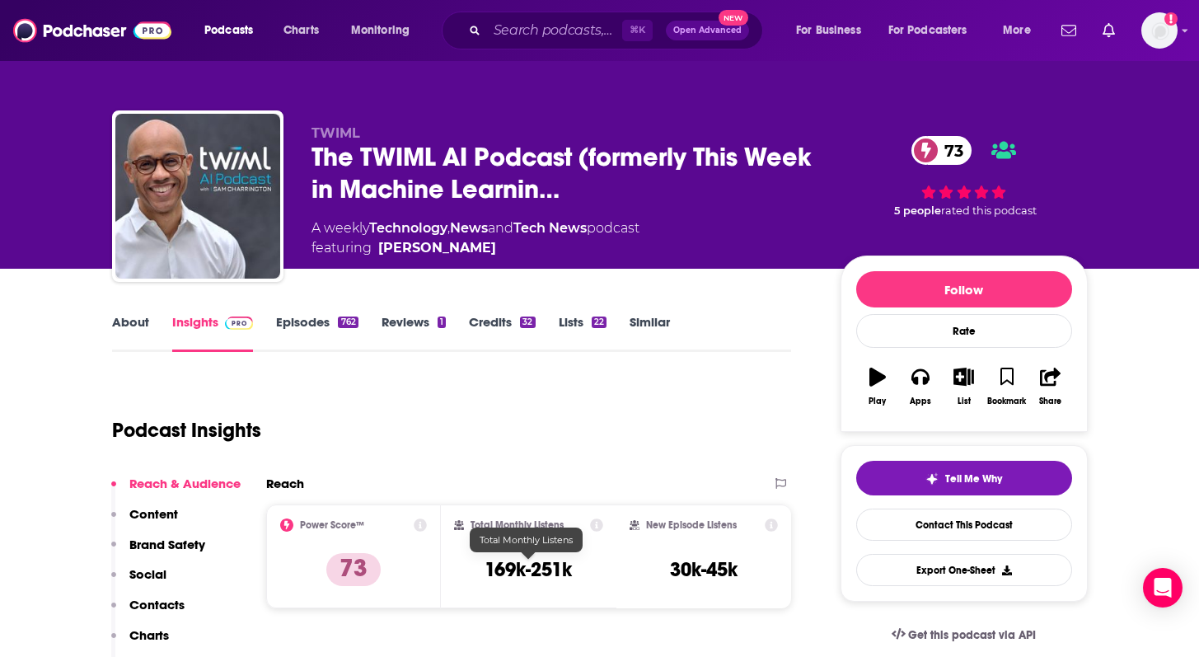
click at [520, 571] on h3 "169k-251k" at bounding box center [527, 569] width 87 height 25
click at [684, 567] on h3 "30k-45k" at bounding box center [704, 569] width 68 height 25
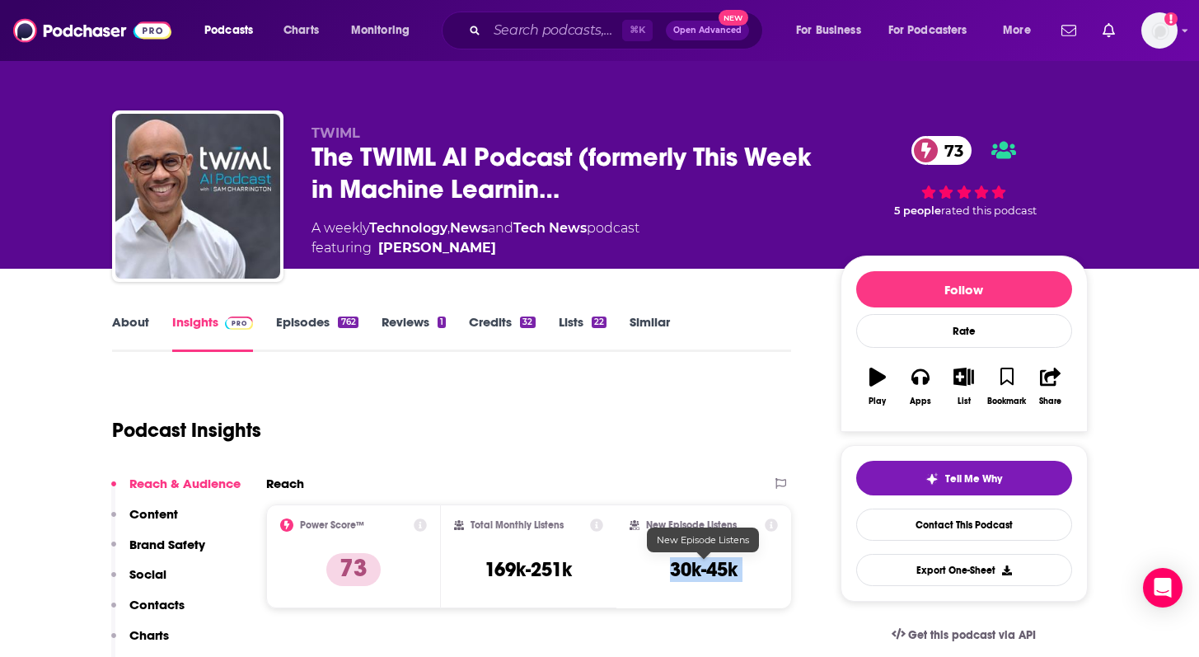
click at [684, 567] on h3 "30k-45k" at bounding box center [704, 569] width 68 height 25
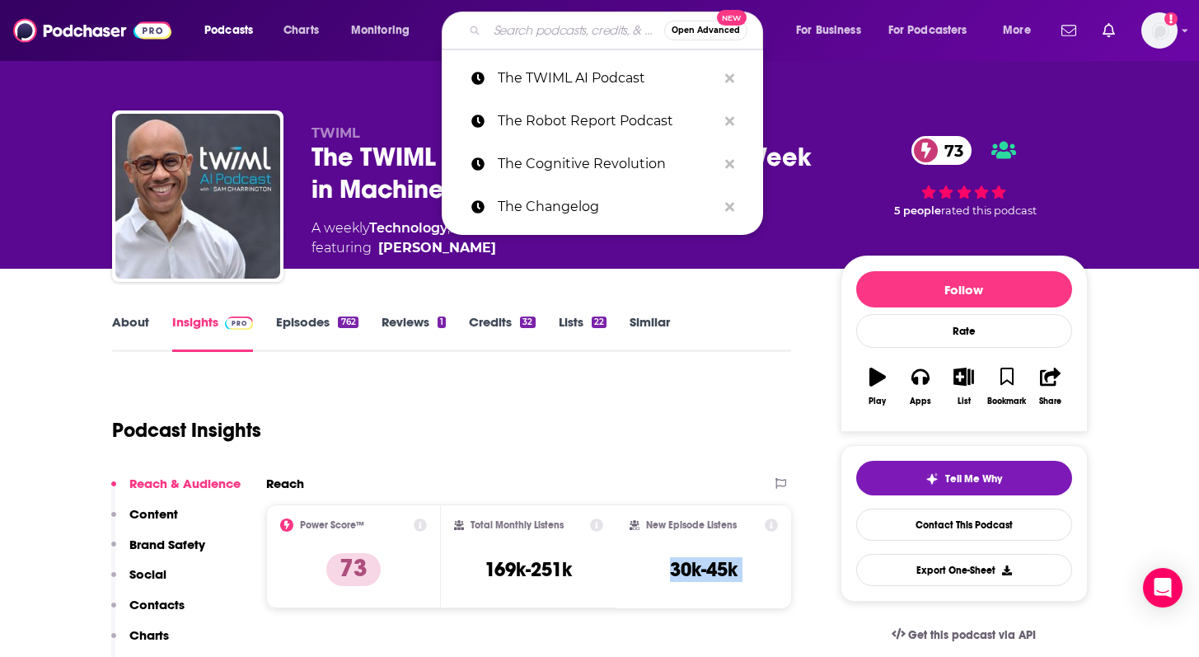
click at [543, 33] on input "Search podcasts, credits, & more..." at bounding box center [575, 30] width 177 height 26
paste input "This Week in Enterprise Tech"
type input "This Week in Enterprise Tech"
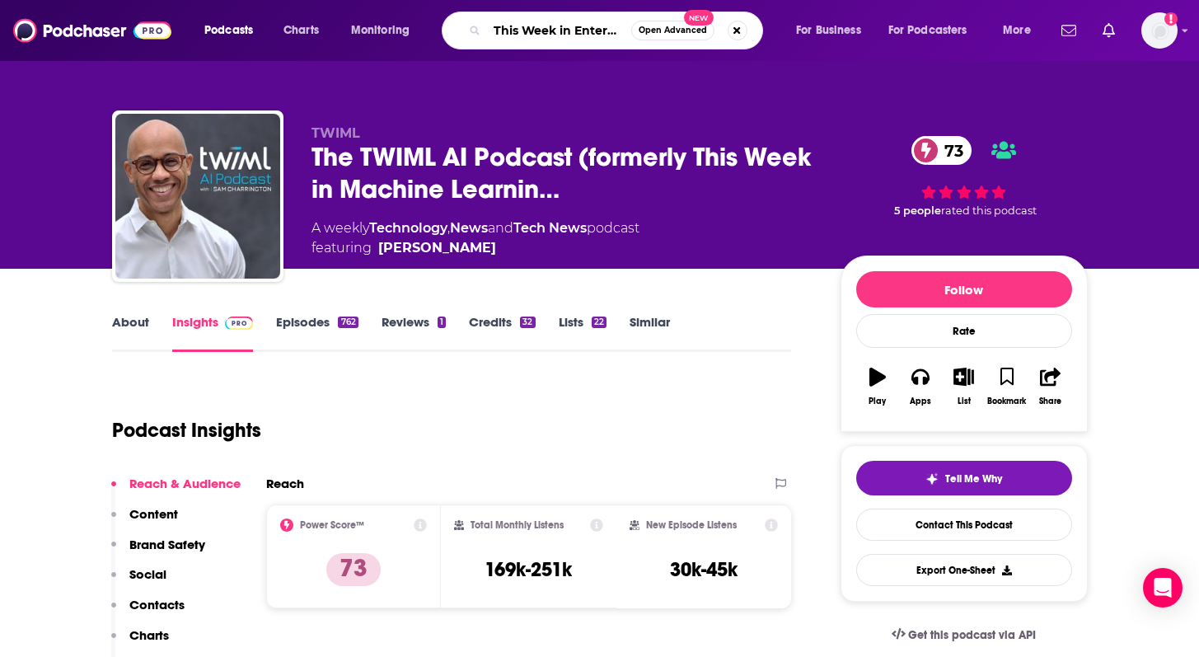
scroll to position [0, 45]
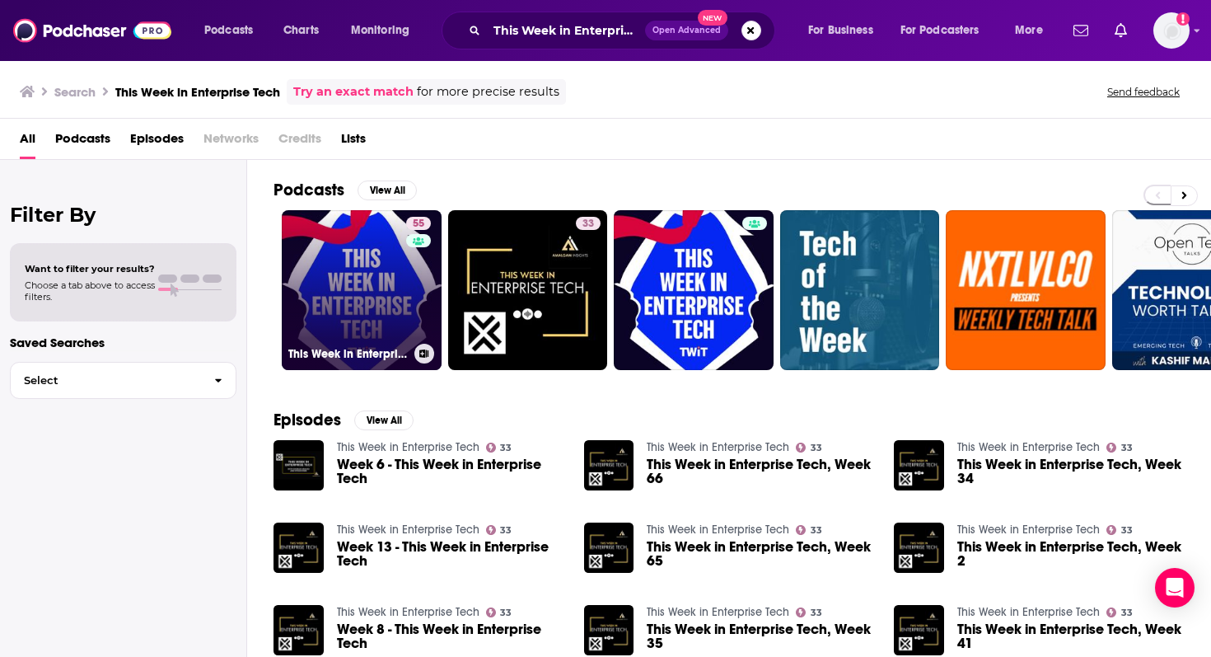
click at [356, 321] on link "55 This Week in Enterprise Tech (Audio)" at bounding box center [362, 290] width 160 height 160
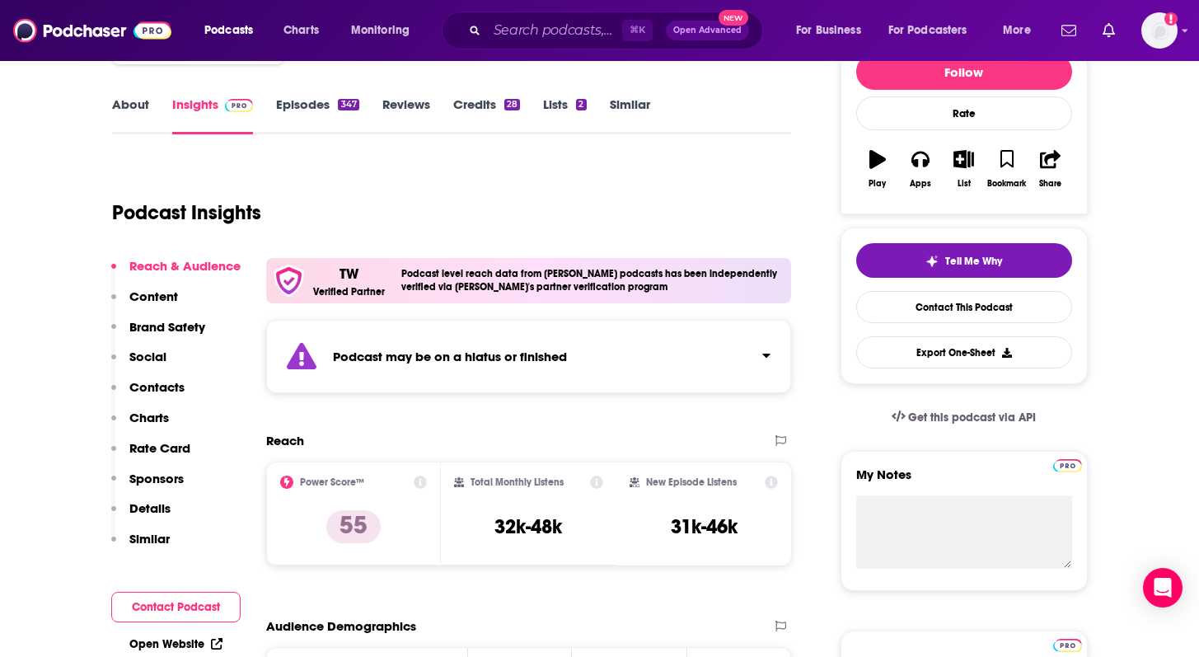
scroll to position [231, 0]
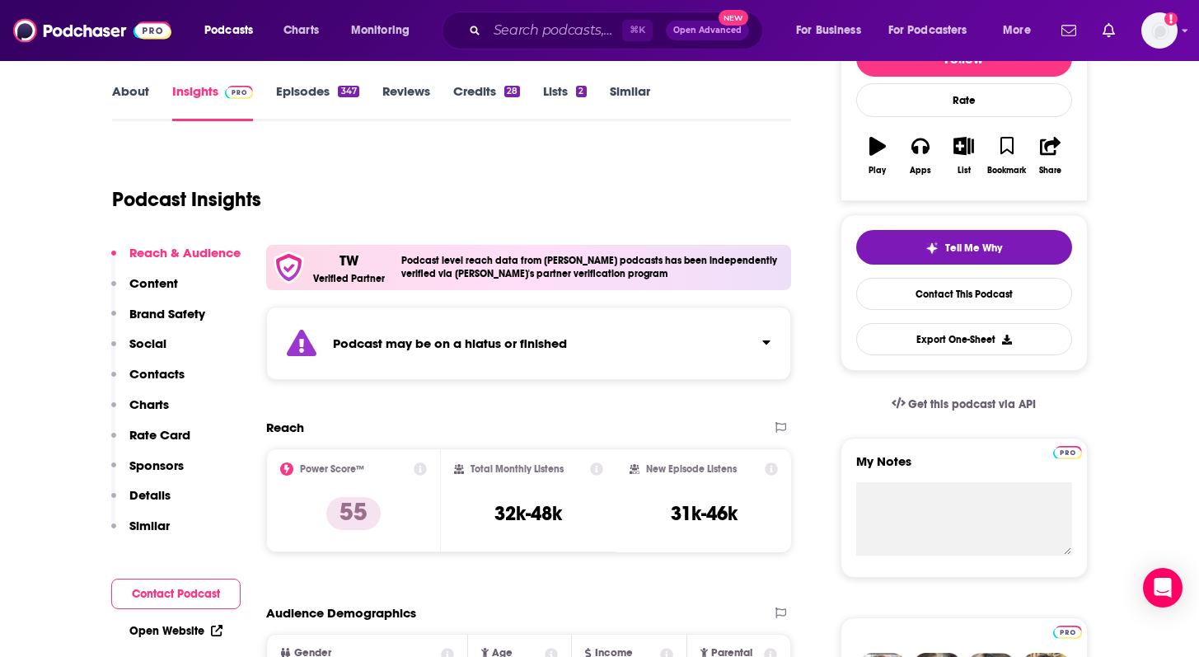
click at [589, 342] on div "Podcast may be on a hiatus or finished" at bounding box center [529, 343] width 526 height 73
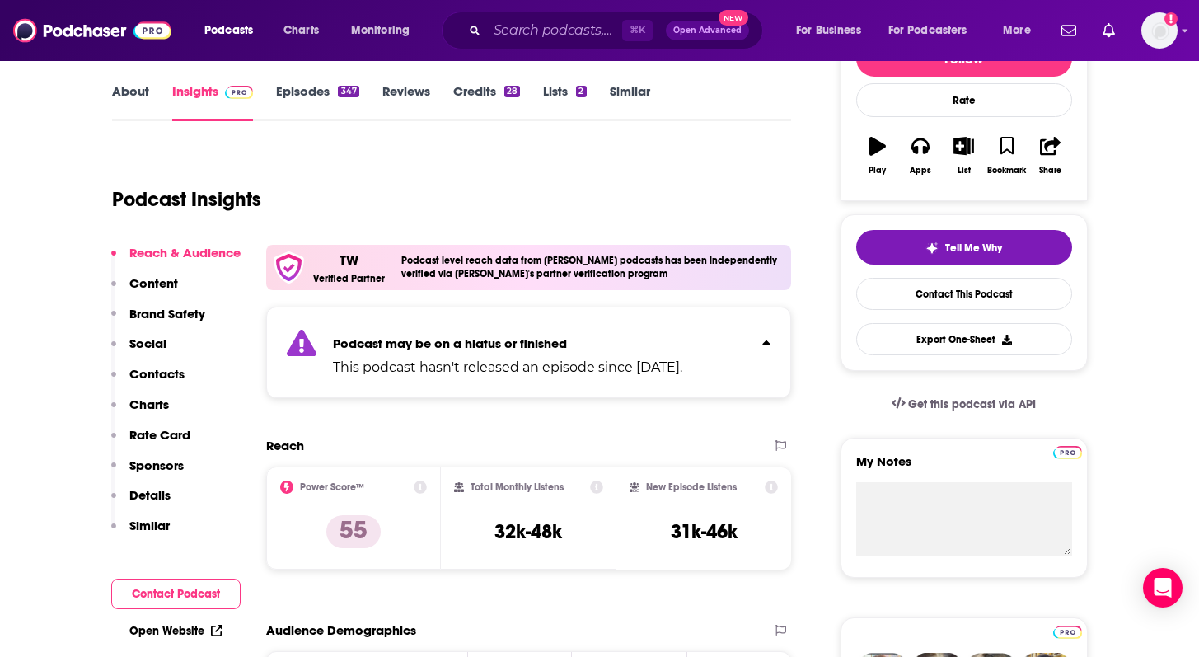
scroll to position [0, 0]
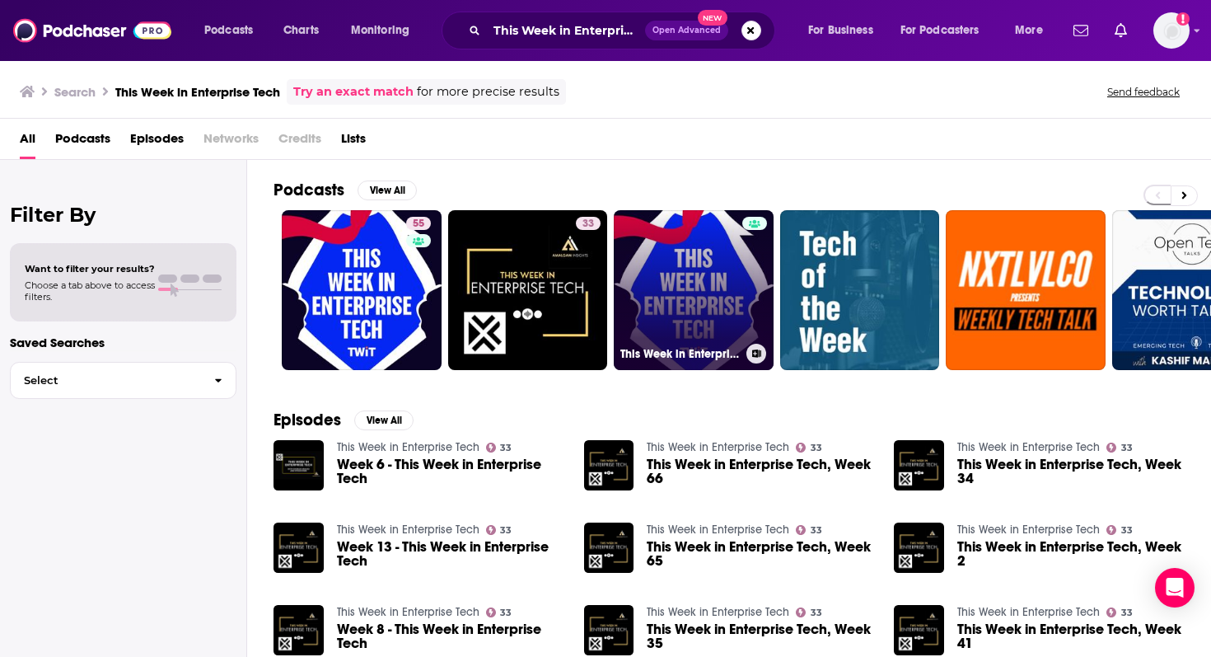
click at [648, 284] on link "This Week in Enterprise Tech (Video)" at bounding box center [694, 290] width 160 height 160
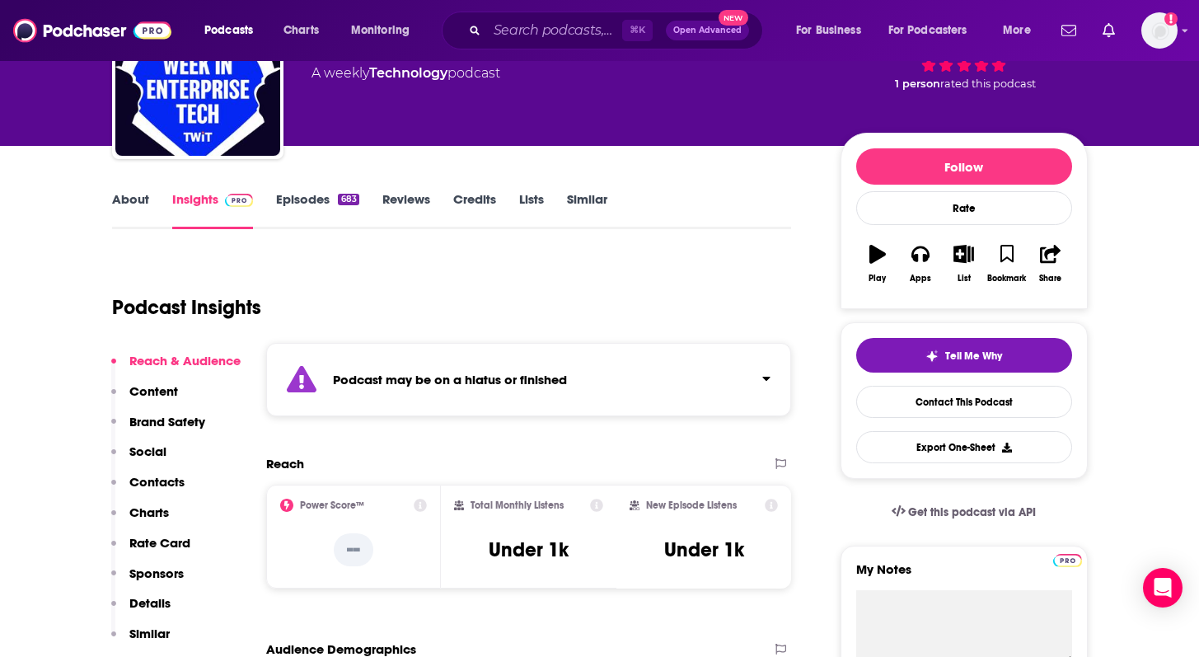
scroll to position [241, 0]
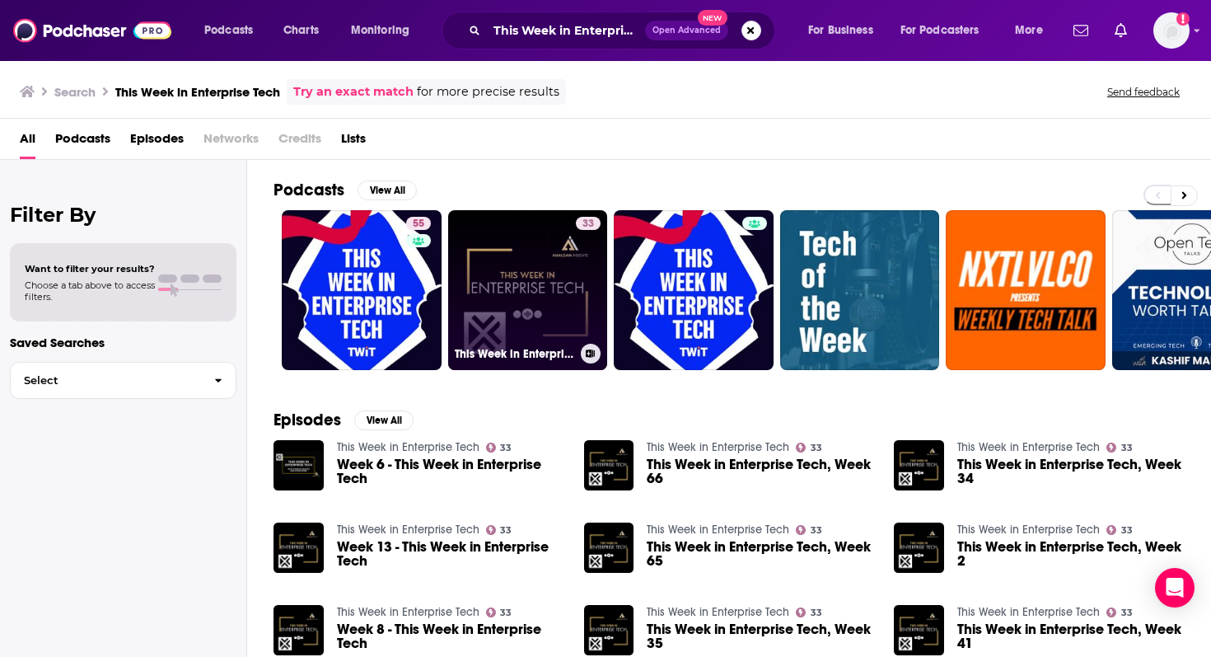
click at [508, 293] on link "33 This Week in Enterprise Tech" at bounding box center [528, 290] width 160 height 160
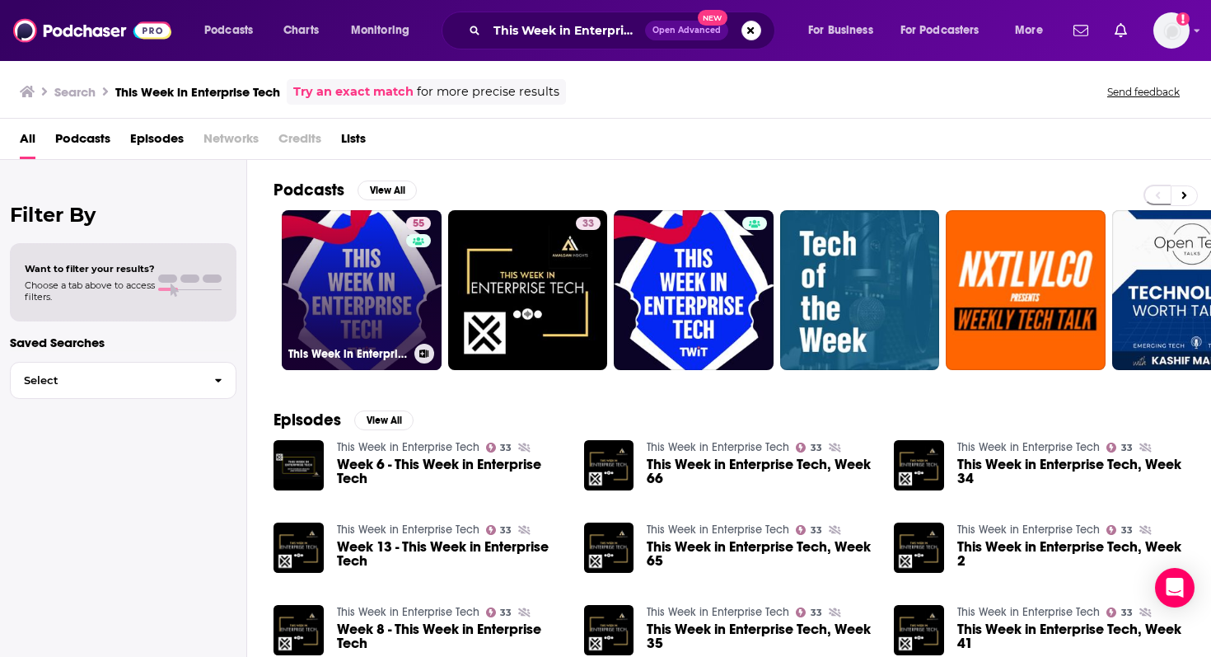
click at [383, 344] on div "This Week in Enterprise Tech (Audio)" at bounding box center [361, 354] width 147 height 20
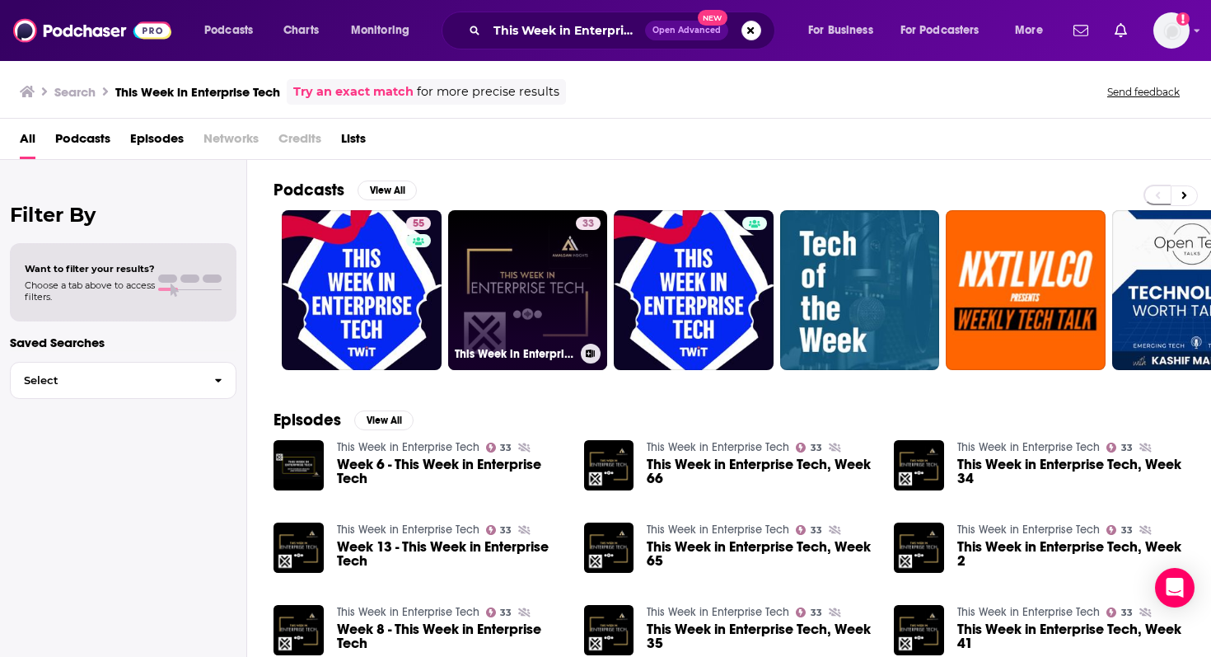
click at [528, 302] on link "33 This Week in Enterprise Tech" at bounding box center [528, 290] width 160 height 160
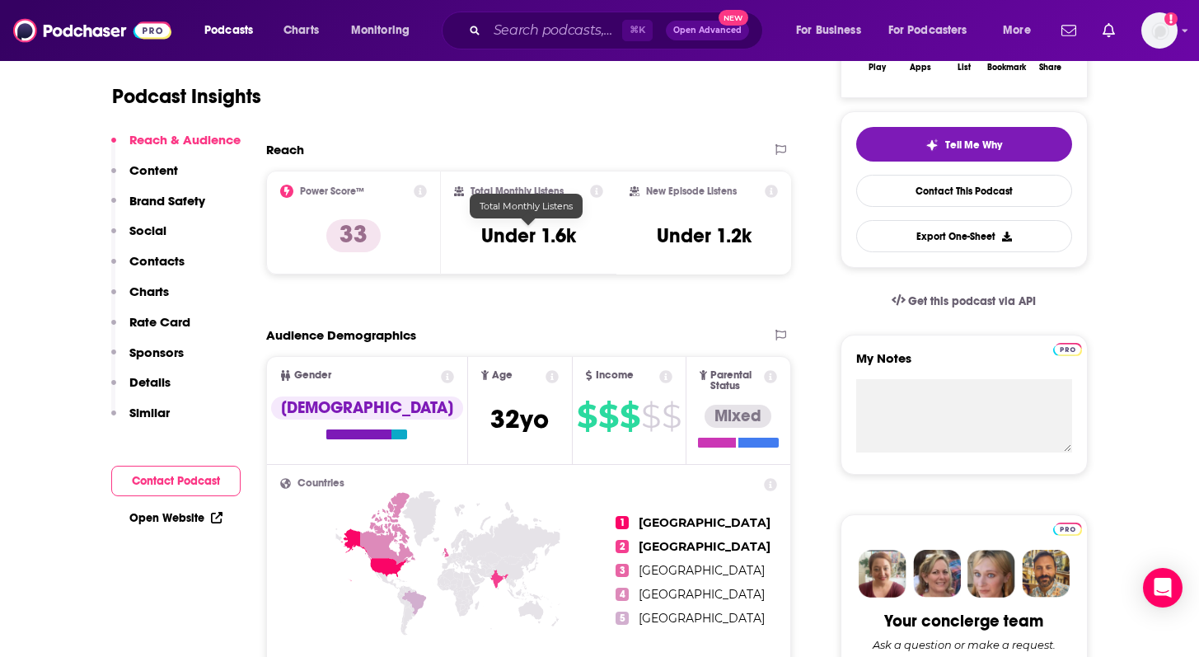
scroll to position [335, 0]
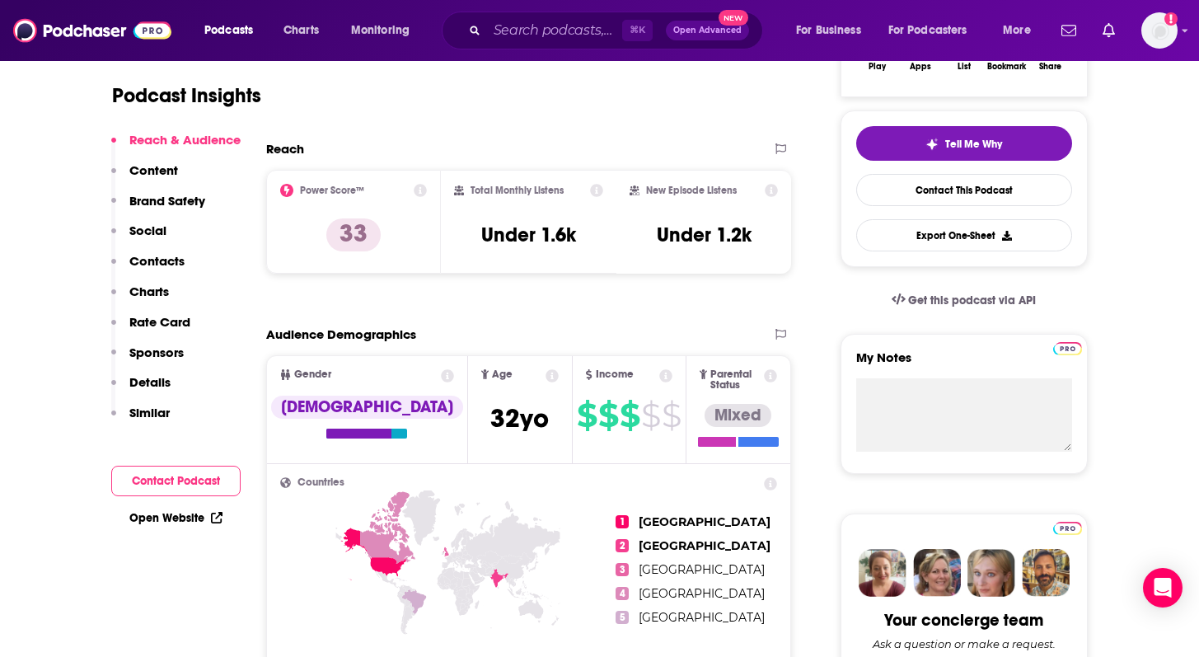
click at [155, 526] on div "Open Website" at bounding box center [175, 518] width 129 height 30
click at [185, 517] on link "Open Website" at bounding box center [175, 518] width 93 height 14
